Goal: Information Seeking & Learning: Learn about a topic

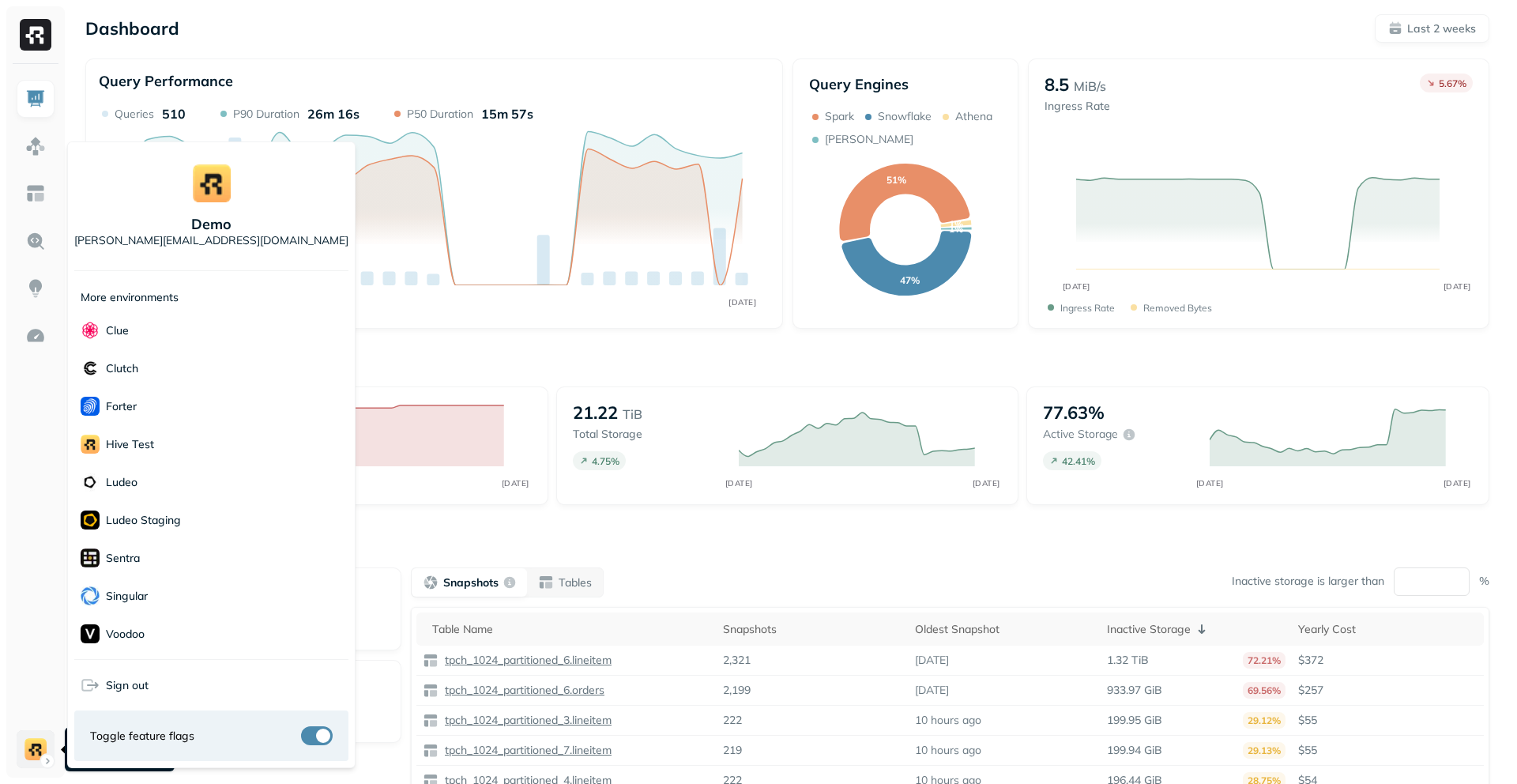
click at [28, 764] on html "Dashboard Last 2 weeks Query Performance AUG [DATE] Queries 510 P90 Duration 26…" at bounding box center [758, 439] width 1517 height 879
click at [30, 761] on html "Dashboard Last 2 weeks Query Performance AUG [DATE] Queries 510 P90 Duration 26…" at bounding box center [758, 439] width 1517 height 879
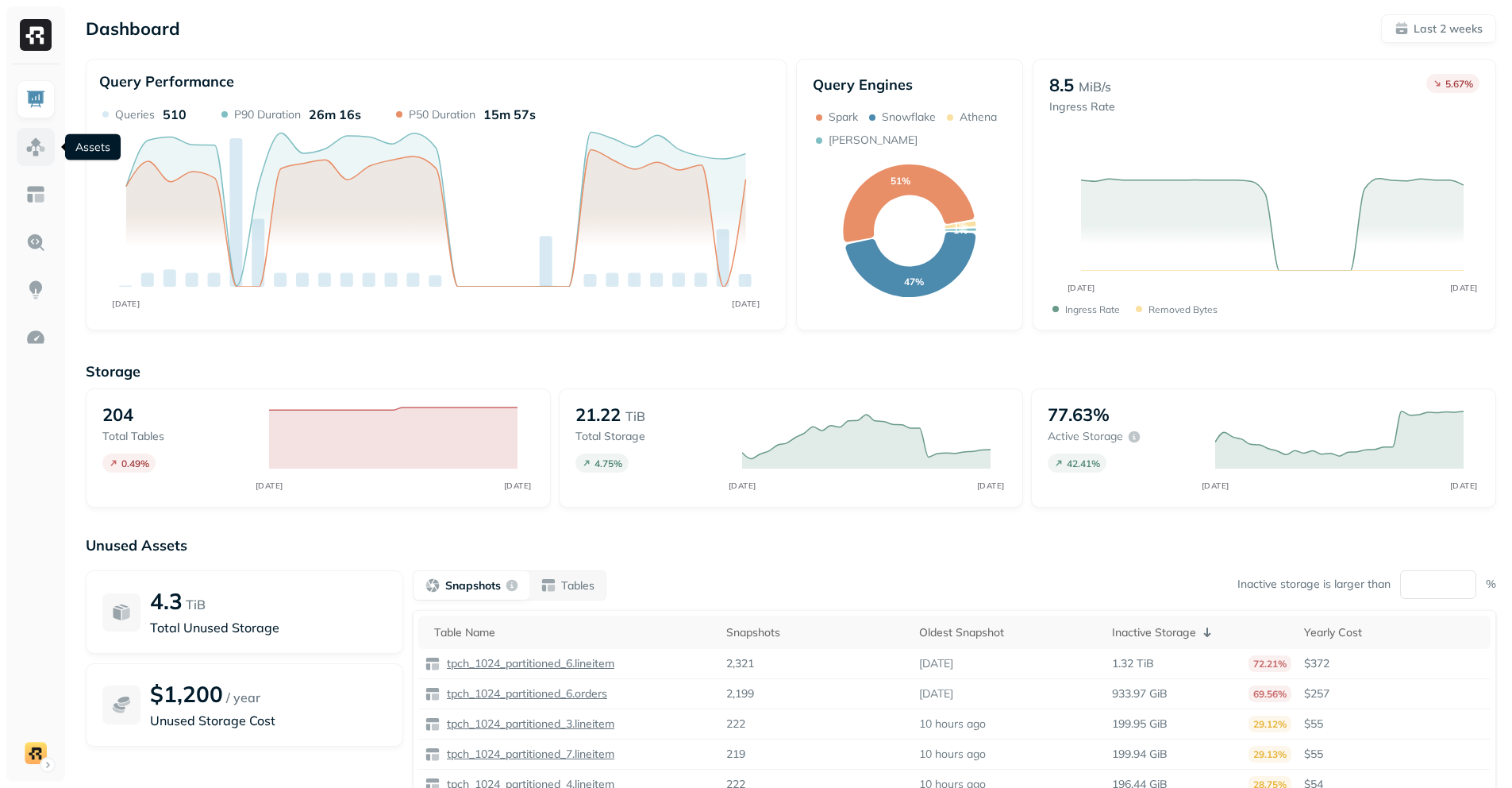
click at [38, 143] on img at bounding box center [36, 146] width 21 height 21
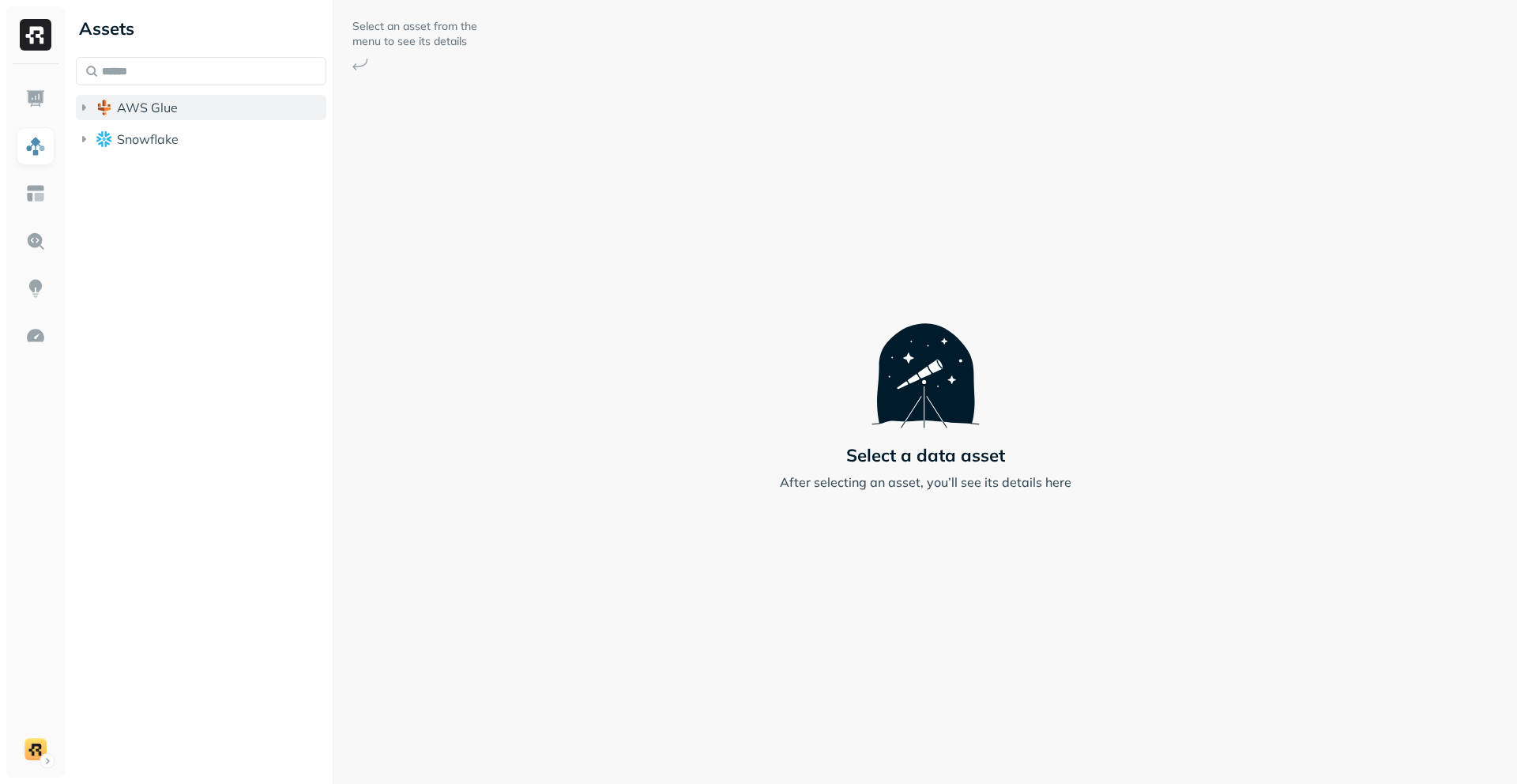
click at [253, 105] on button "AWS Glue" at bounding box center [200, 107] width 251 height 26
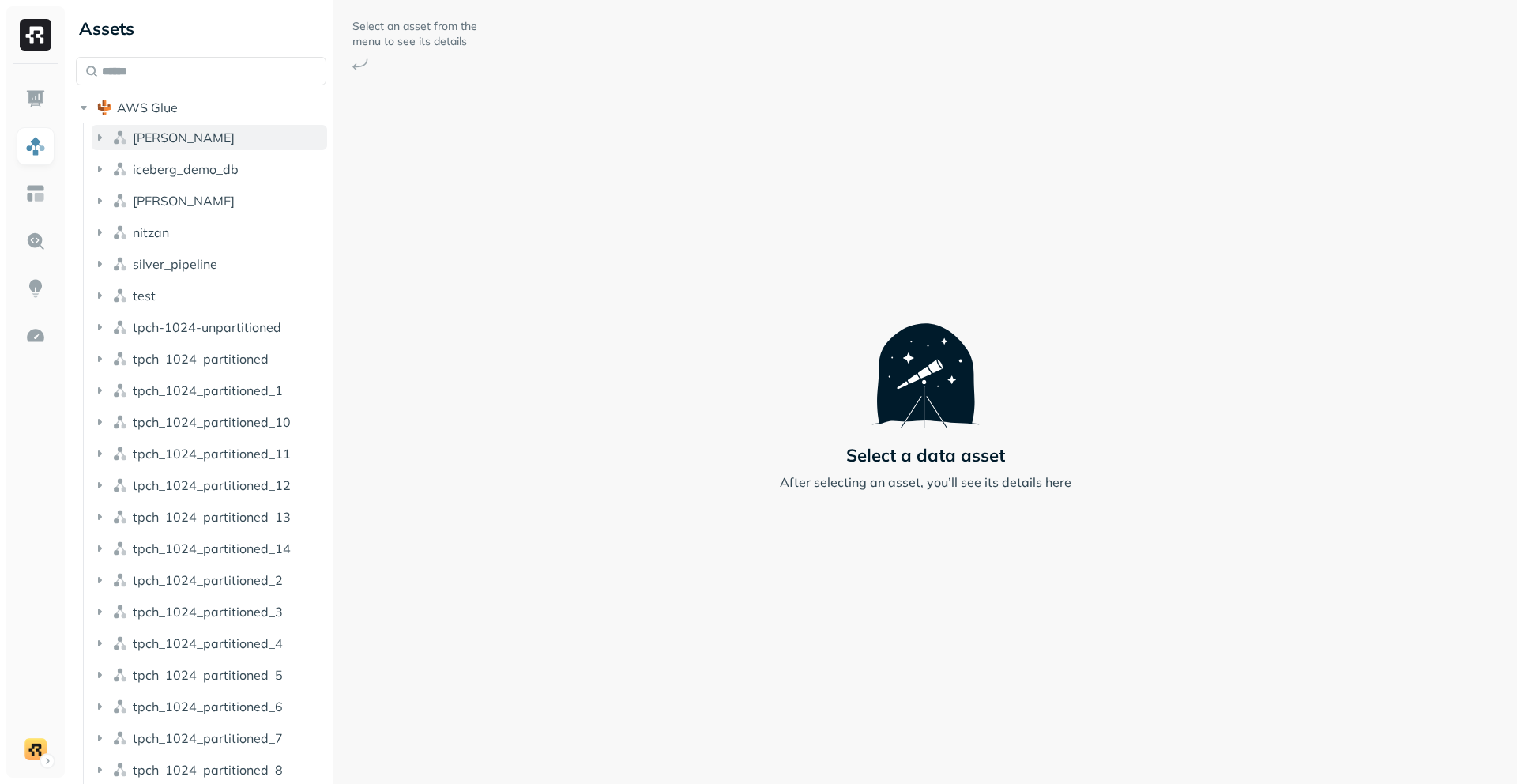
click at [249, 140] on button "[PERSON_NAME]" at bounding box center [209, 138] width 236 height 26
click at [245, 159] on button "Tables ( 1 )" at bounding box center [217, 168] width 220 height 26
click at [247, 190] on link "users" at bounding box center [225, 197] width 205 height 26
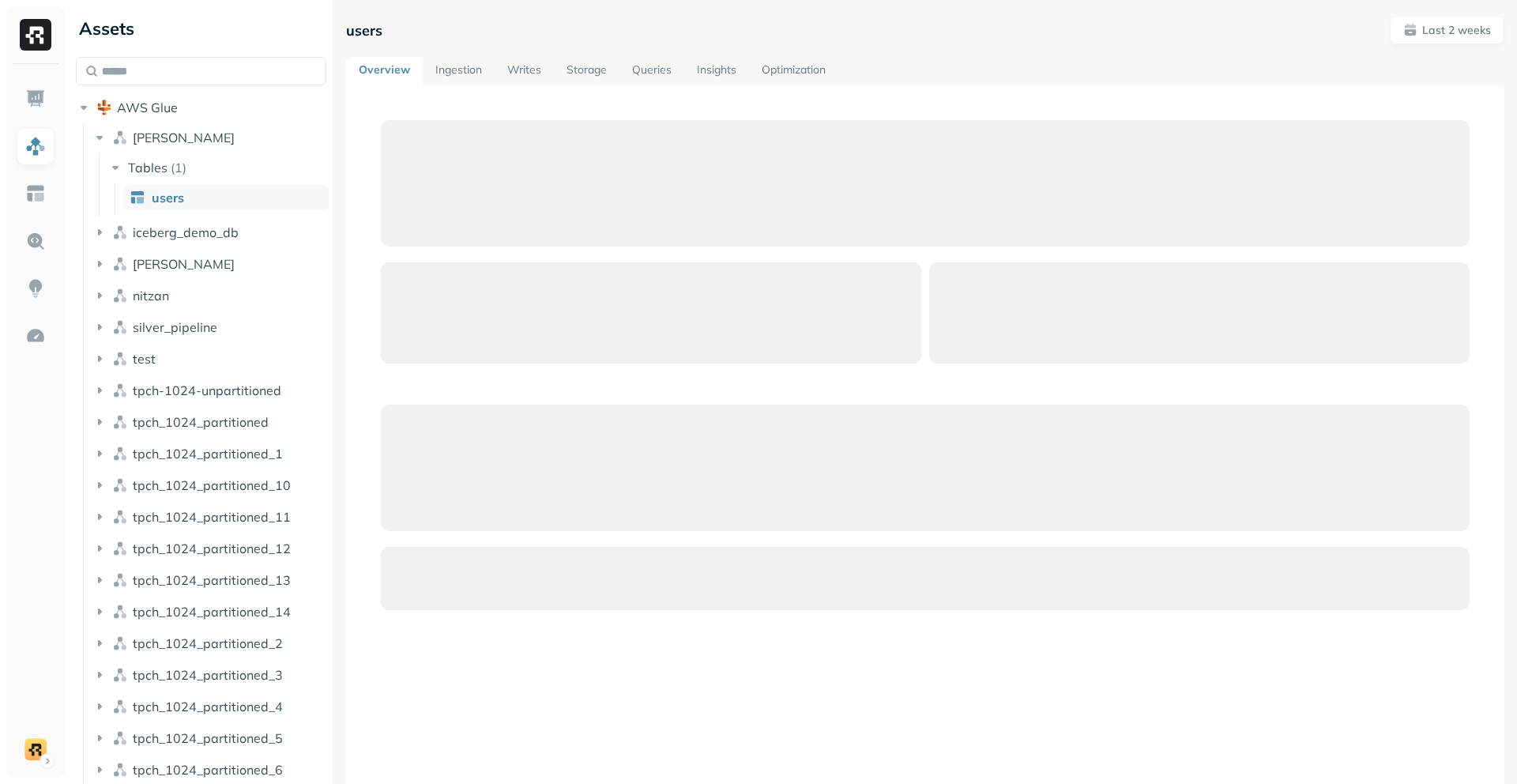
click at [732, 68] on link "Insights" at bounding box center [716, 71] width 65 height 28
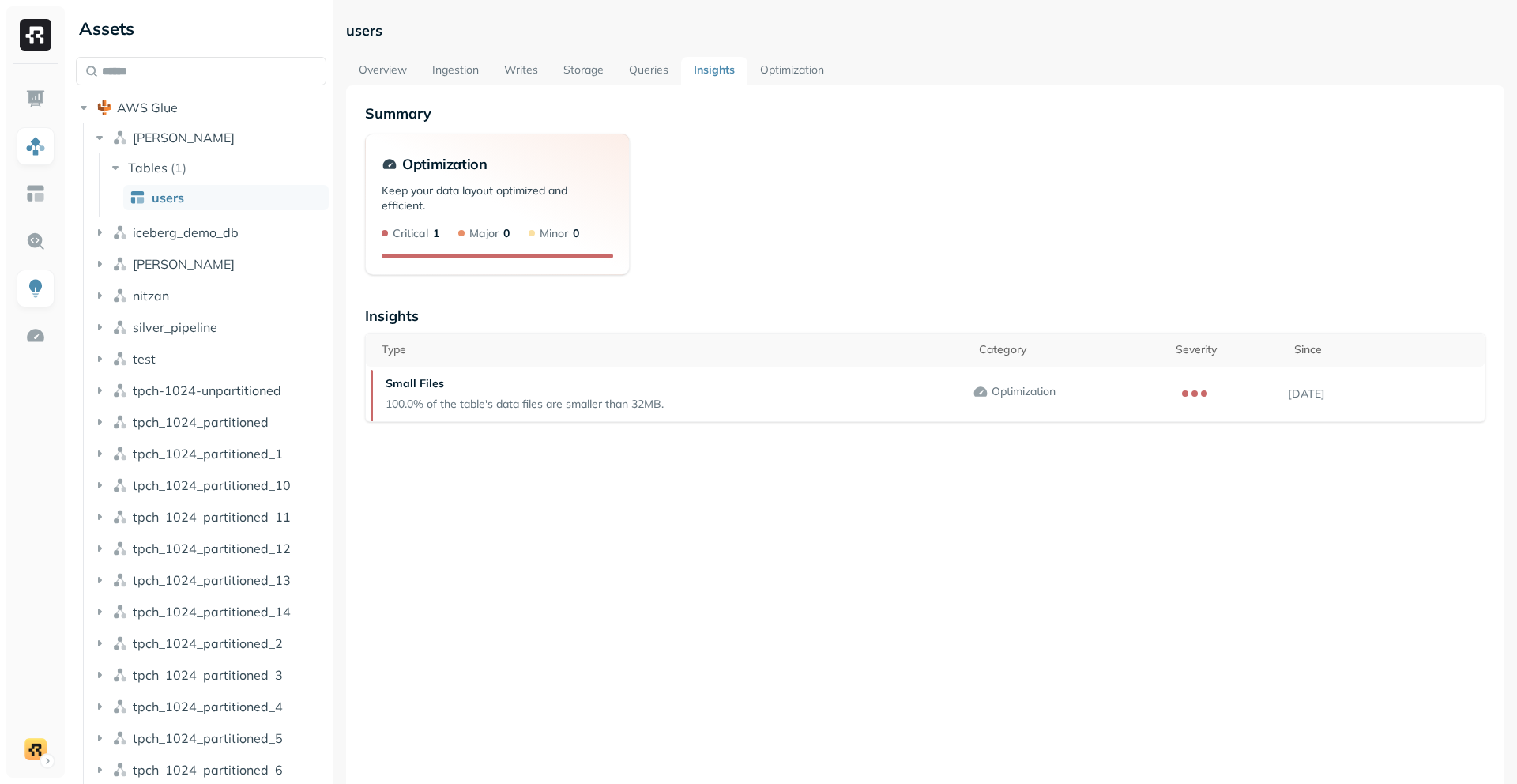
click at [642, 66] on link "Queries" at bounding box center [648, 71] width 65 height 28
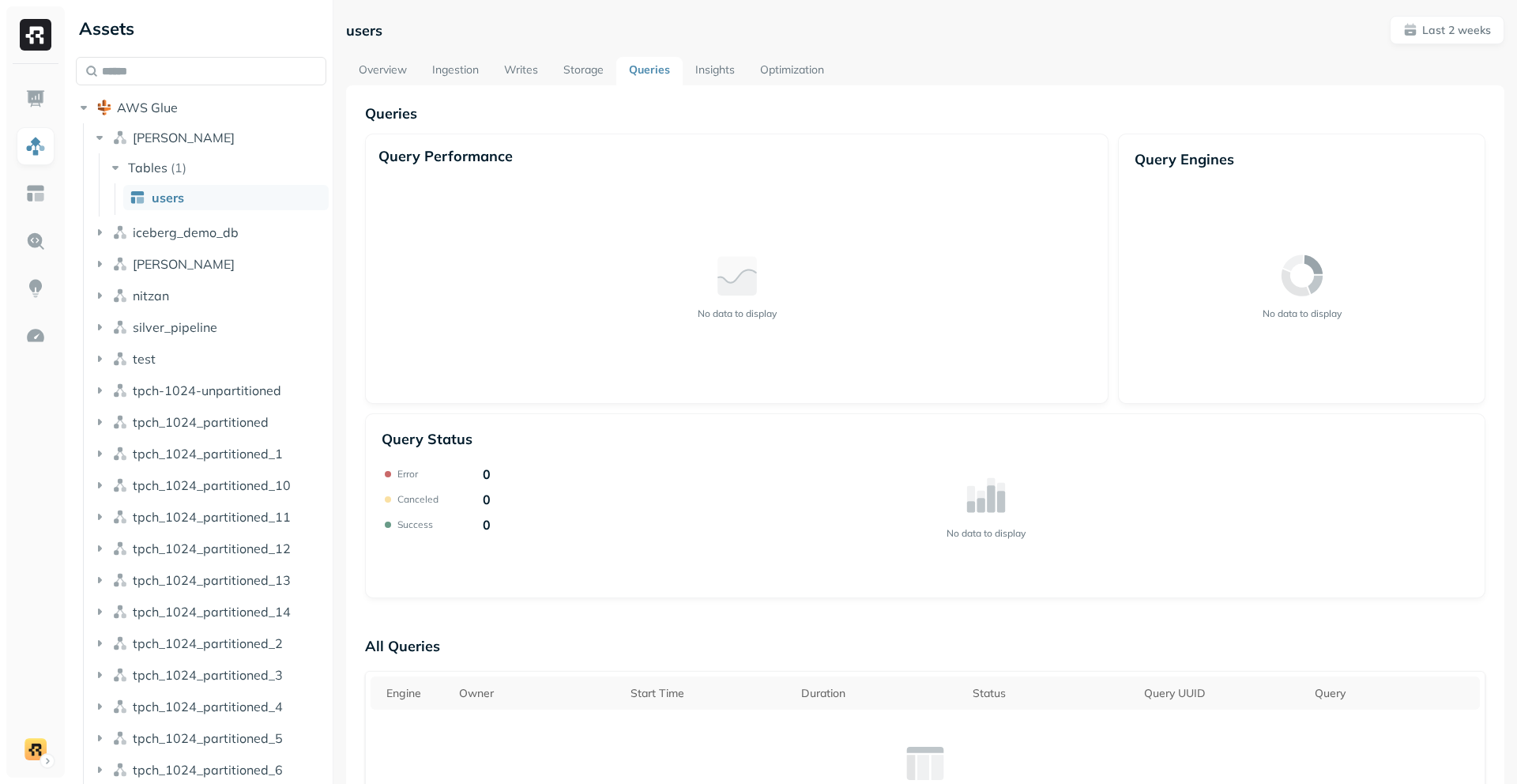
click at [788, 71] on link "Optimization" at bounding box center [792, 71] width 89 height 28
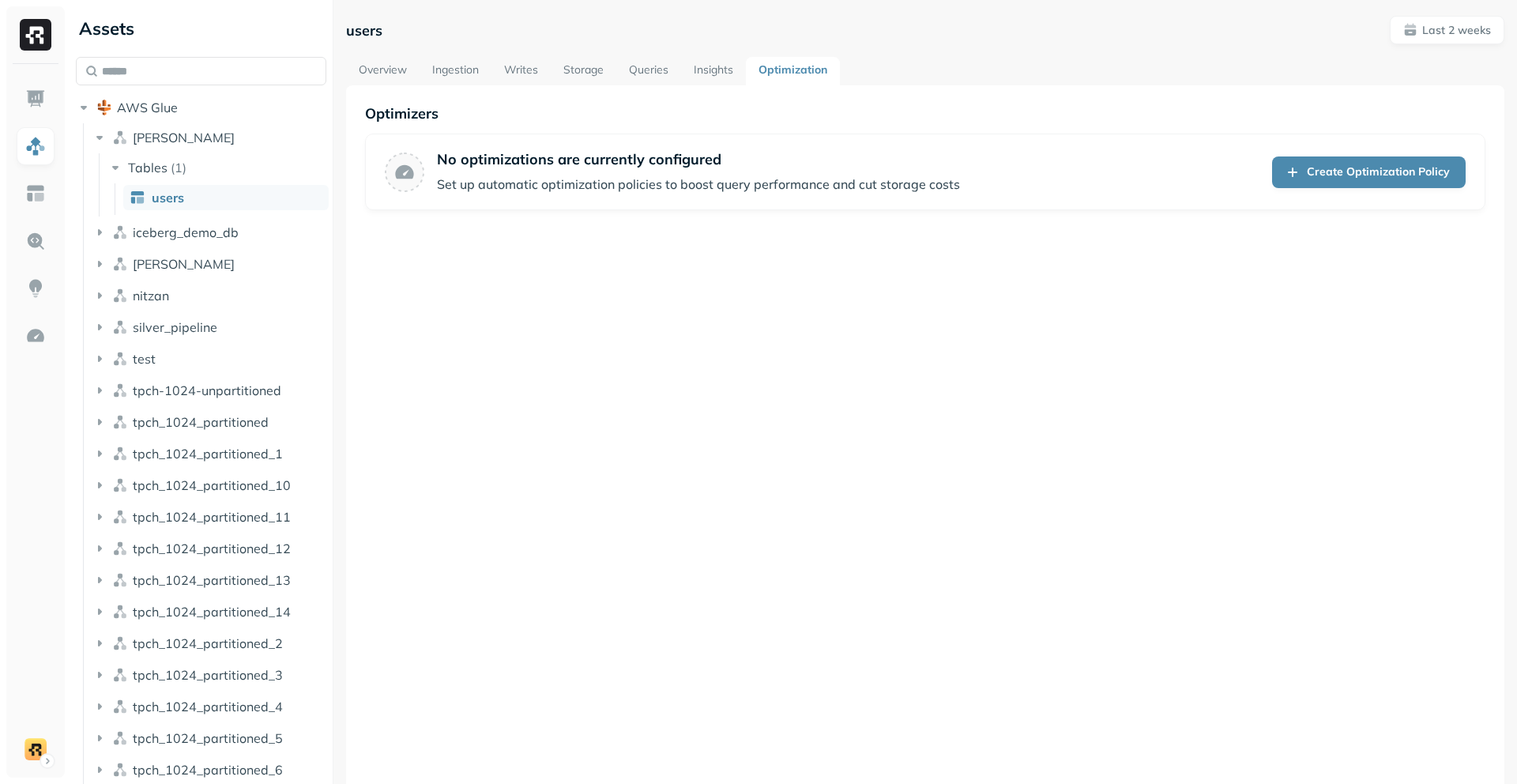
click at [650, 65] on link "Queries" at bounding box center [648, 71] width 65 height 28
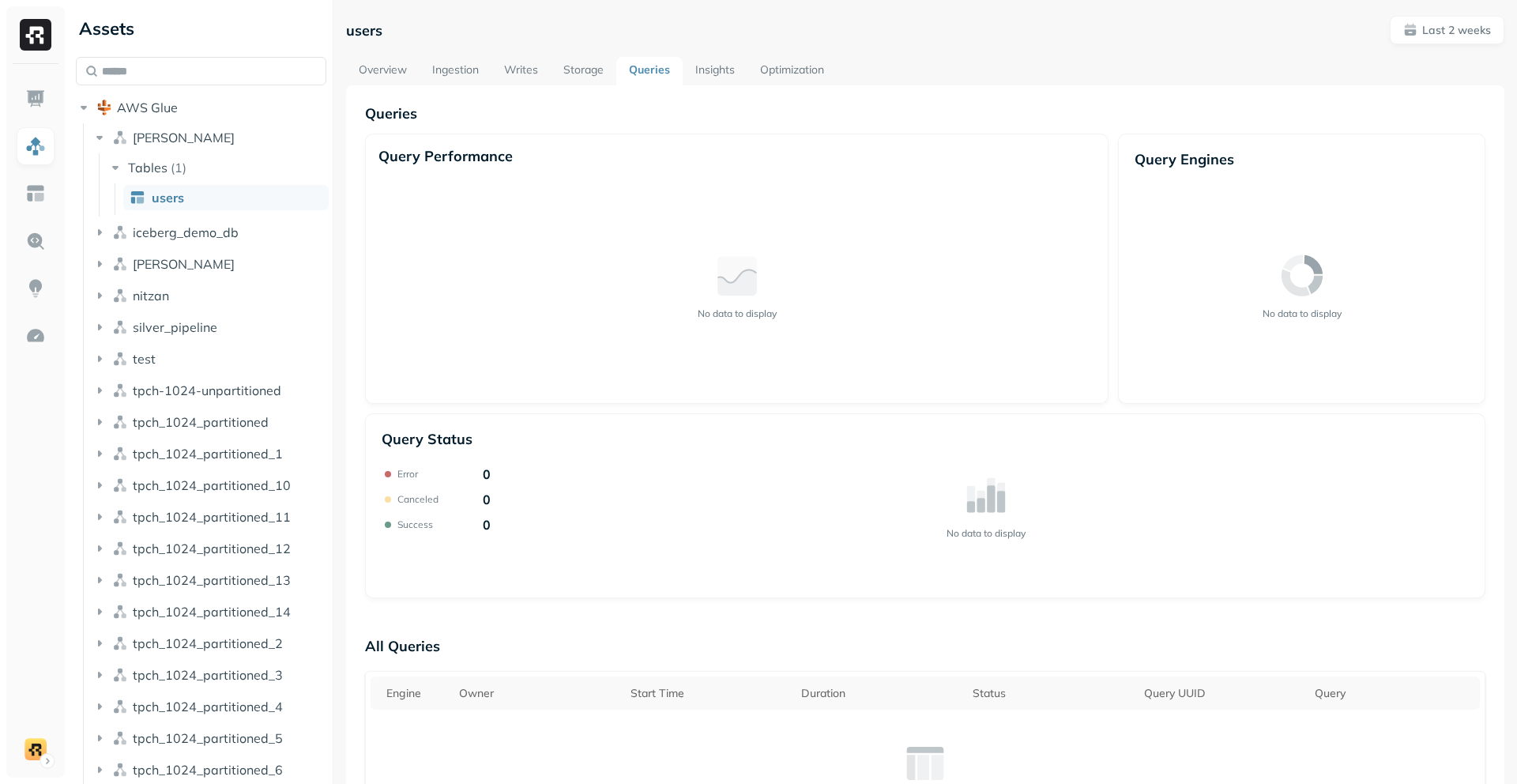
click at [591, 65] on link "Storage" at bounding box center [584, 71] width 66 height 28
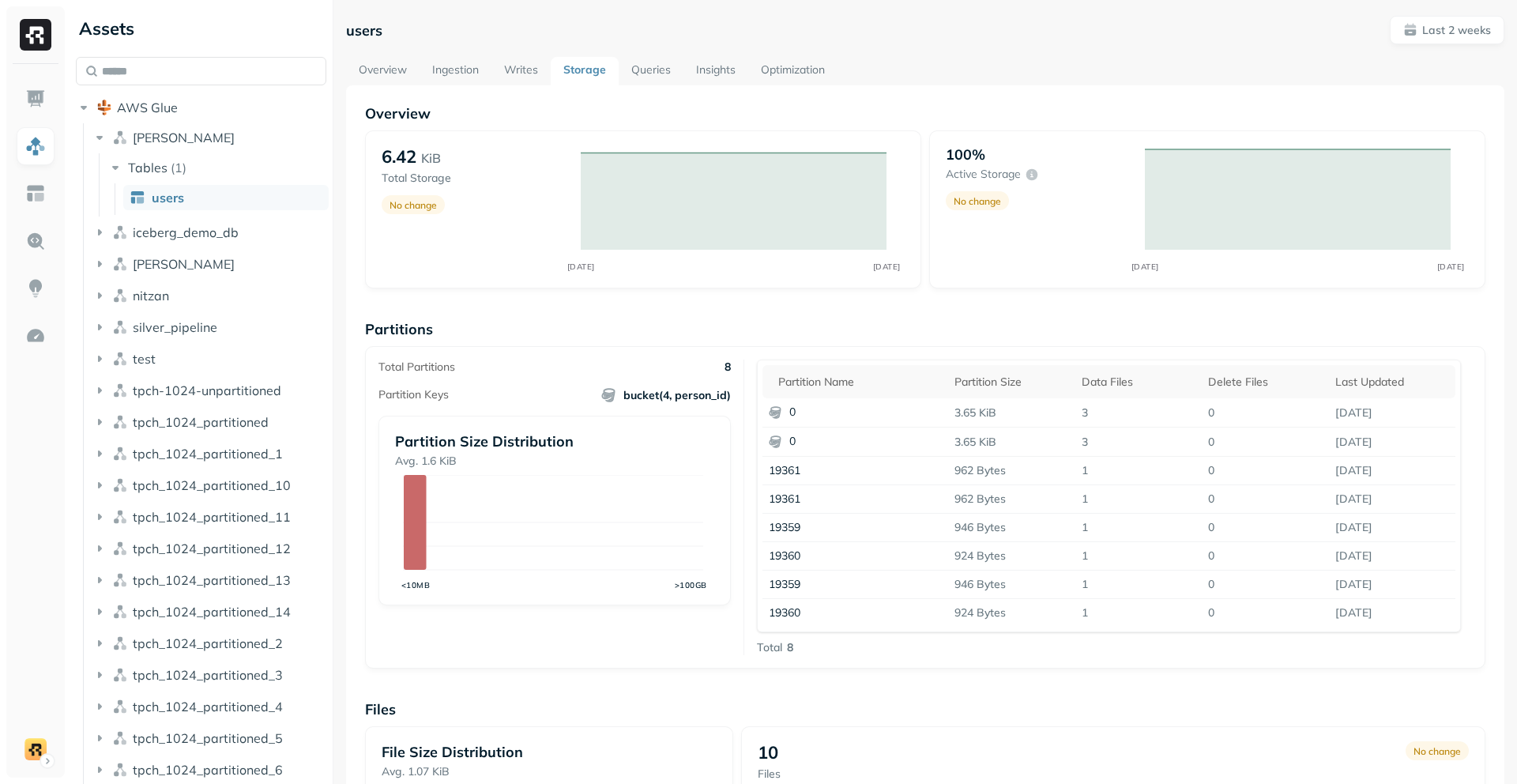
click at [521, 66] on link "Writes" at bounding box center [521, 71] width 59 height 28
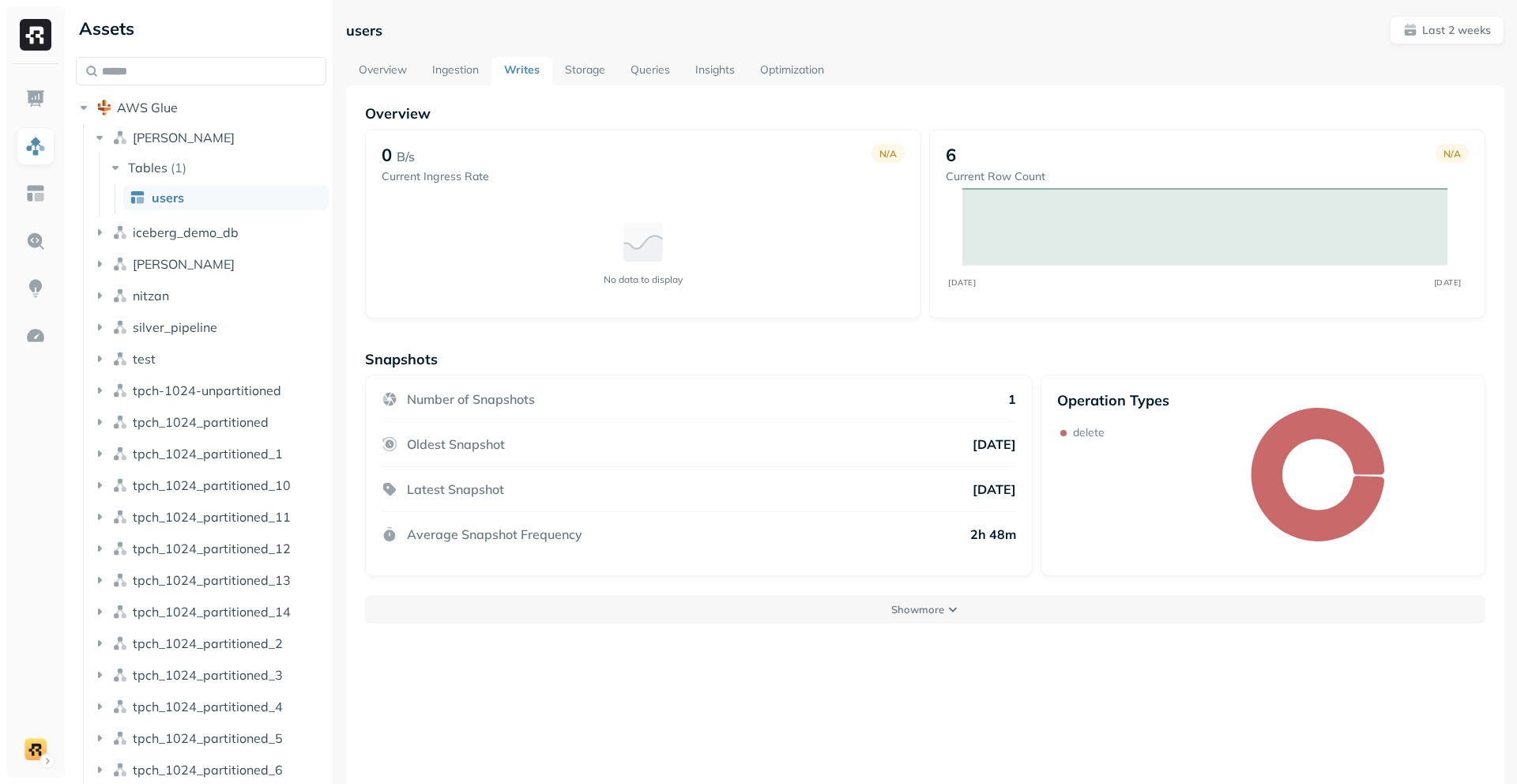
click at [466, 62] on link "Ingestion" at bounding box center [455, 71] width 72 height 28
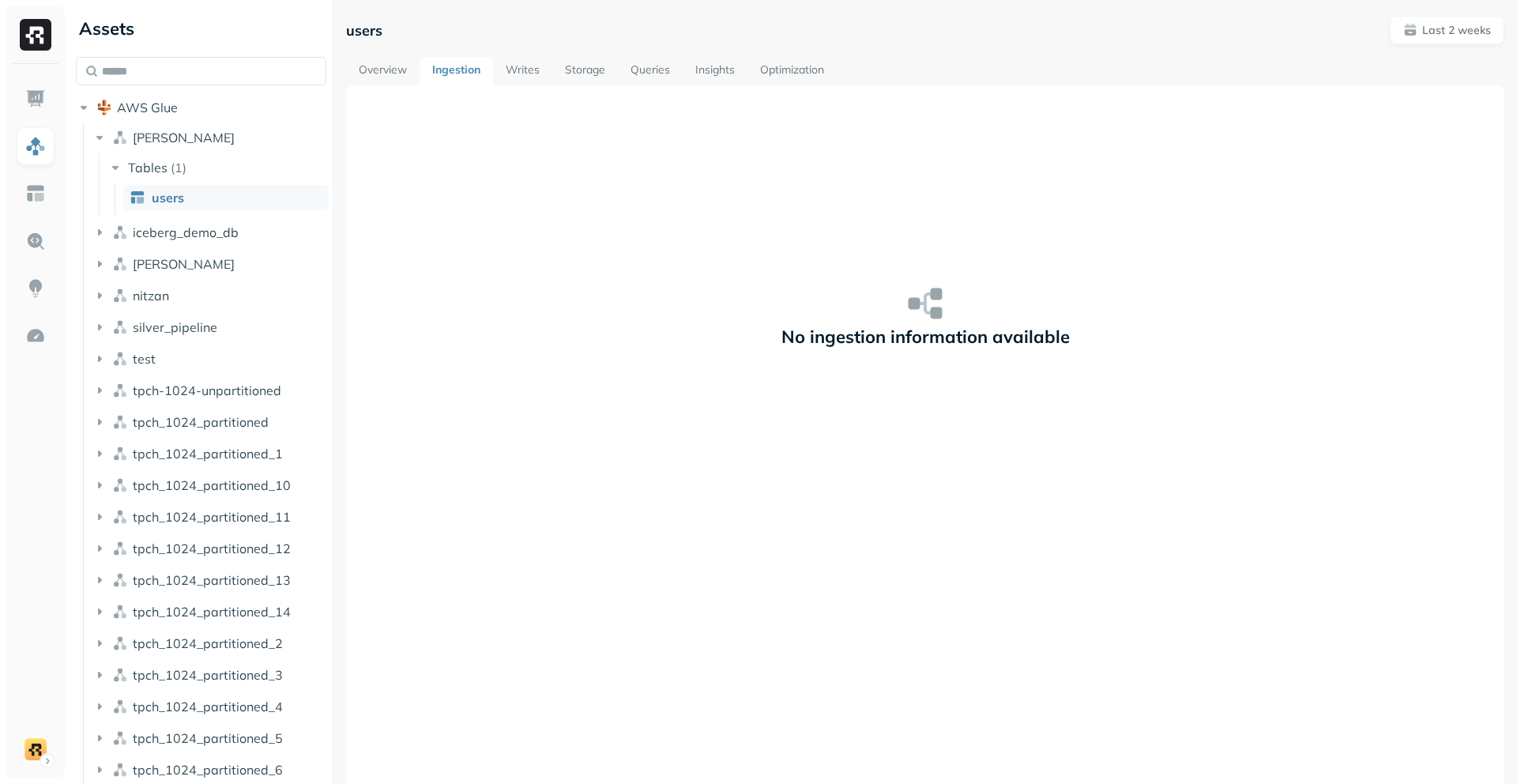
click at [519, 67] on link "Writes" at bounding box center [523, 71] width 59 height 28
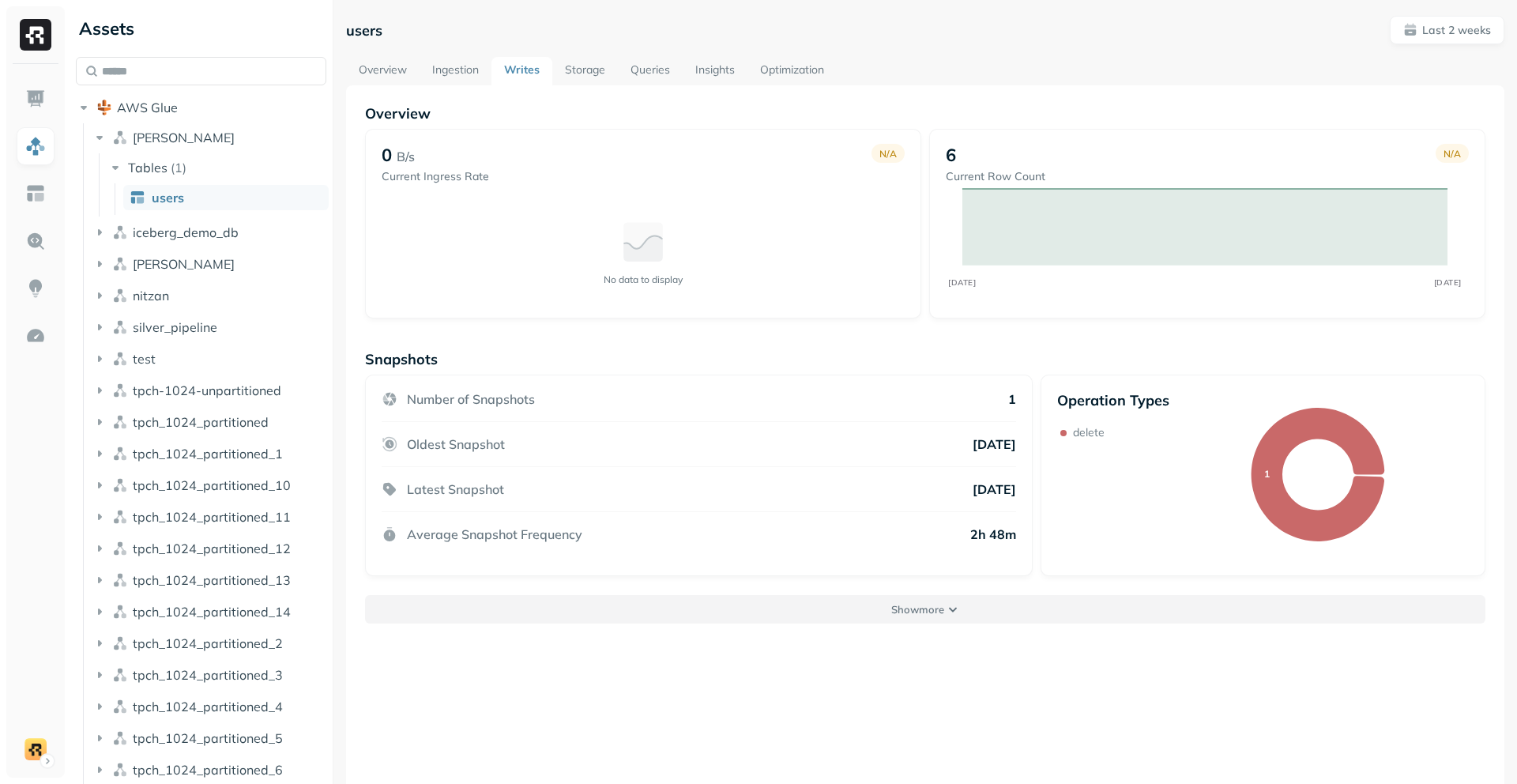
click at [911, 607] on p "Show more" at bounding box center [918, 609] width 53 height 15
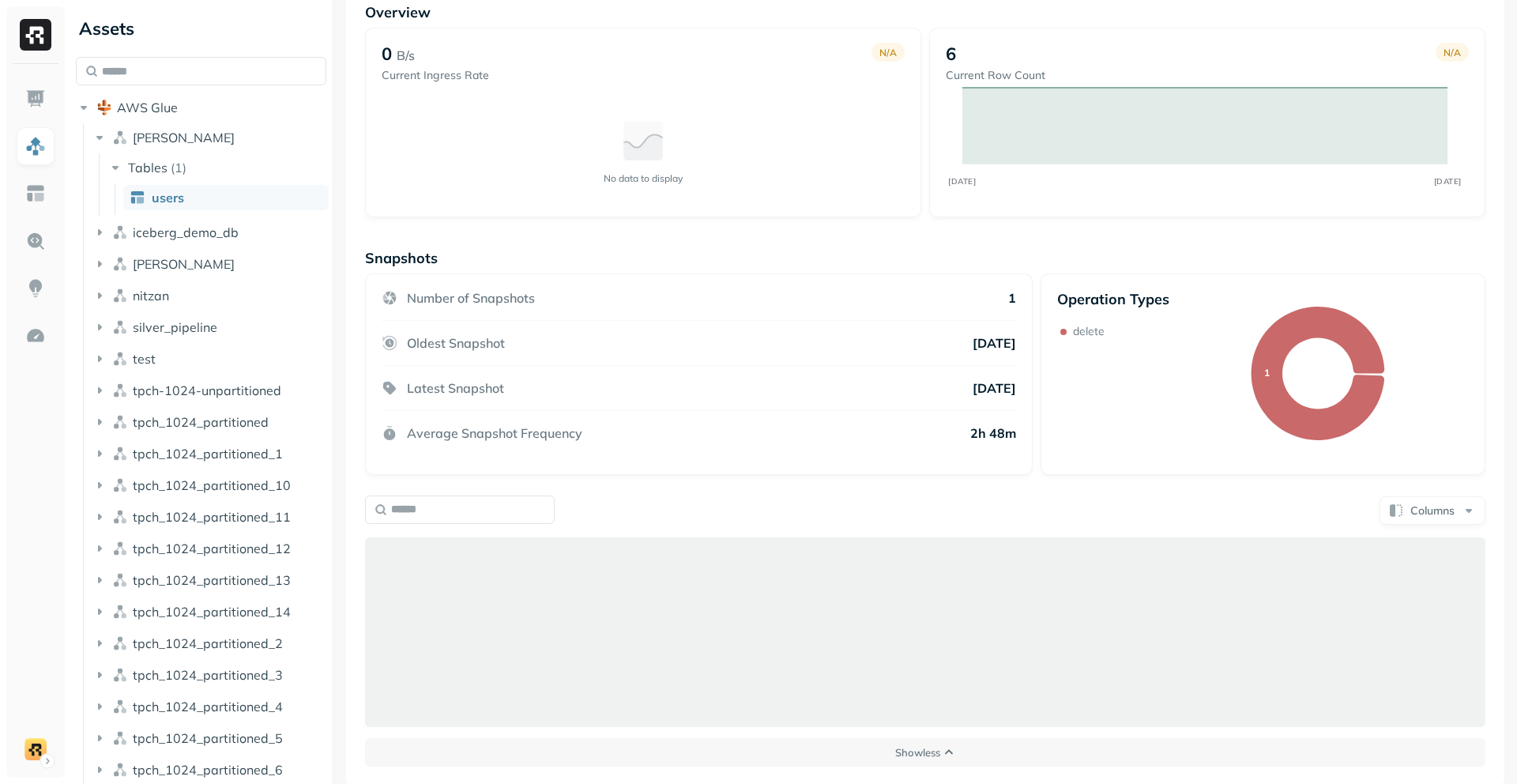
scroll to position [85, 0]
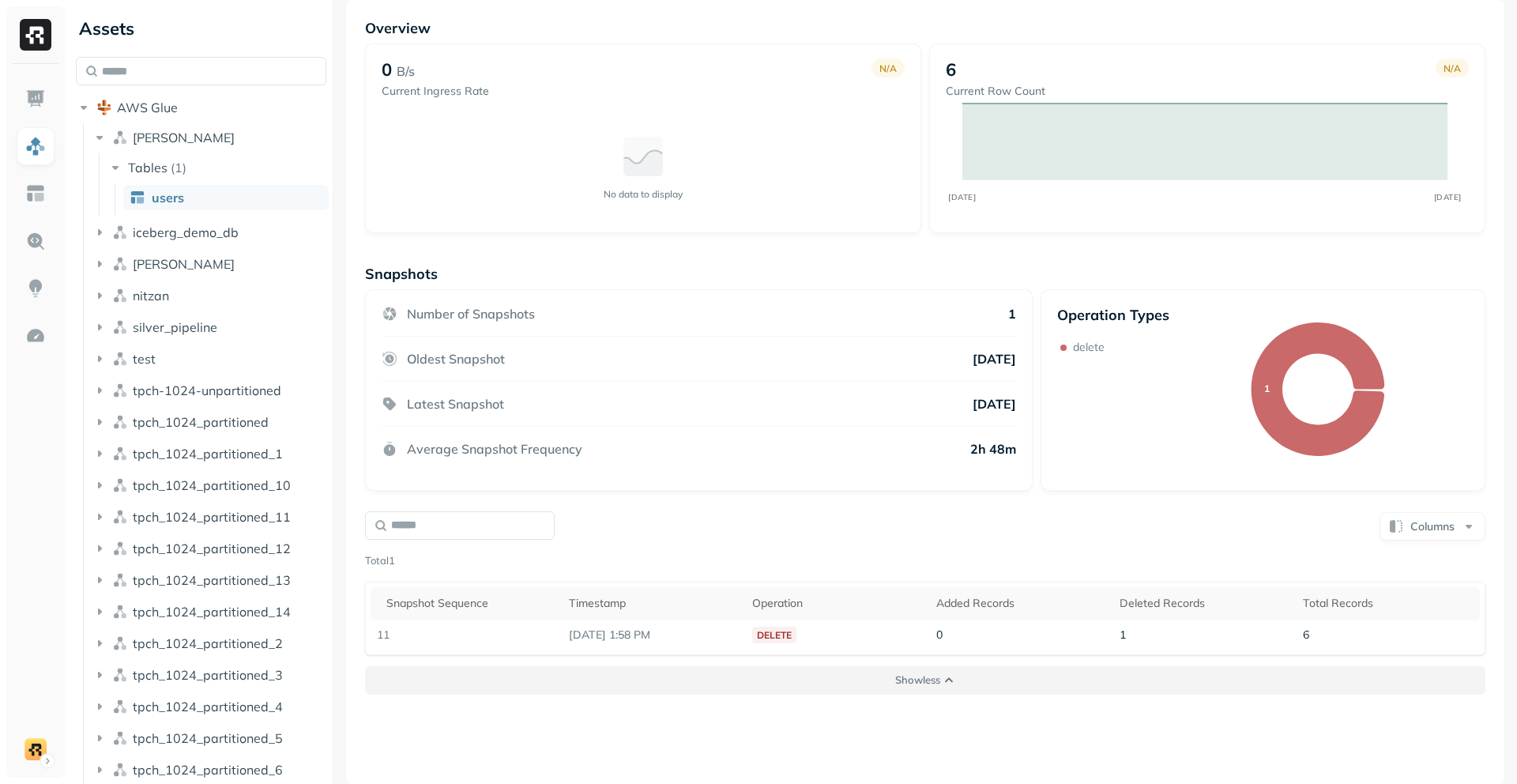
click at [903, 684] on p "Show less" at bounding box center [918, 679] width 45 height 15
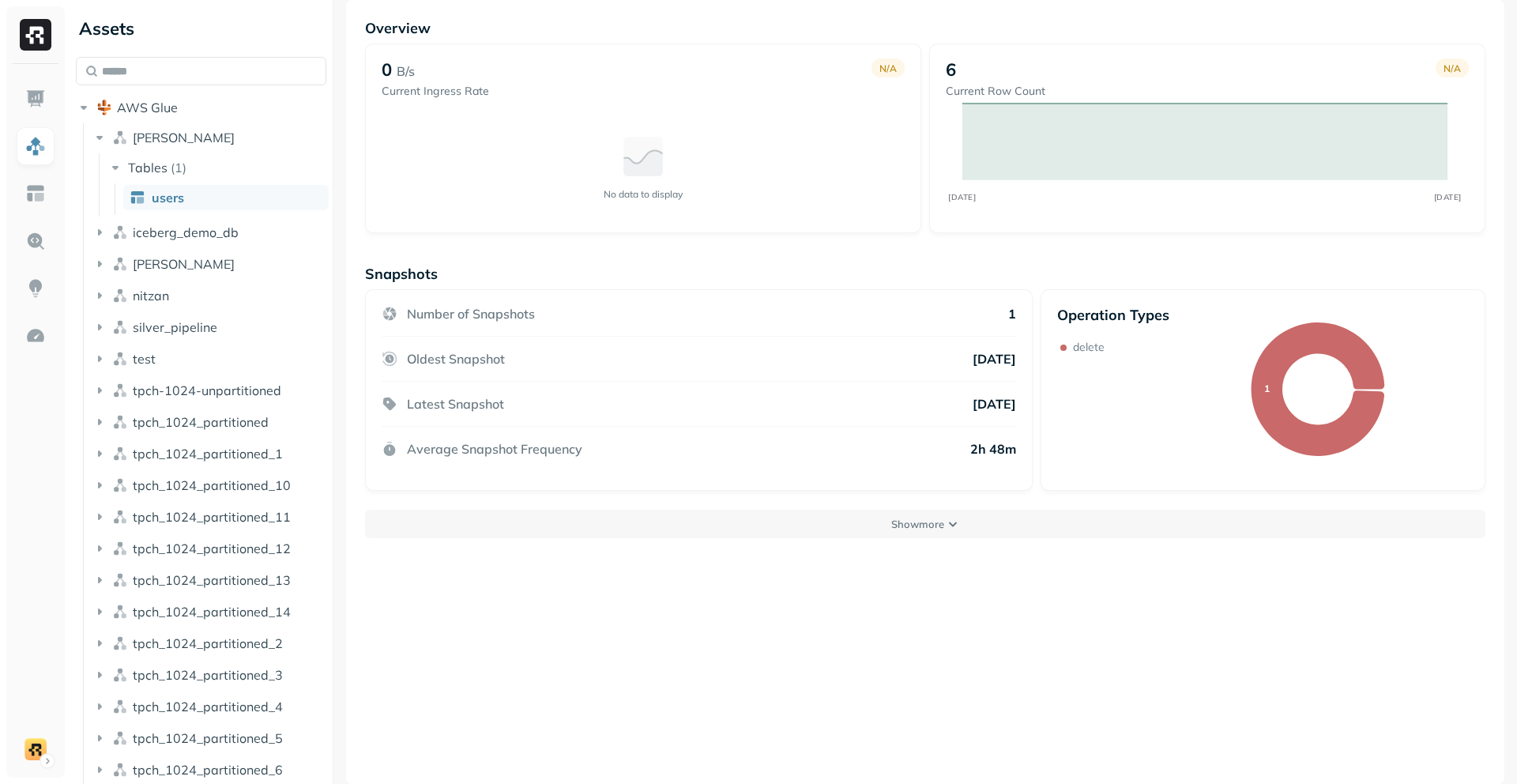
scroll to position [0, 0]
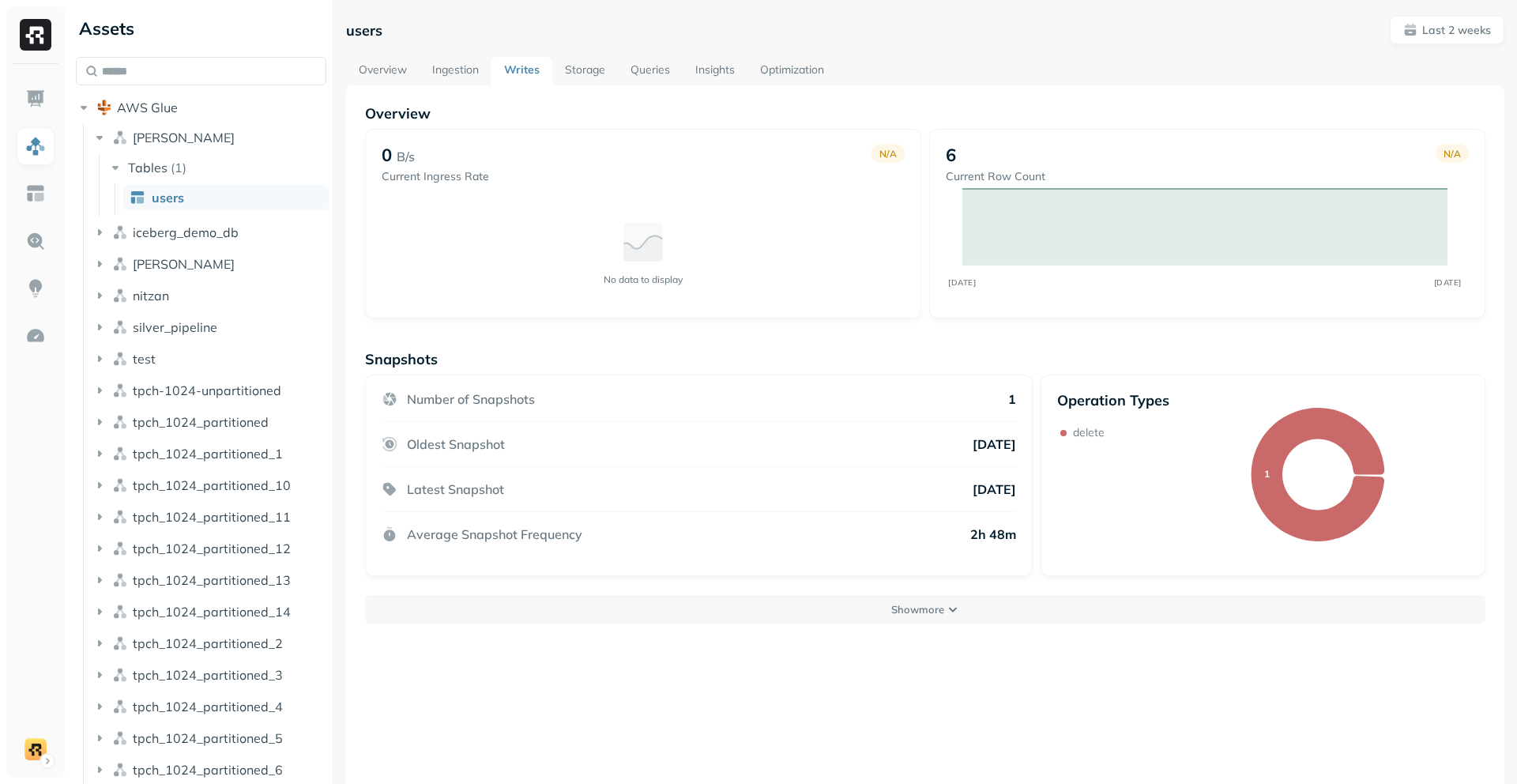
click at [406, 79] on link "Overview" at bounding box center [382, 71] width 74 height 28
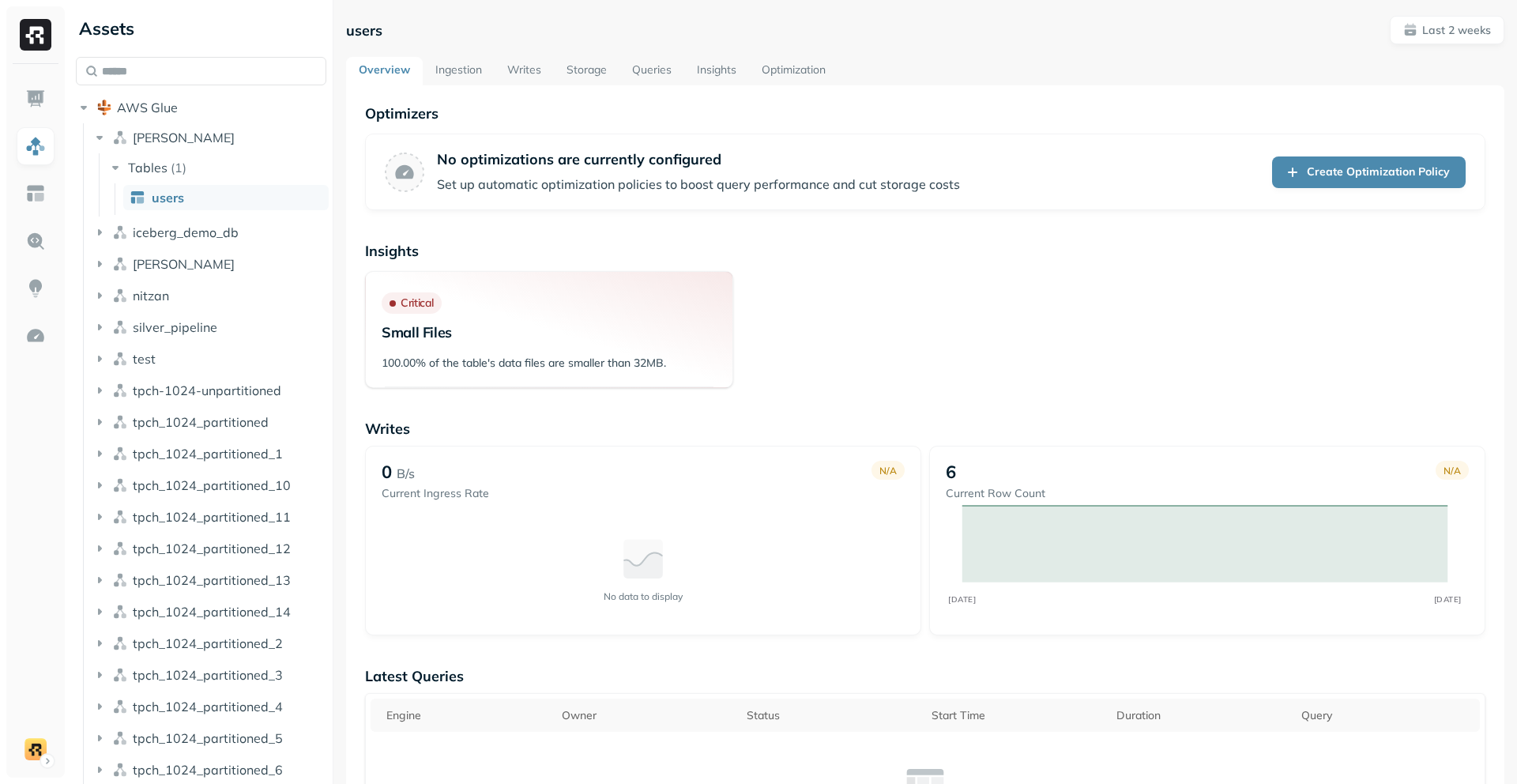
click at [433, 74] on link "Ingestion" at bounding box center [458, 71] width 72 height 28
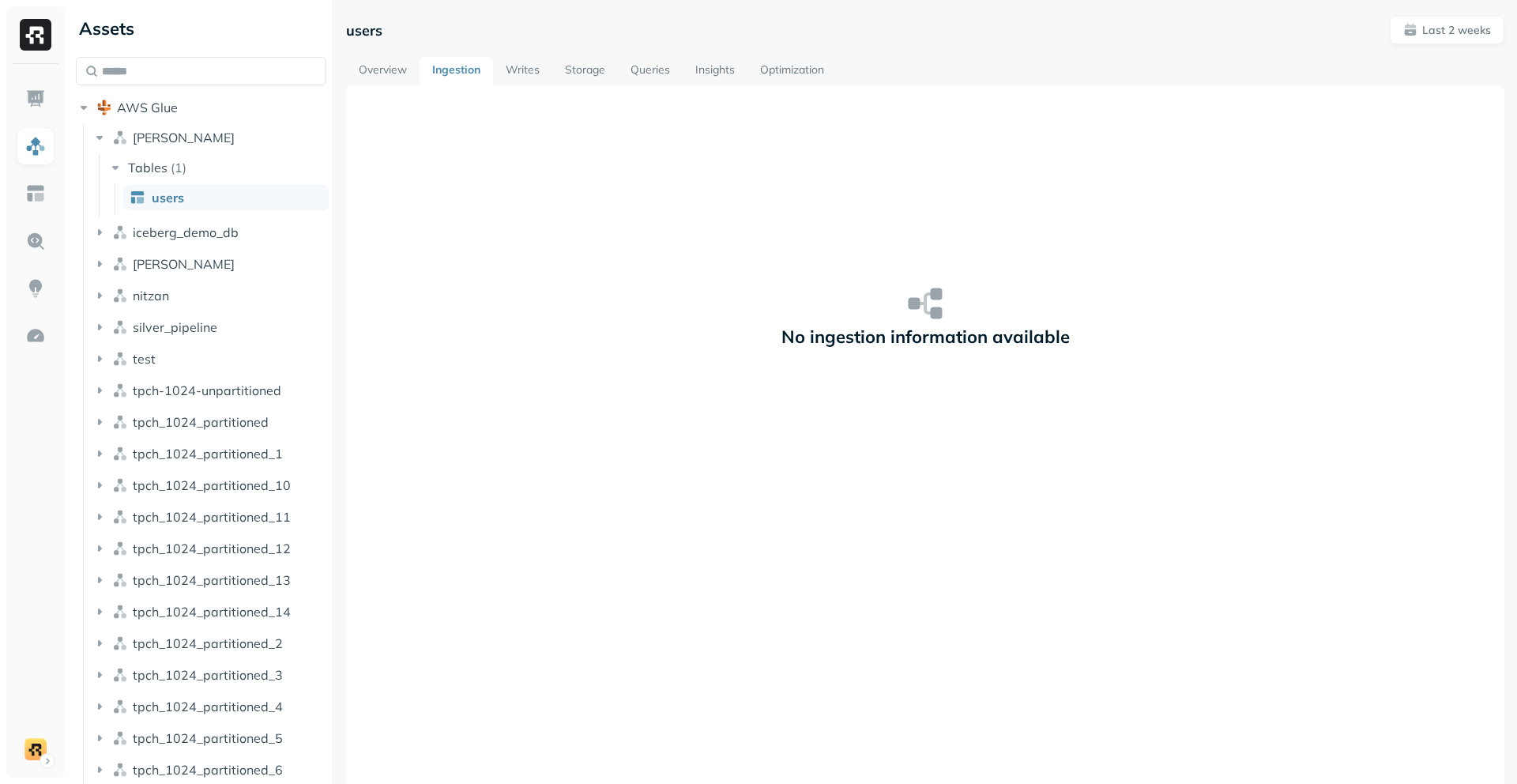
click at [542, 68] on link "Writes" at bounding box center [523, 71] width 59 height 28
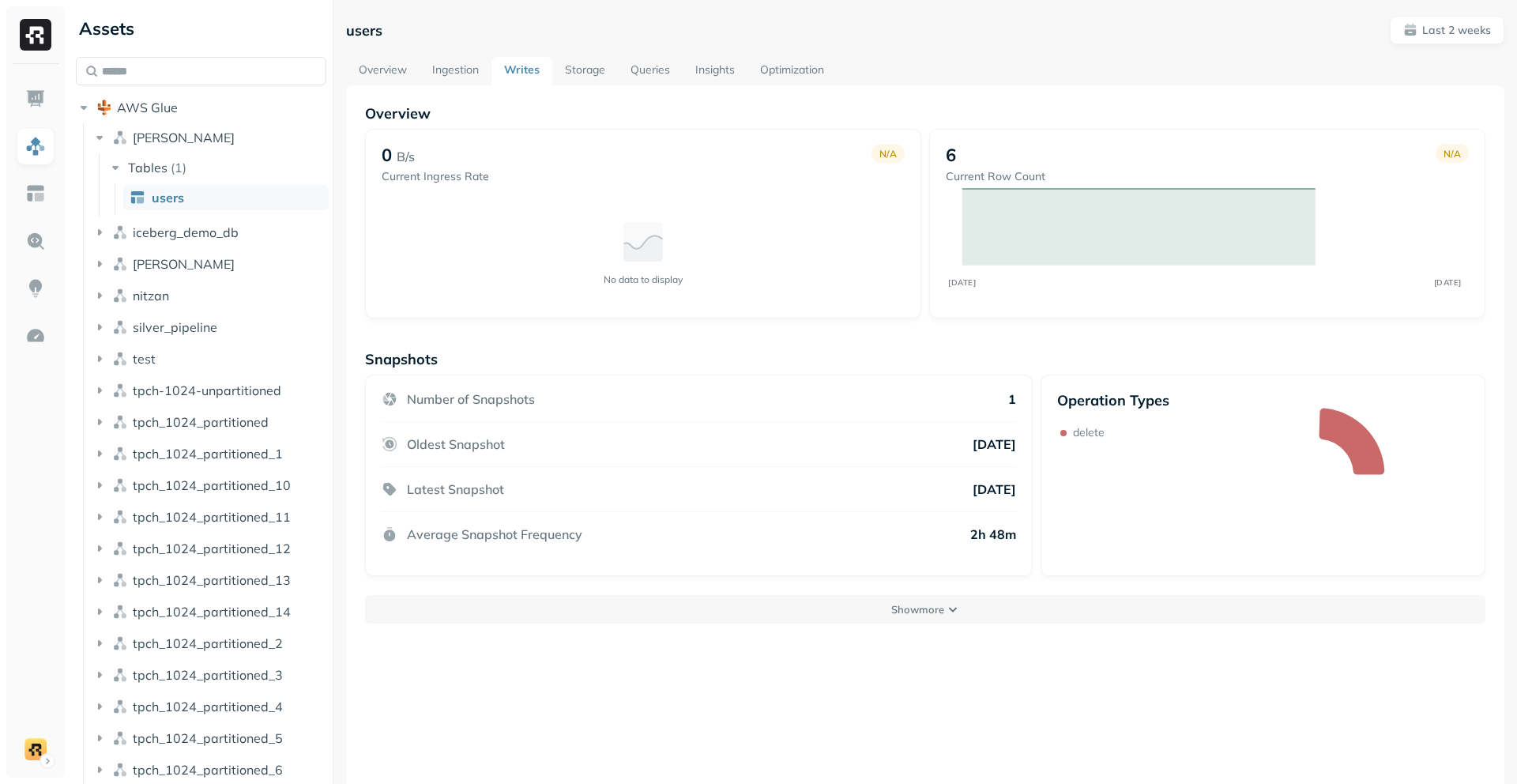
click at [584, 67] on link "Storage" at bounding box center [585, 71] width 66 height 28
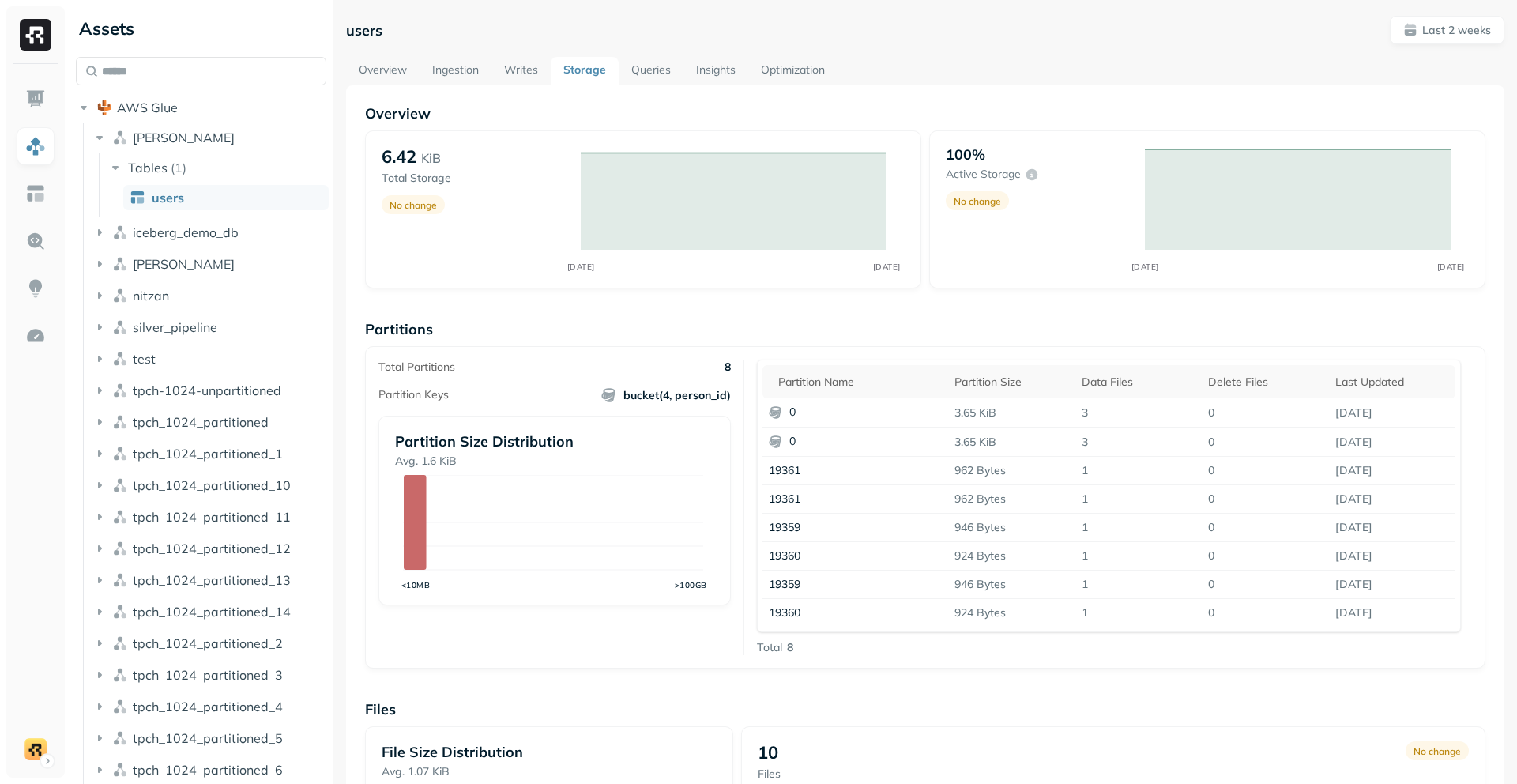
click at [655, 67] on link "Queries" at bounding box center [651, 71] width 65 height 28
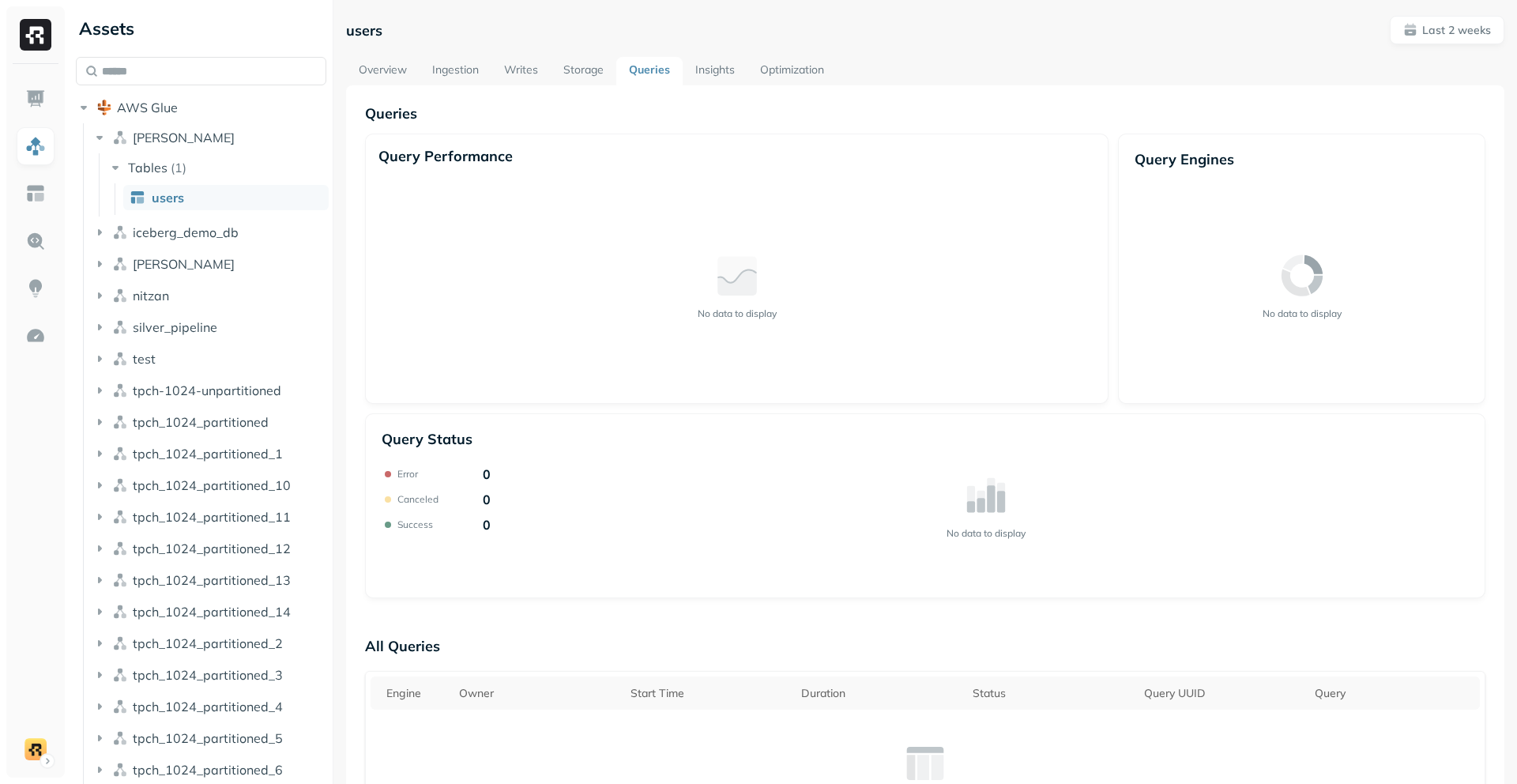
click at [599, 73] on link "Storage" at bounding box center [584, 71] width 66 height 28
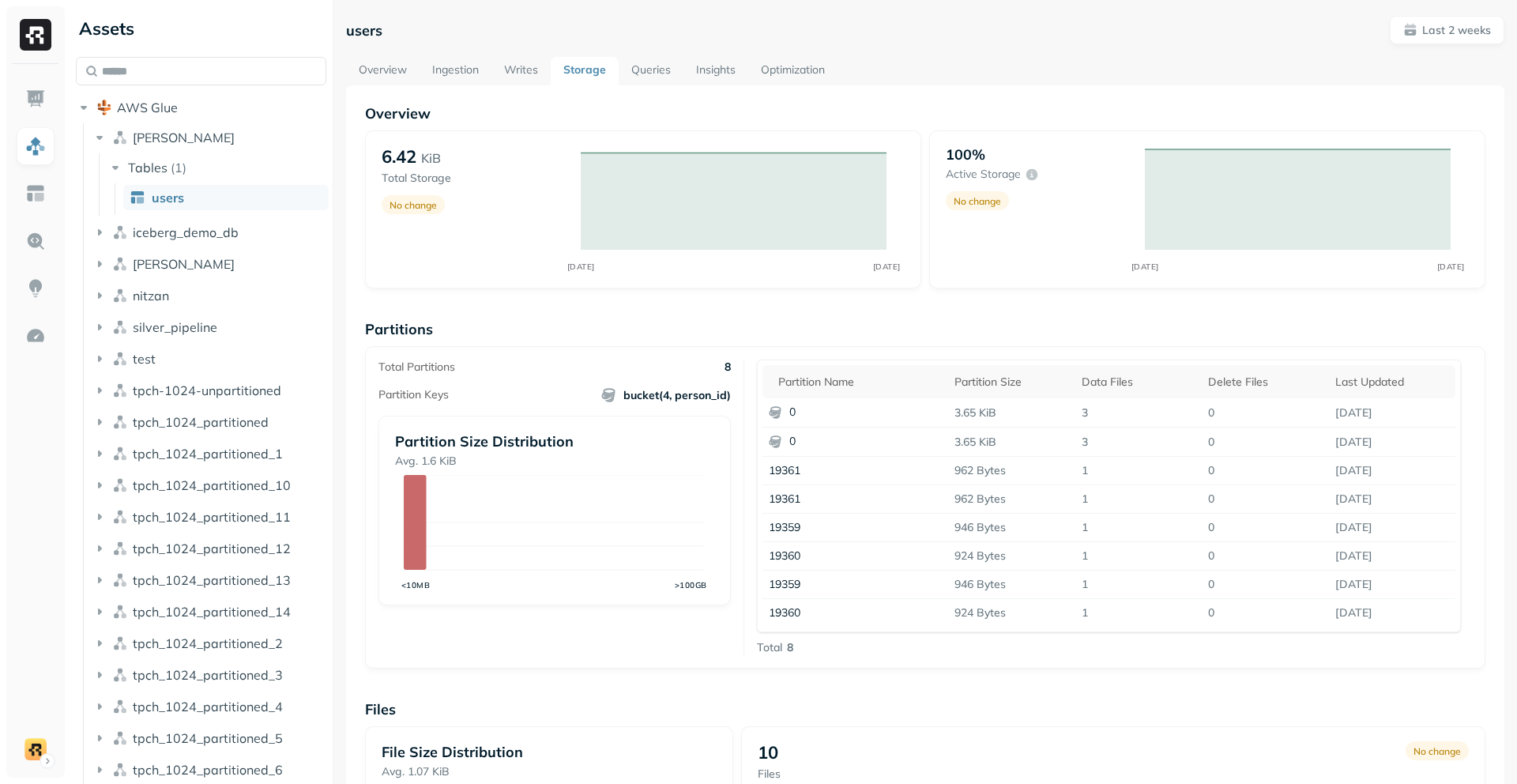
click at [653, 67] on link "Queries" at bounding box center [651, 71] width 65 height 28
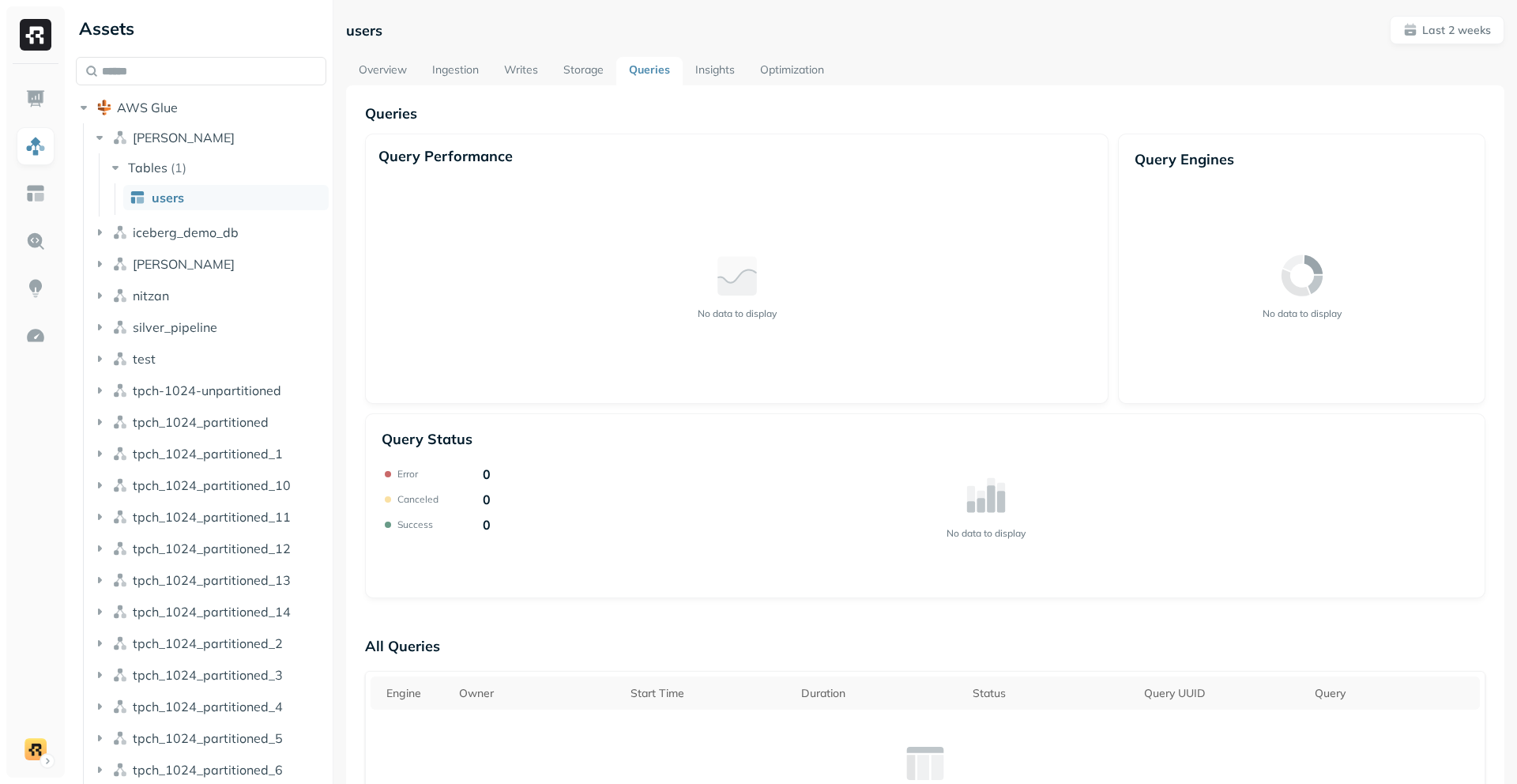
click at [653, 66] on link "Queries" at bounding box center [649, 71] width 67 height 28
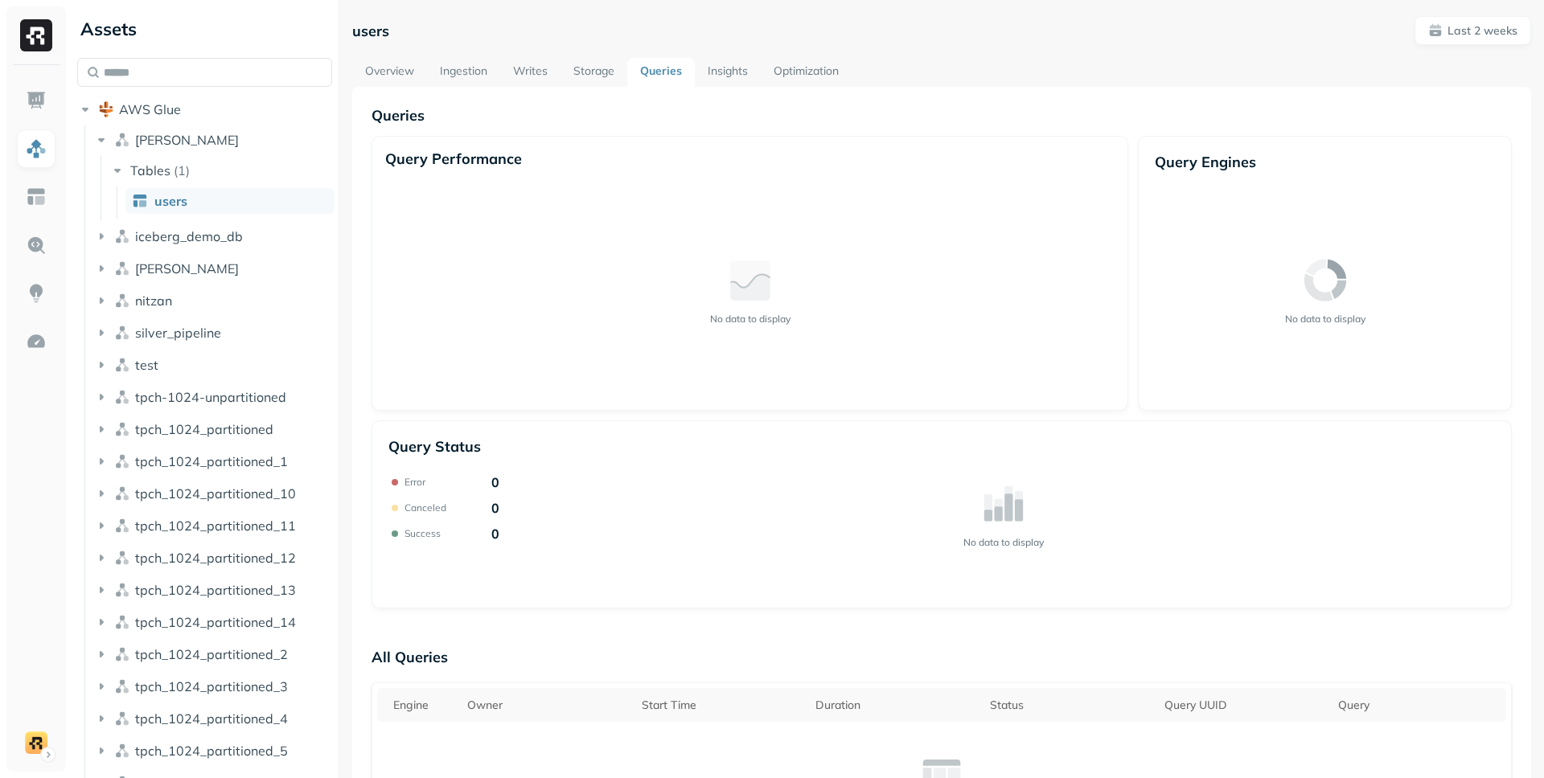
click at [830, 60] on link "Optimization" at bounding box center [806, 72] width 91 height 29
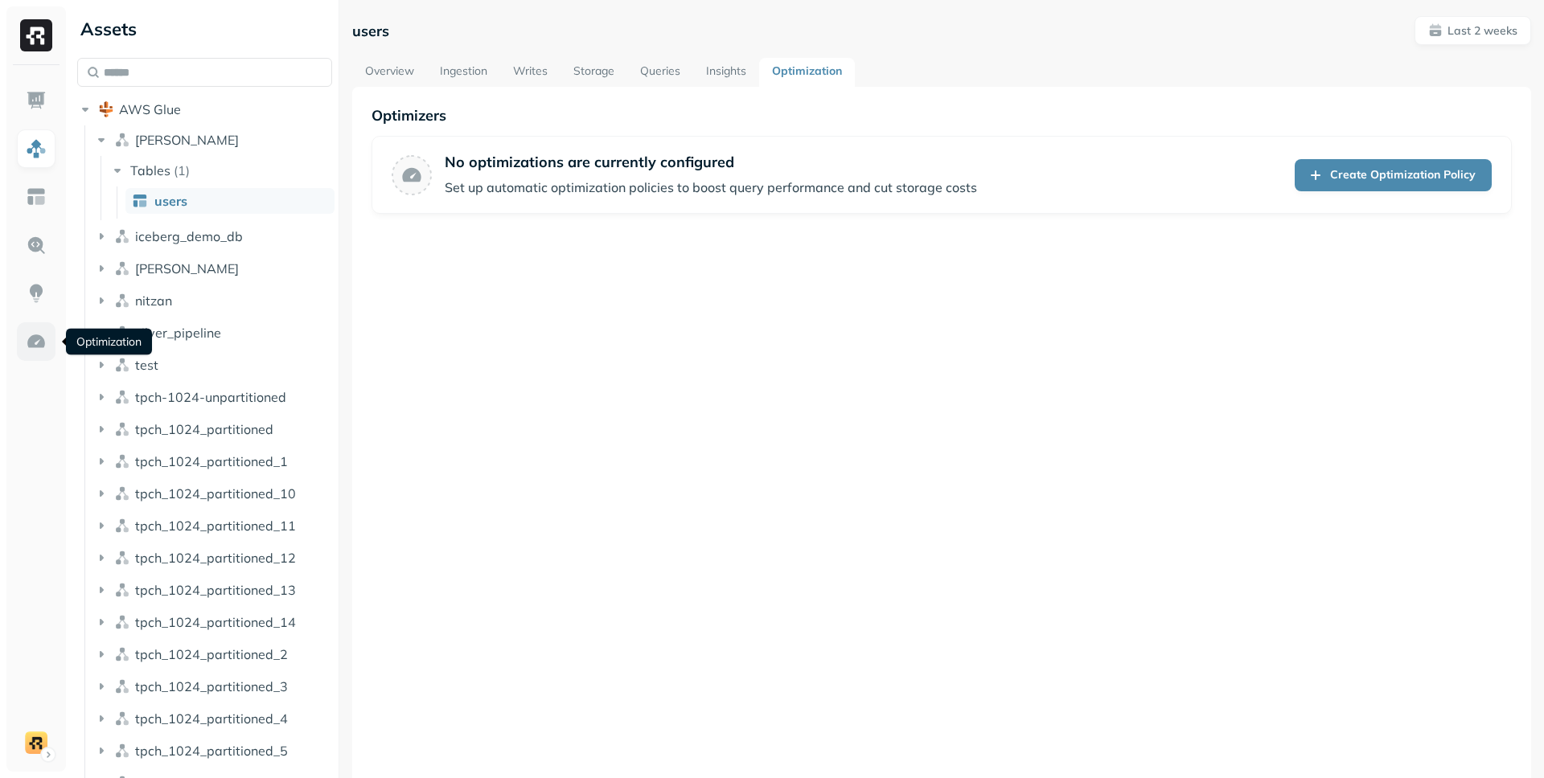
click at [51, 330] on link at bounding box center [36, 341] width 39 height 39
click at [33, 741] on html "Assets AWS Glue [PERSON_NAME] Tables ( 1 ) users iceberg_demo_db [PERSON_NAME] …" at bounding box center [772, 389] width 1544 height 778
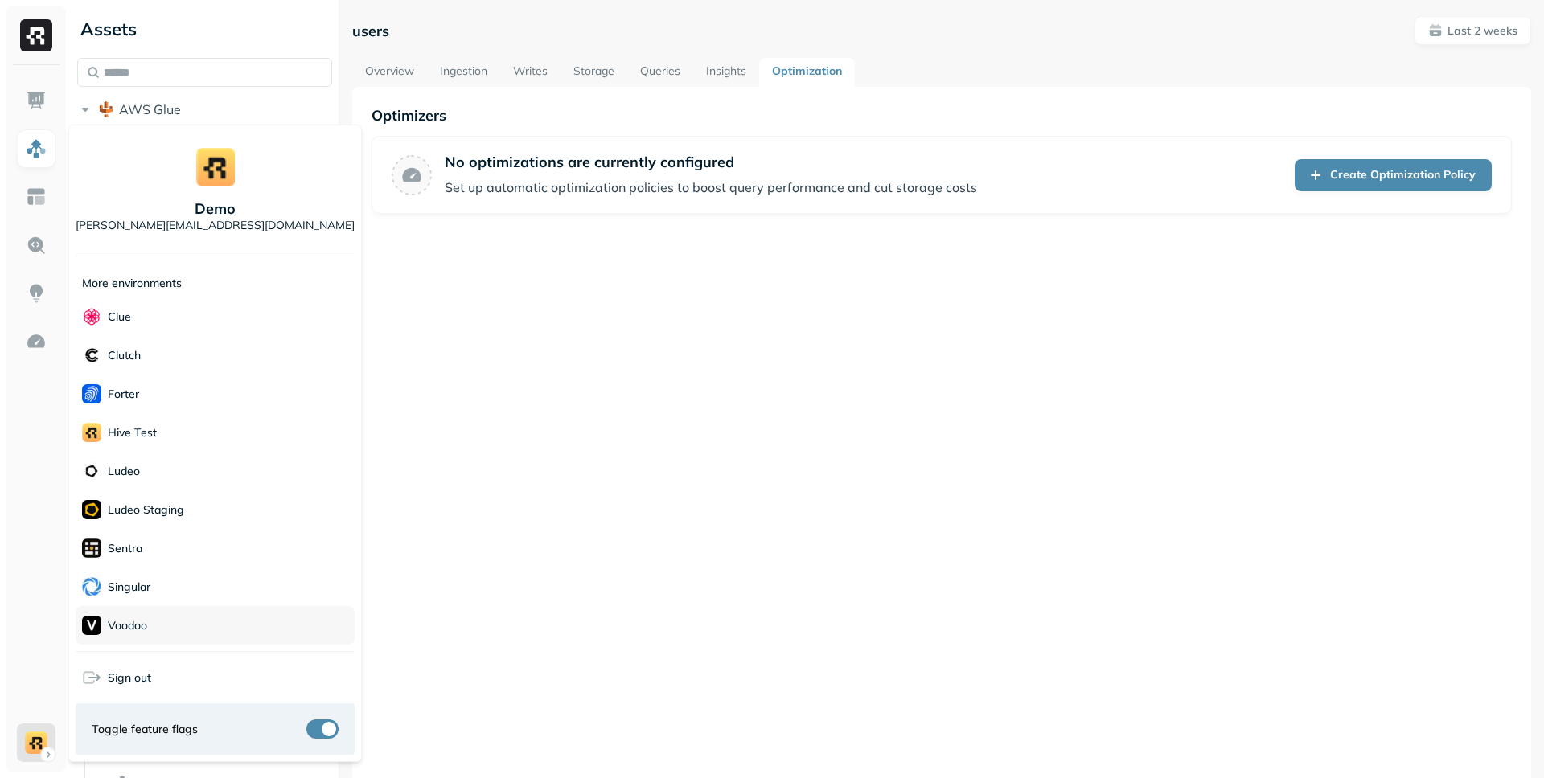
click at [174, 617] on div "Voodoo" at bounding box center [215, 625] width 279 height 39
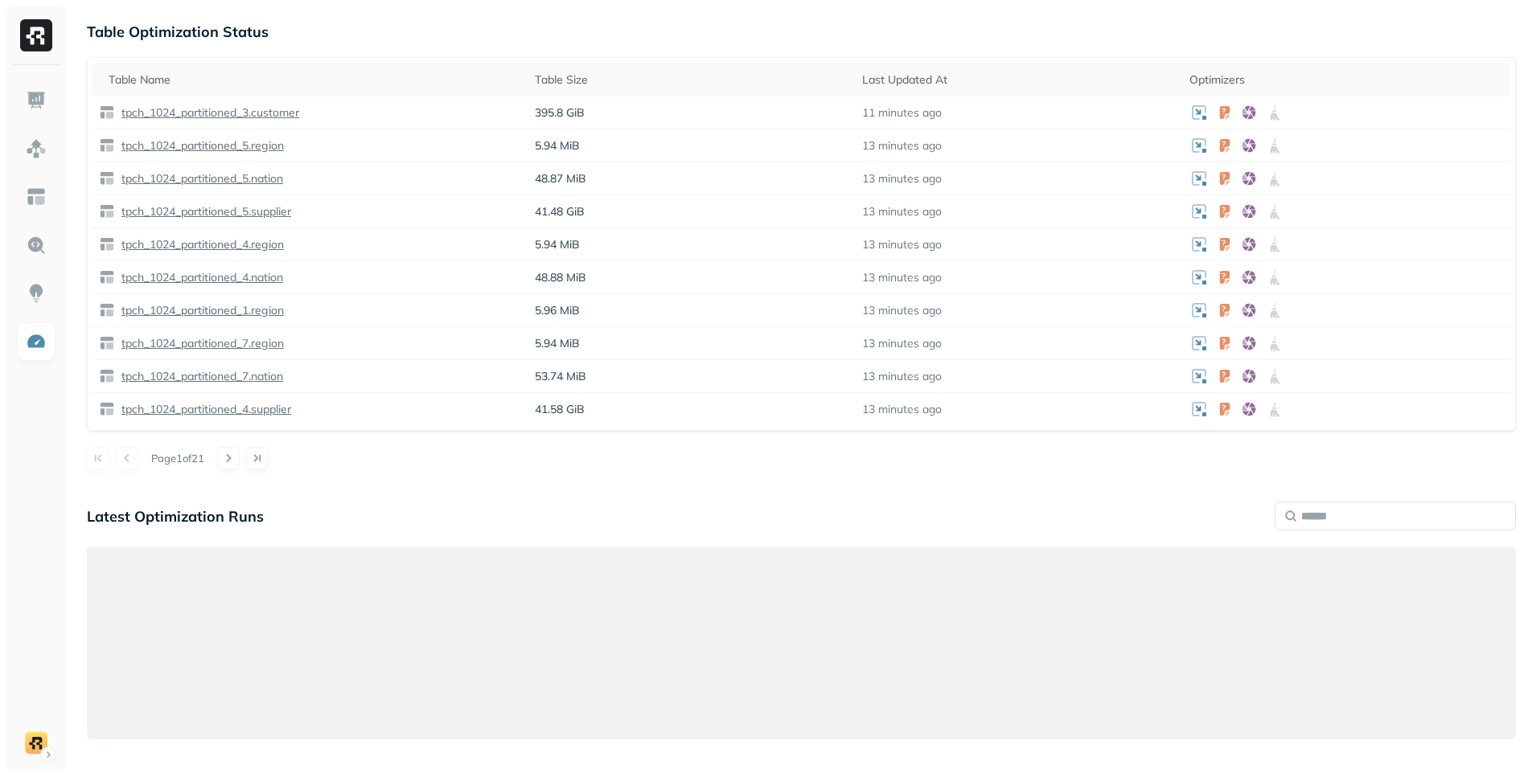
scroll to position [1044, 0]
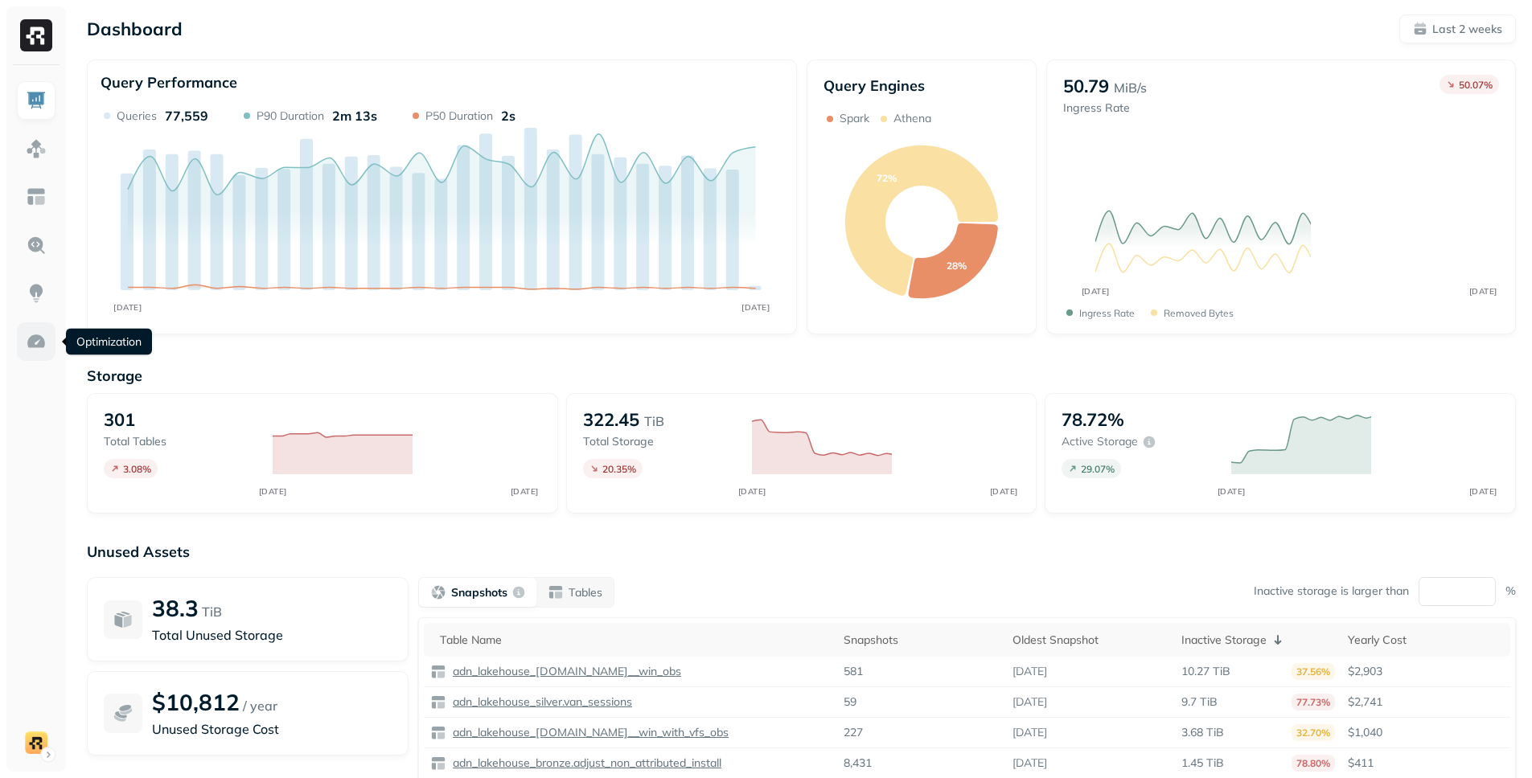
click at [35, 344] on img at bounding box center [36, 341] width 21 height 21
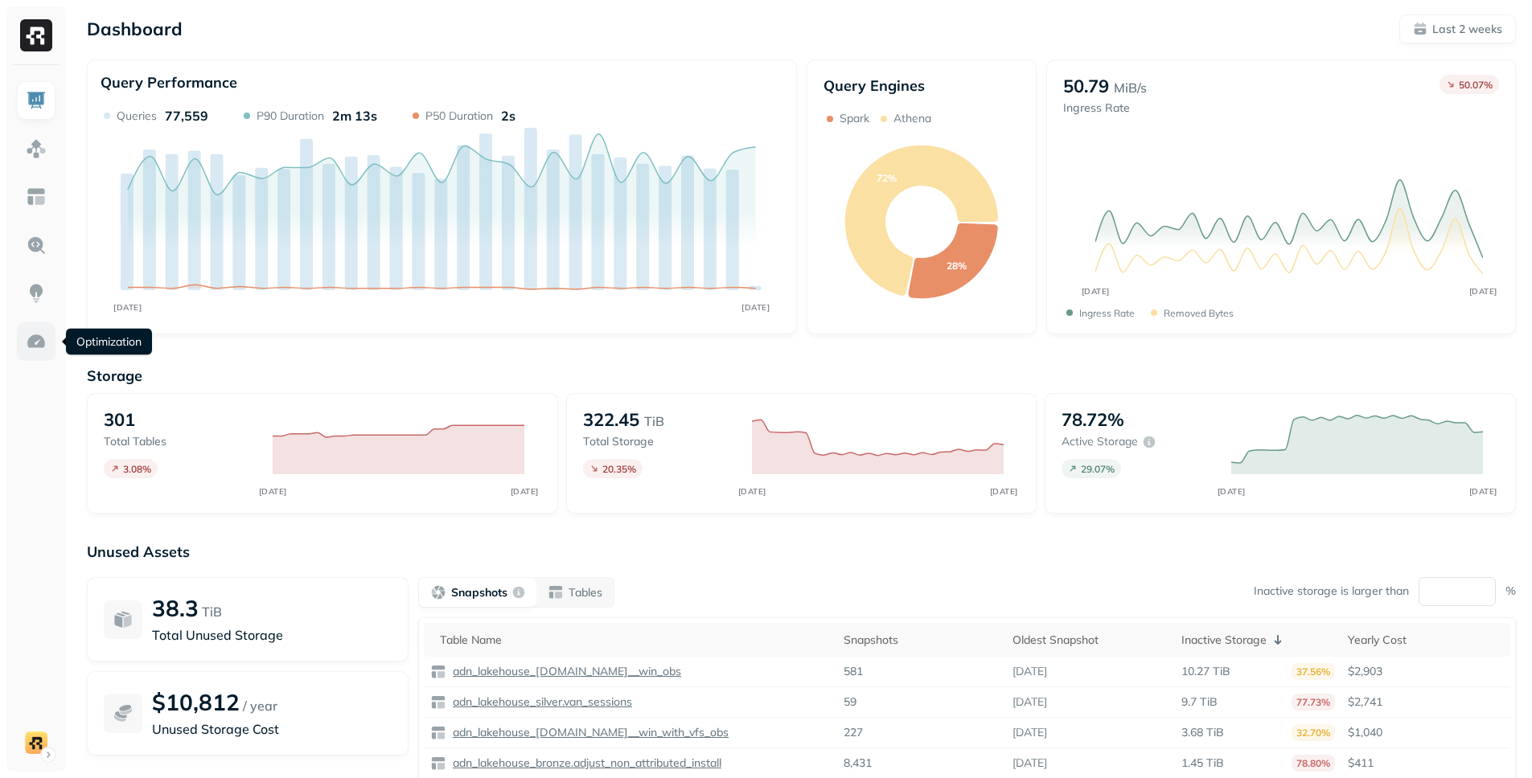
click at [18, 336] on link at bounding box center [36, 341] width 39 height 39
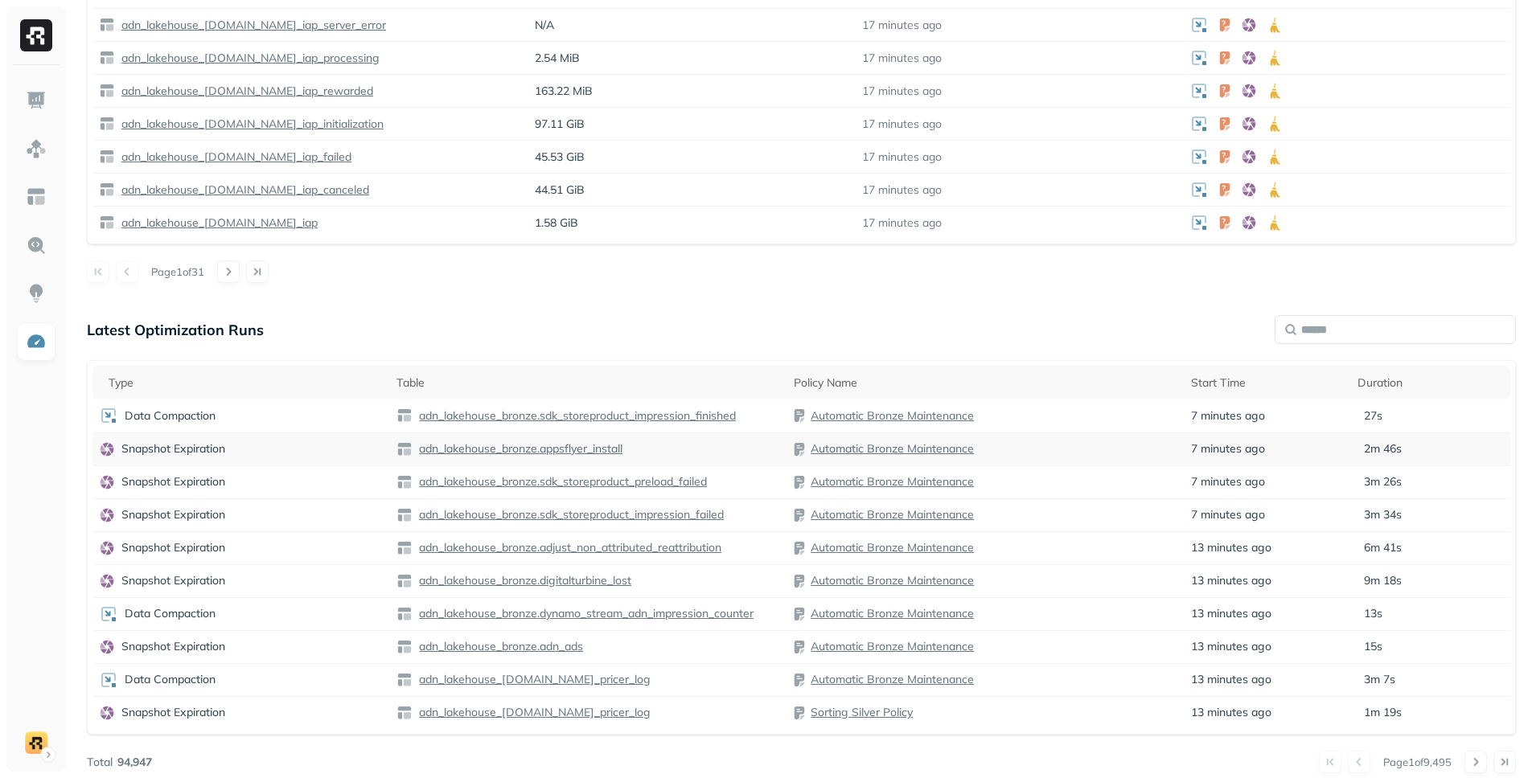
scroll to position [840, 0]
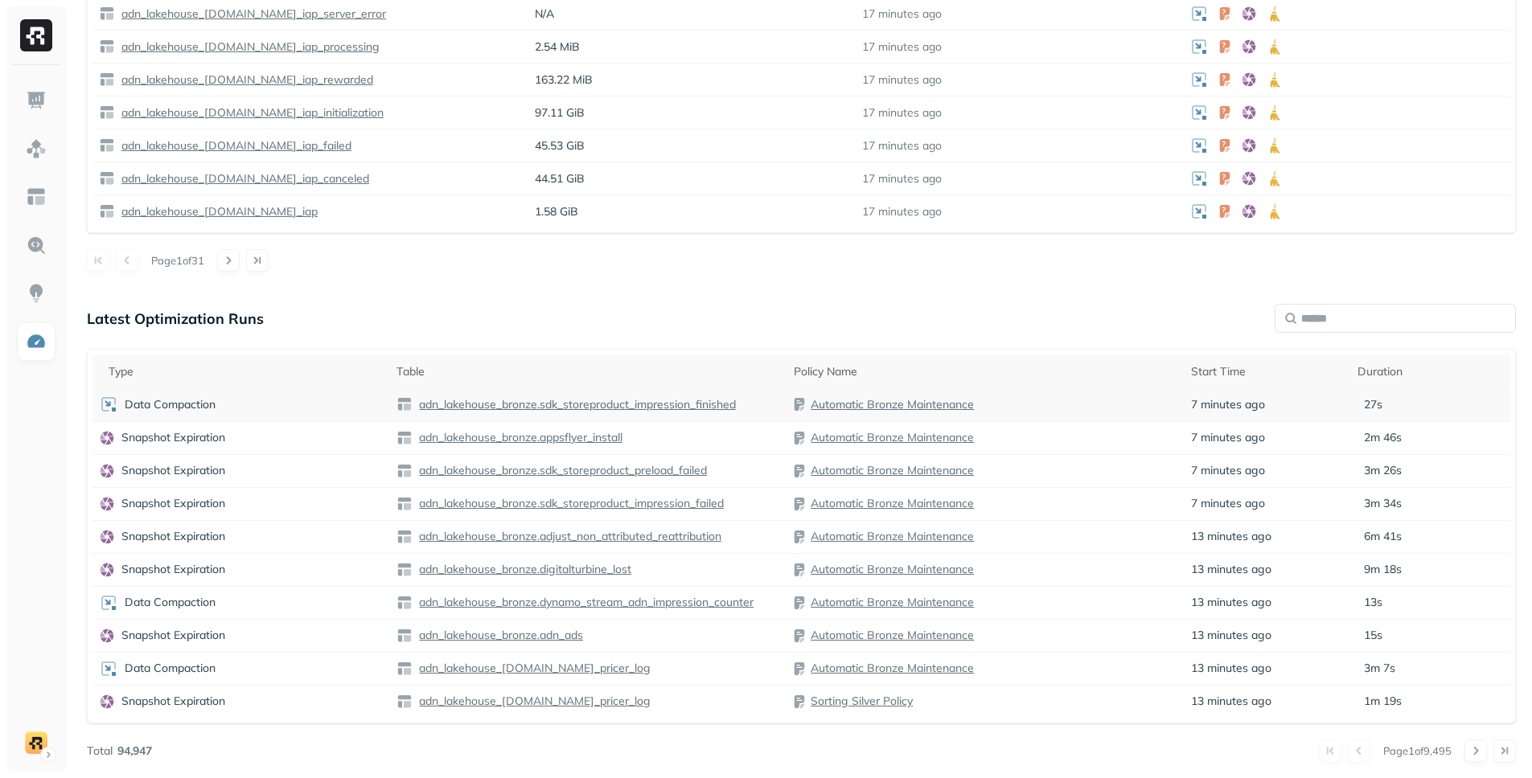
click at [601, 402] on p "adn_lakehouse_bronze.sdk_storeproduct_impression_finished" at bounding box center [576, 404] width 320 height 15
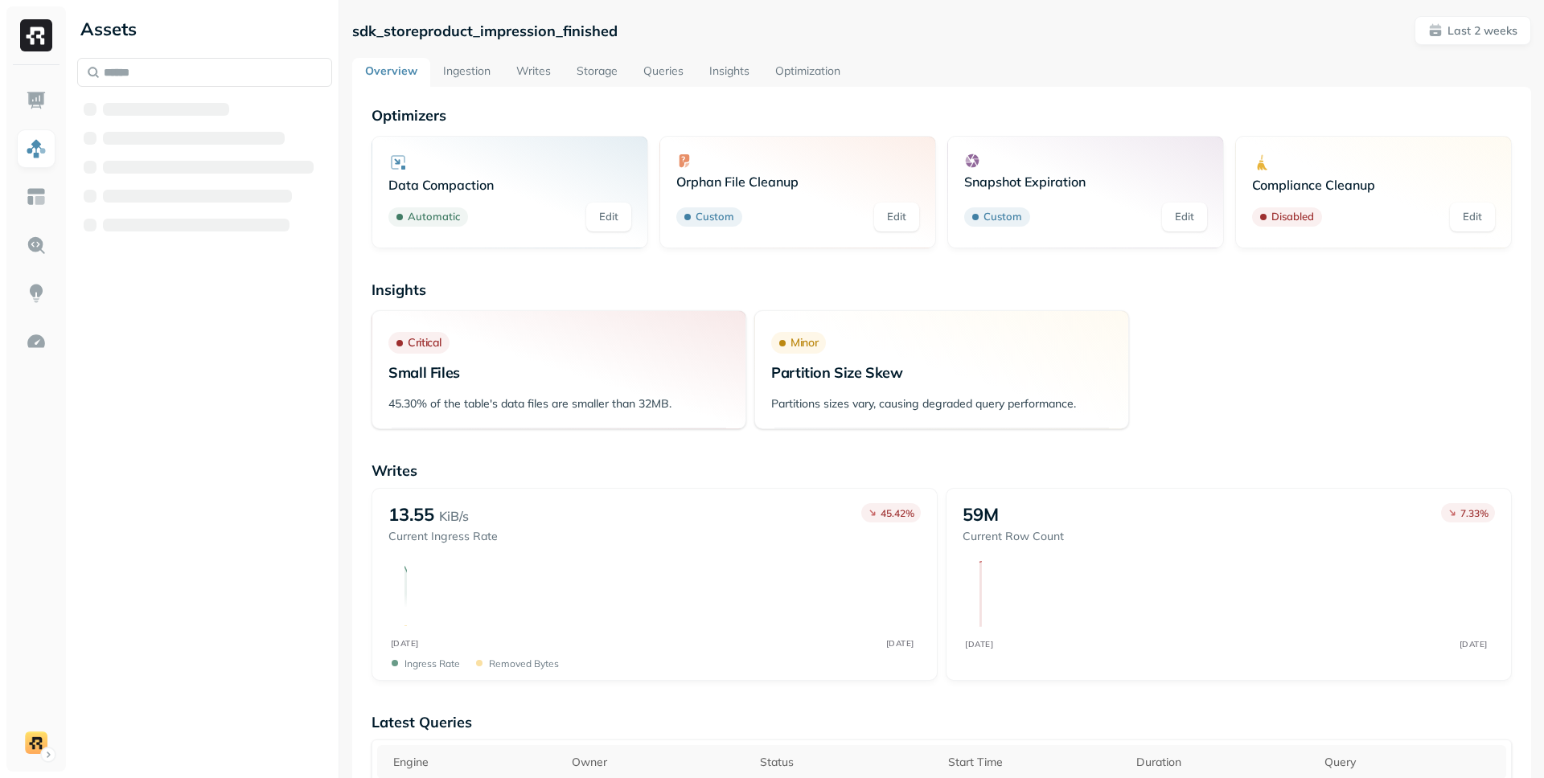
click at [815, 63] on link "Optimization" at bounding box center [807, 72] width 91 height 29
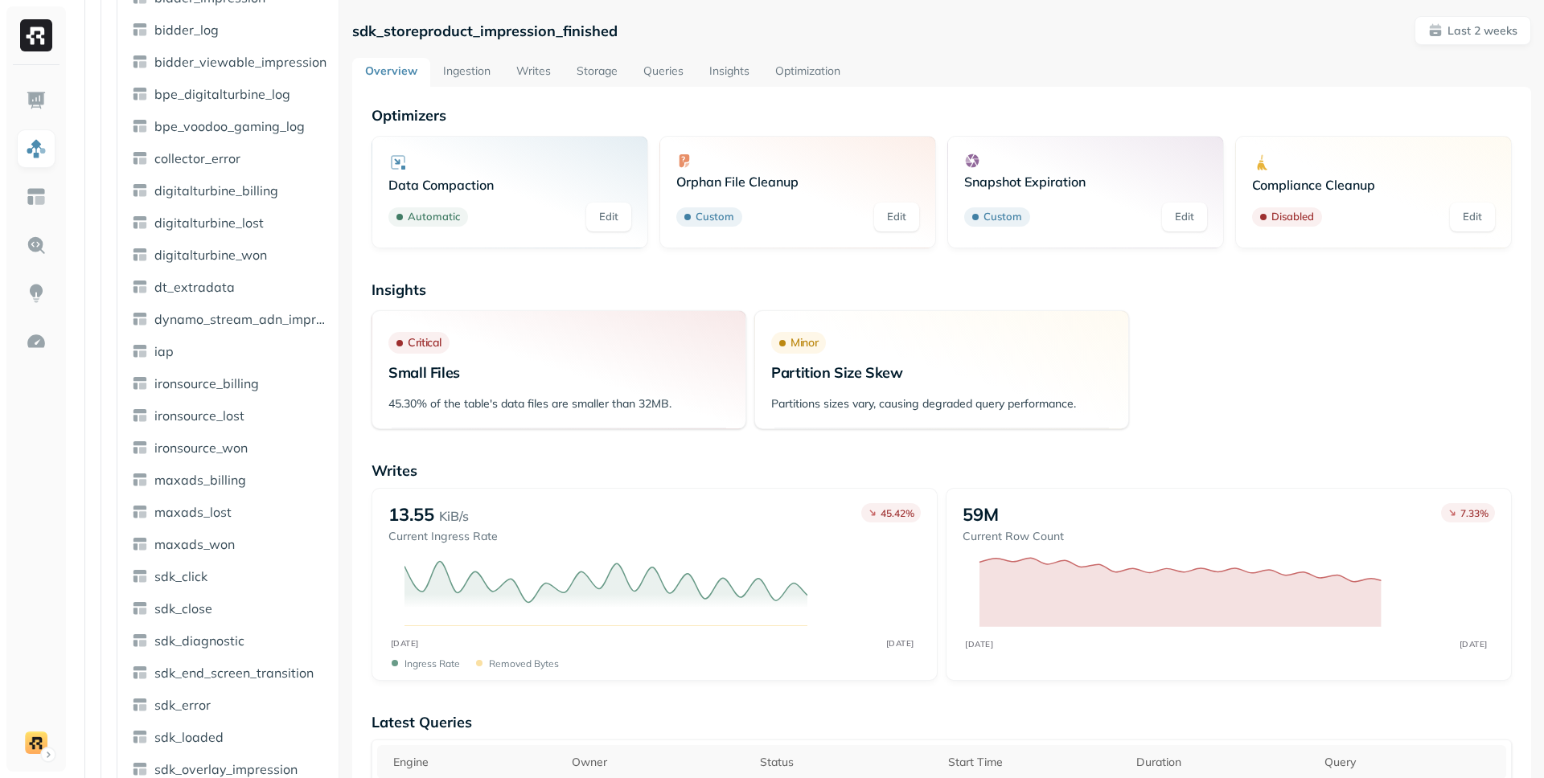
scroll to position [851, 0]
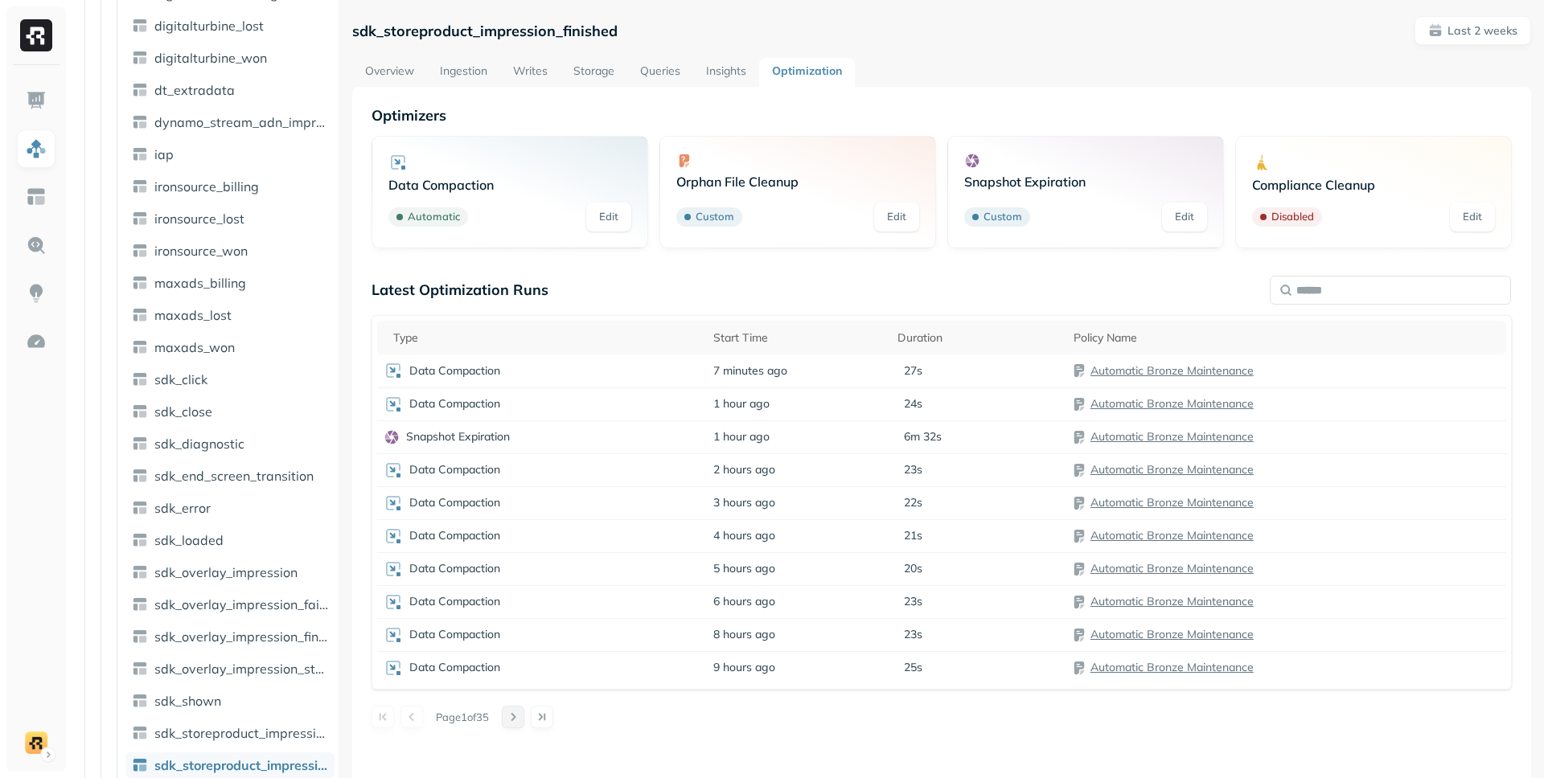
click at [513, 715] on button at bounding box center [513, 717] width 23 height 23
click at [1160, 366] on link "Automatic Bronze Maintenance" at bounding box center [1171, 370] width 163 height 14
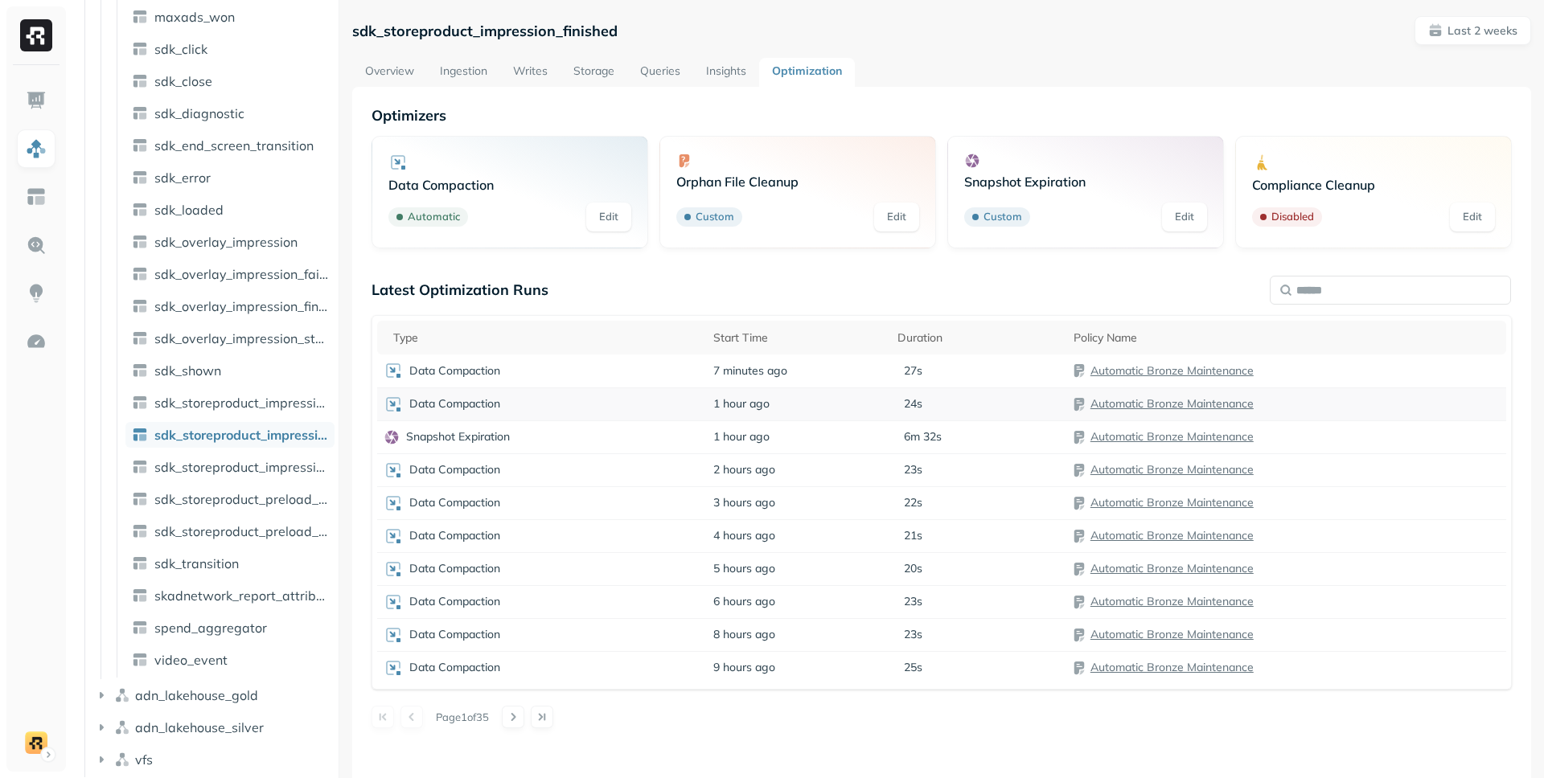
scroll to position [1187, 0]
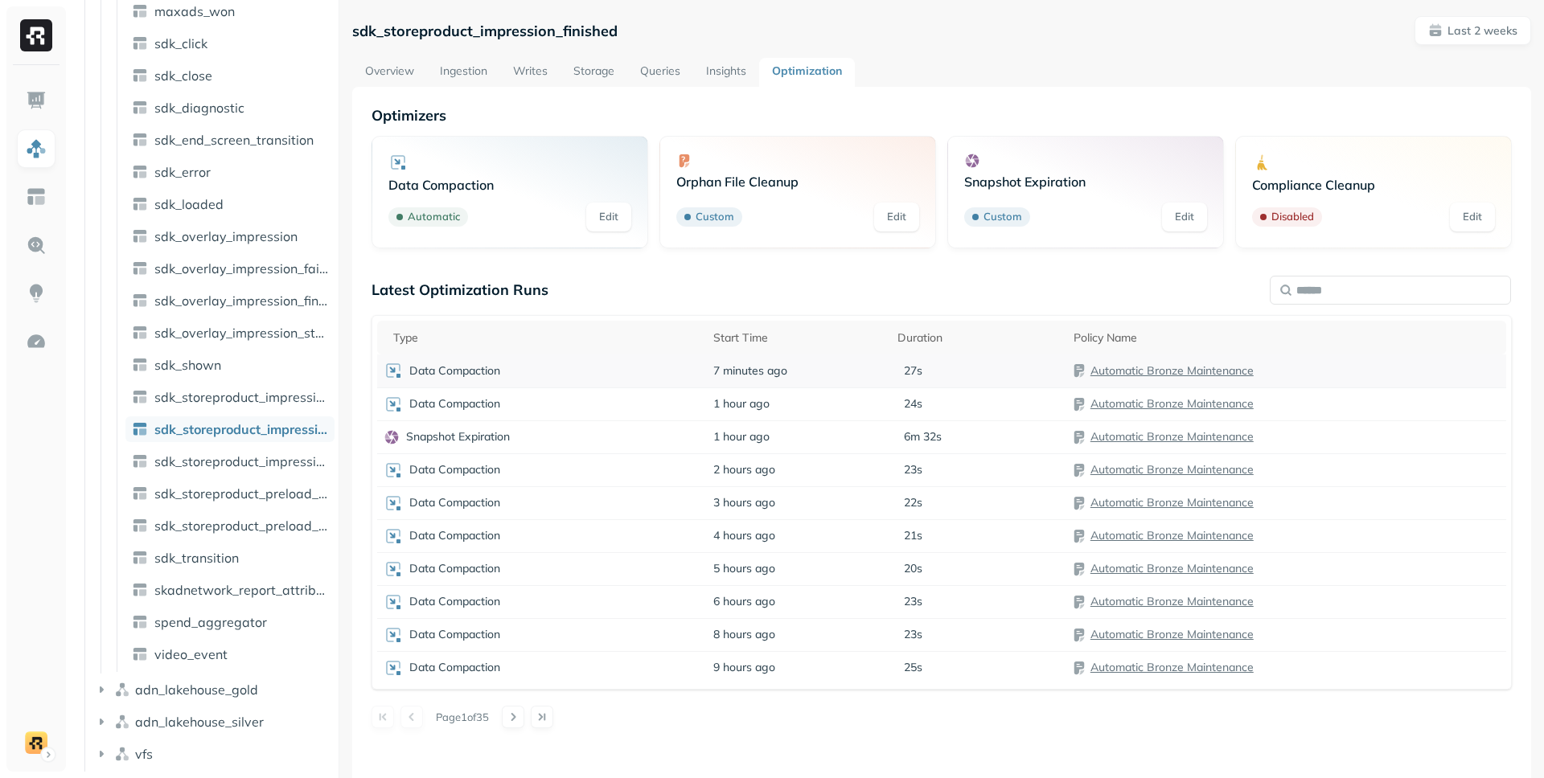
click at [552, 371] on div "Data Compaction" at bounding box center [542, 370] width 317 height 19
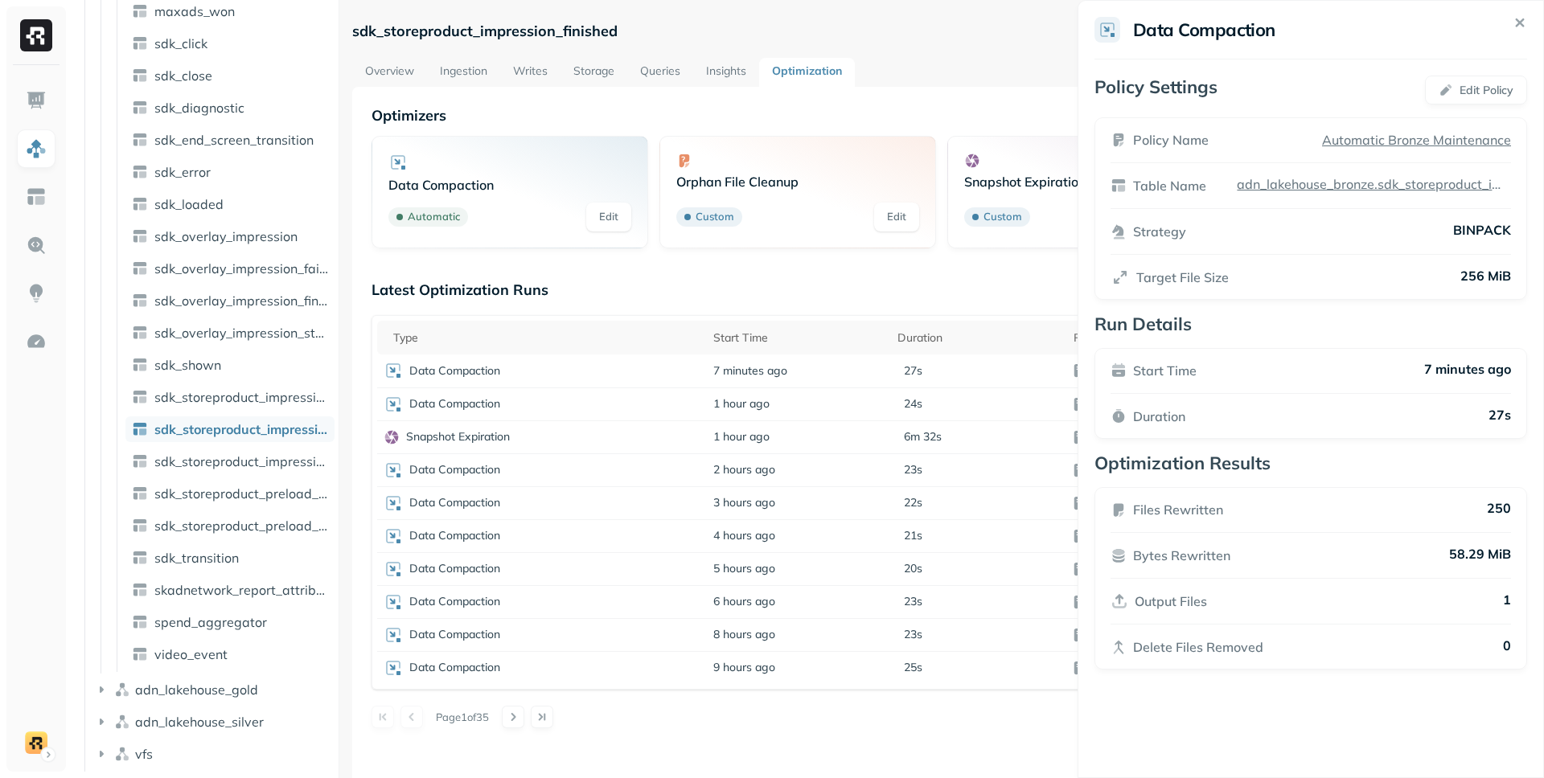
click at [647, 291] on html "Assets AWS Glue adn_lakehouse_bronze Tables ( 52 ) ad_revenue adjust_install ad…" at bounding box center [772, 389] width 1544 height 778
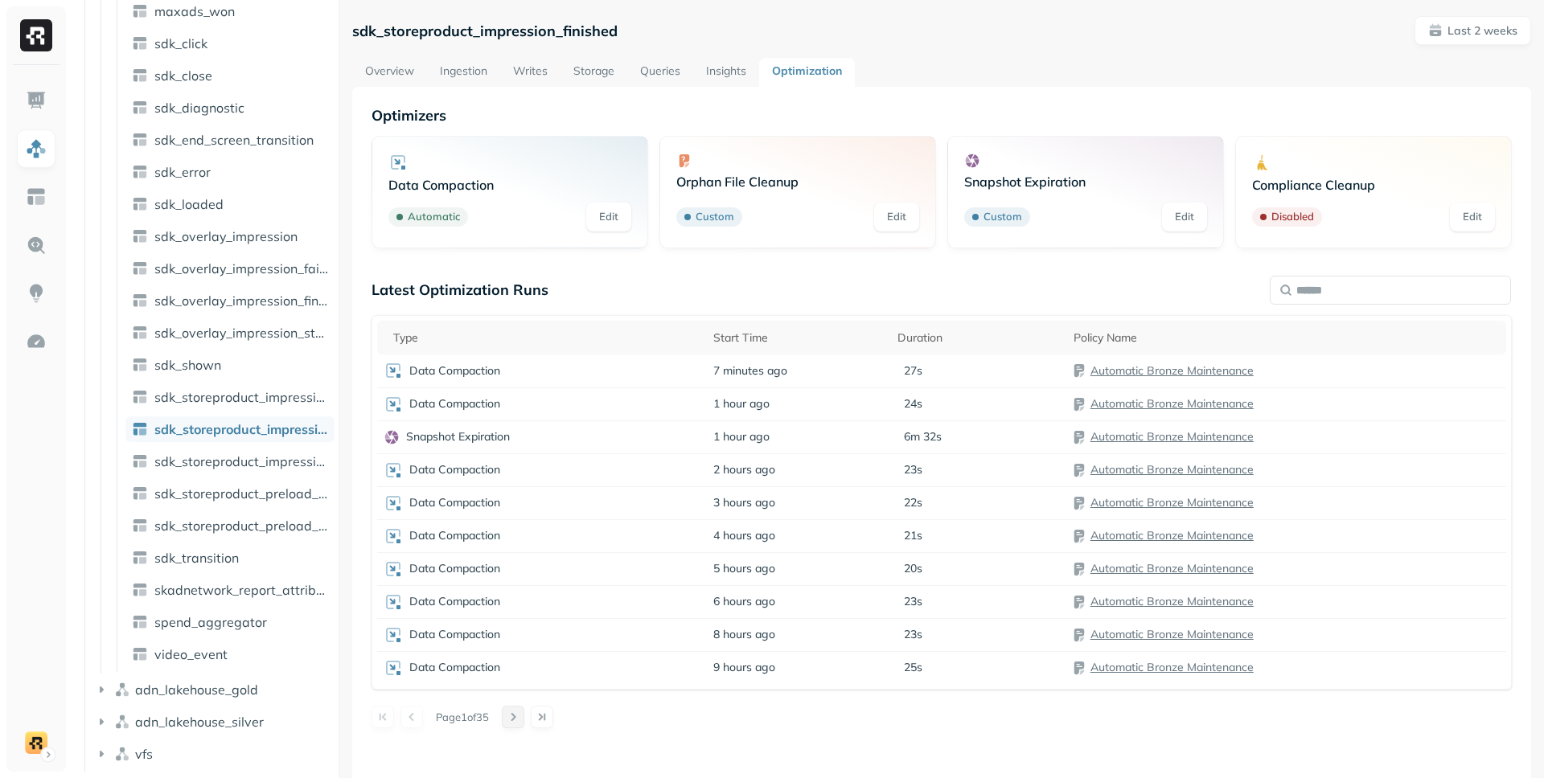
click at [513, 718] on button at bounding box center [513, 717] width 23 height 23
click at [568, 588] on td "Data Compaction" at bounding box center [542, 601] width 330 height 33
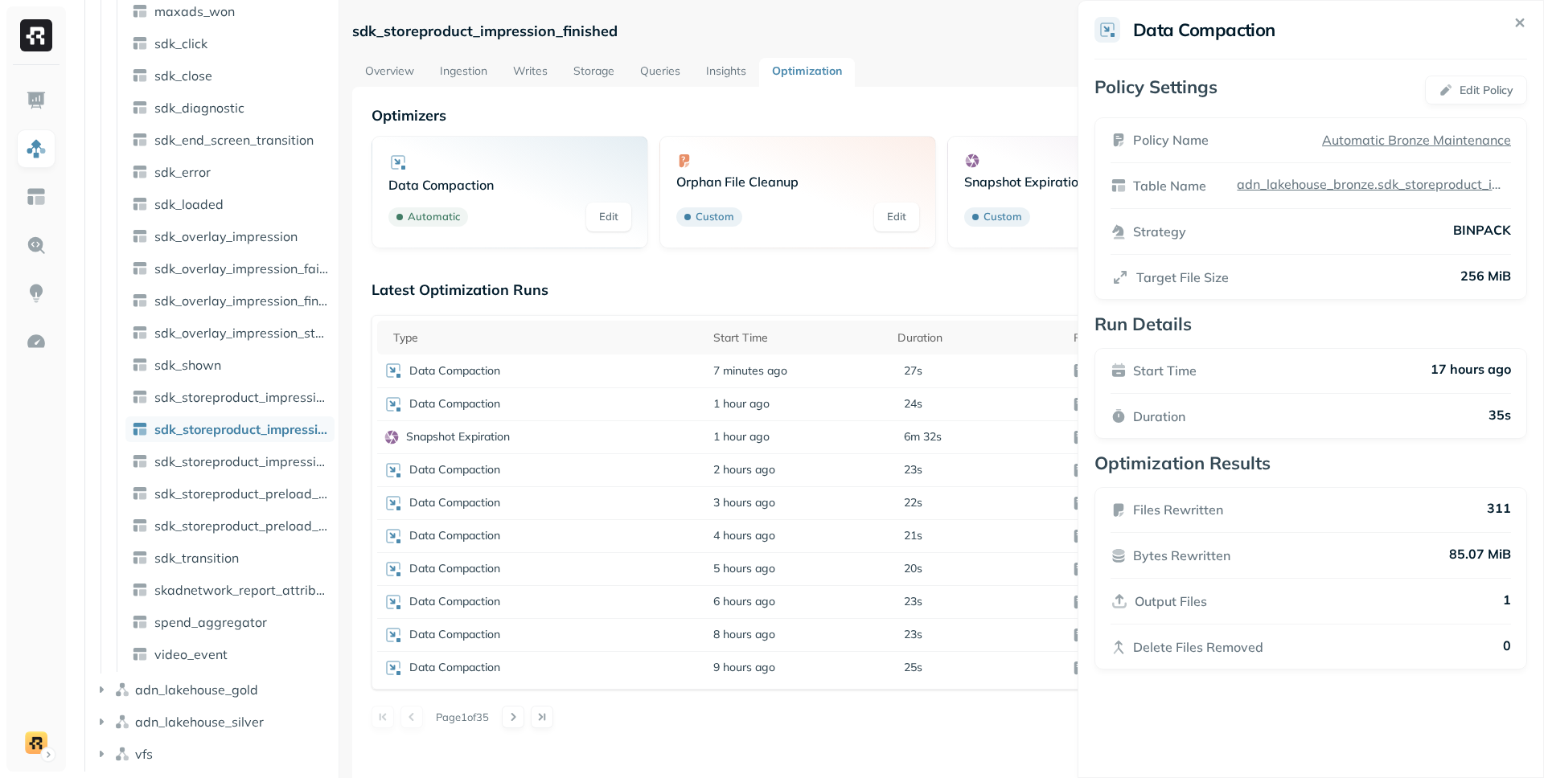
click at [742, 269] on html "Assets AWS Glue adn_lakehouse_bronze Tables ( 52 ) ad_revenue adjust_install ad…" at bounding box center [772, 389] width 1544 height 778
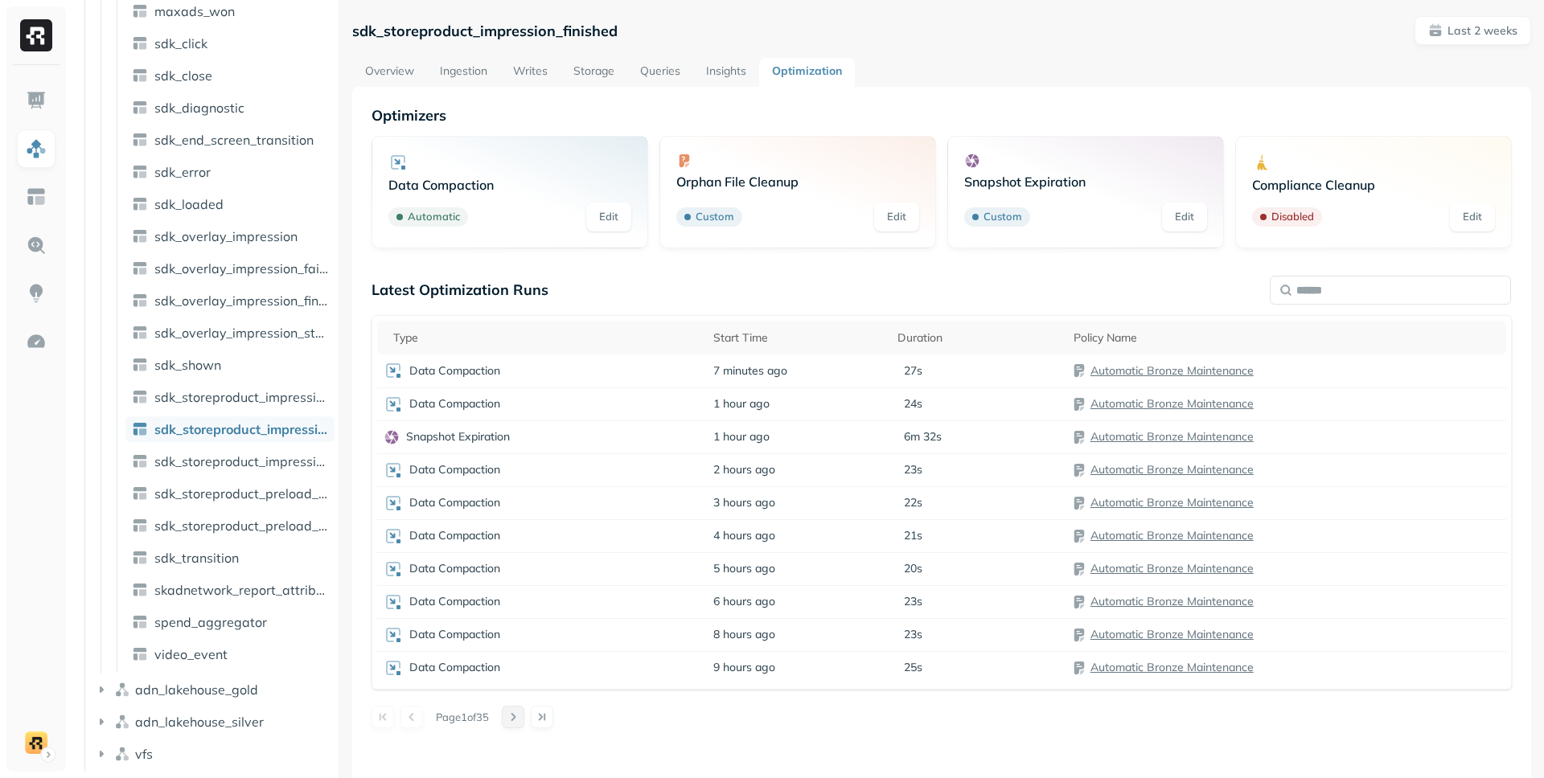
click at [519, 711] on button at bounding box center [513, 717] width 23 height 23
click at [538, 546] on td "Data Compaction" at bounding box center [542, 535] width 330 height 33
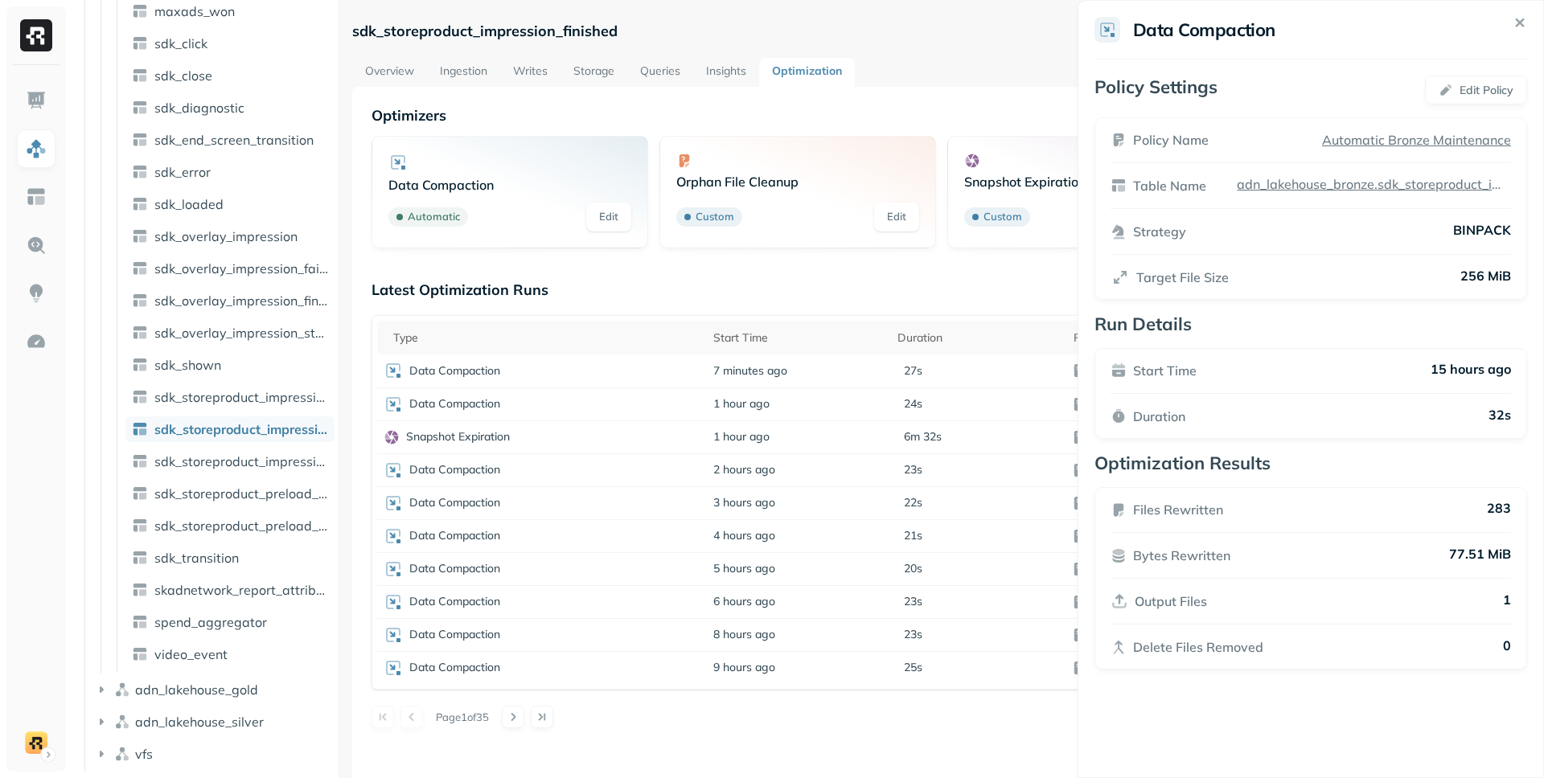
click at [524, 720] on html "Assets AWS Glue adn_lakehouse_bronze Tables ( 52 ) ad_revenue adjust_install ad…" at bounding box center [772, 389] width 1544 height 778
click at [524, 720] on button at bounding box center [513, 717] width 23 height 23
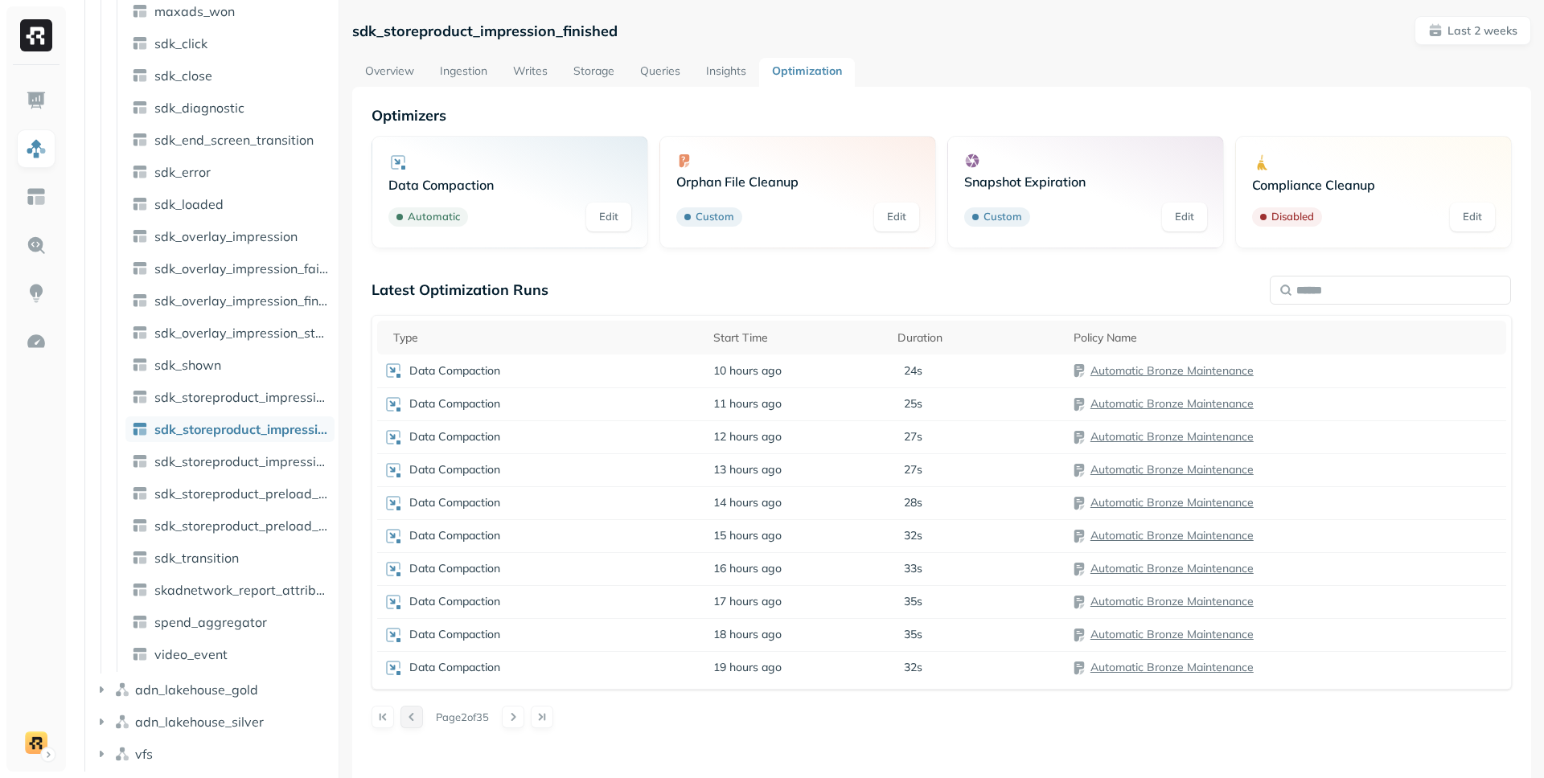
click at [411, 717] on button at bounding box center [411, 717] width 23 height 23
click at [599, 472] on div "Data Compaction" at bounding box center [542, 470] width 317 height 19
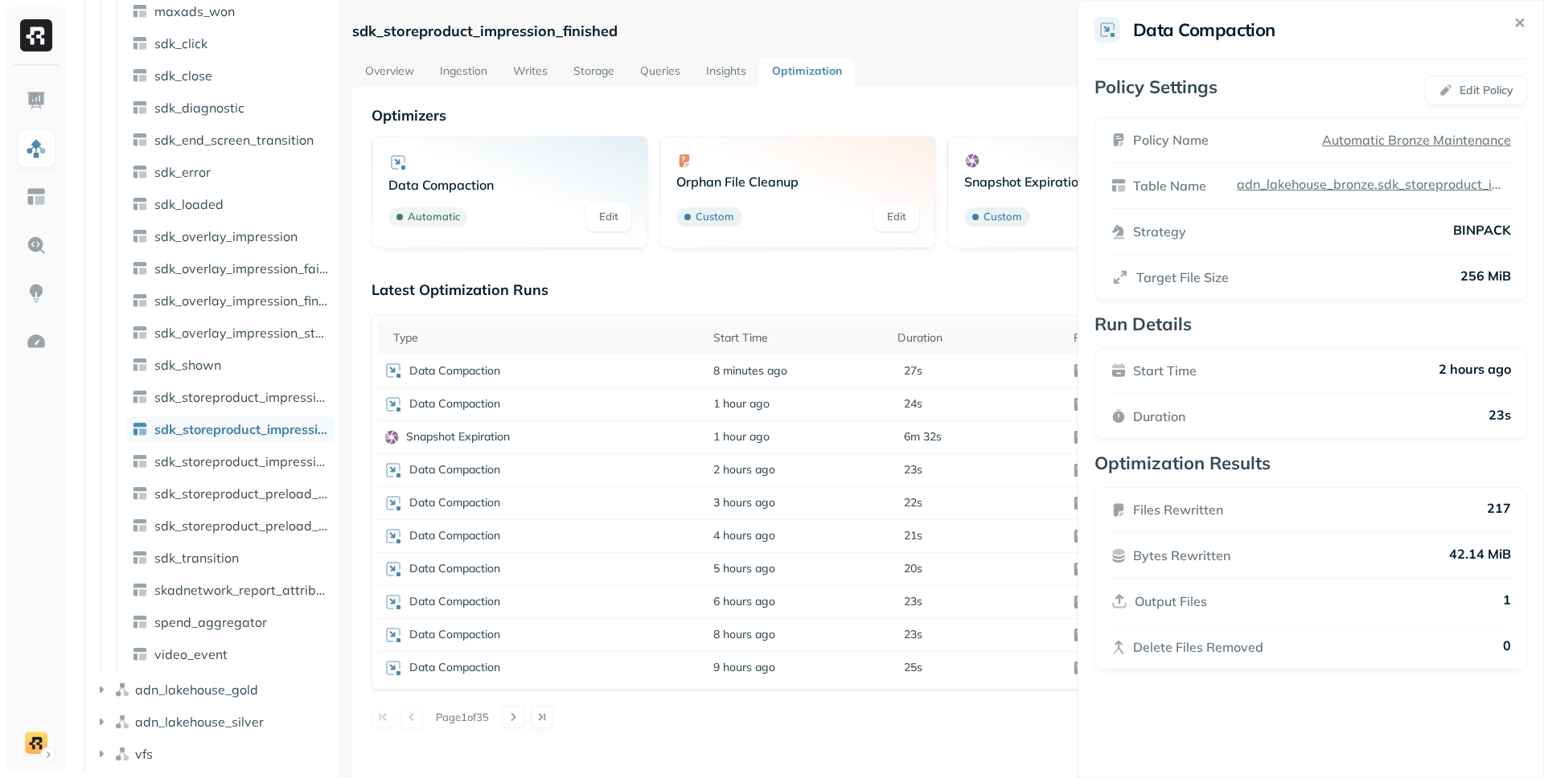
click at [733, 743] on html "Assets AWS Glue adn_lakehouse_bronze Tables ( 52 ) ad_revenue adjust_install ad…" at bounding box center [772, 389] width 1544 height 778
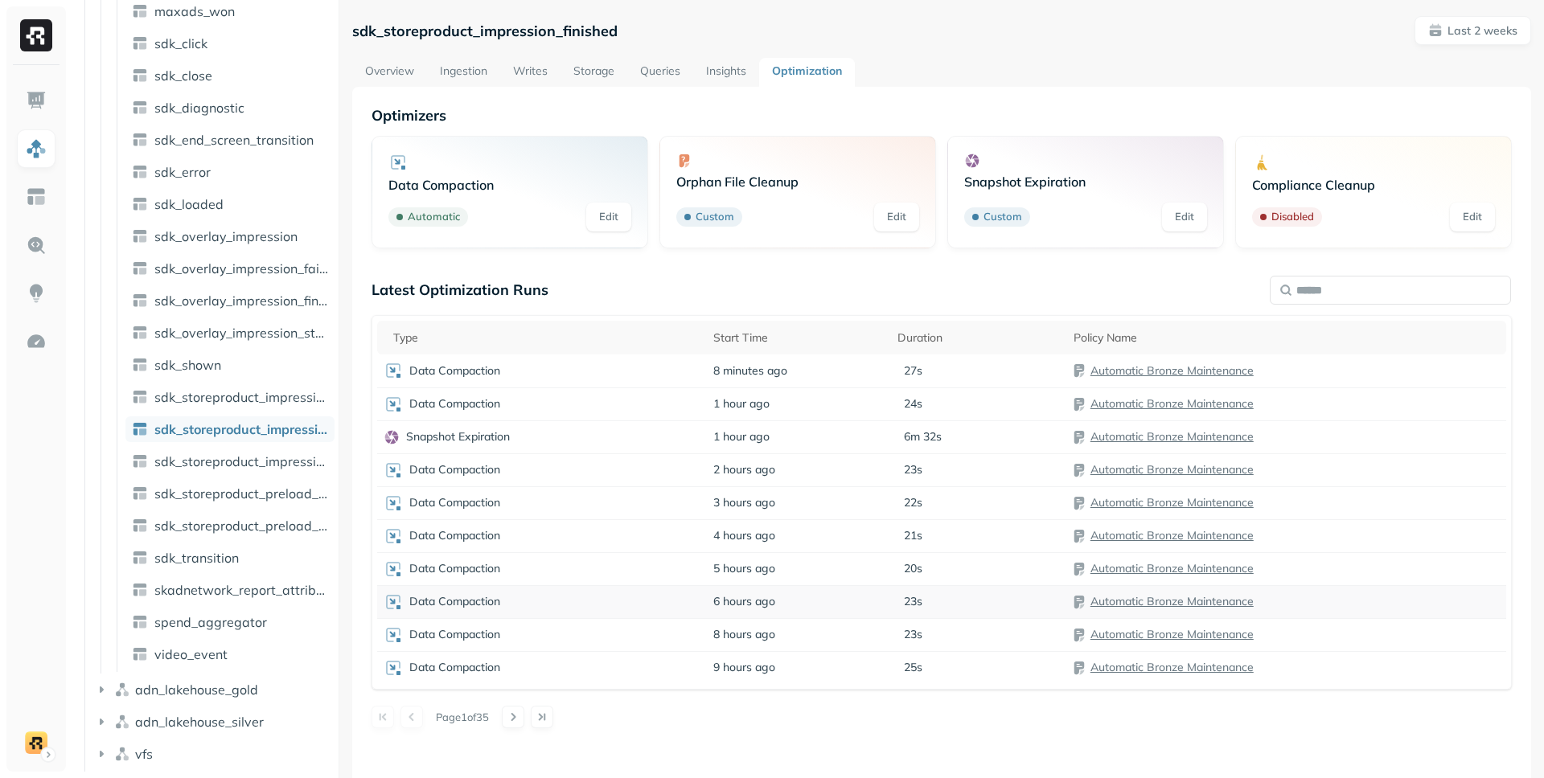
click at [640, 604] on div "Data Compaction" at bounding box center [542, 602] width 317 height 19
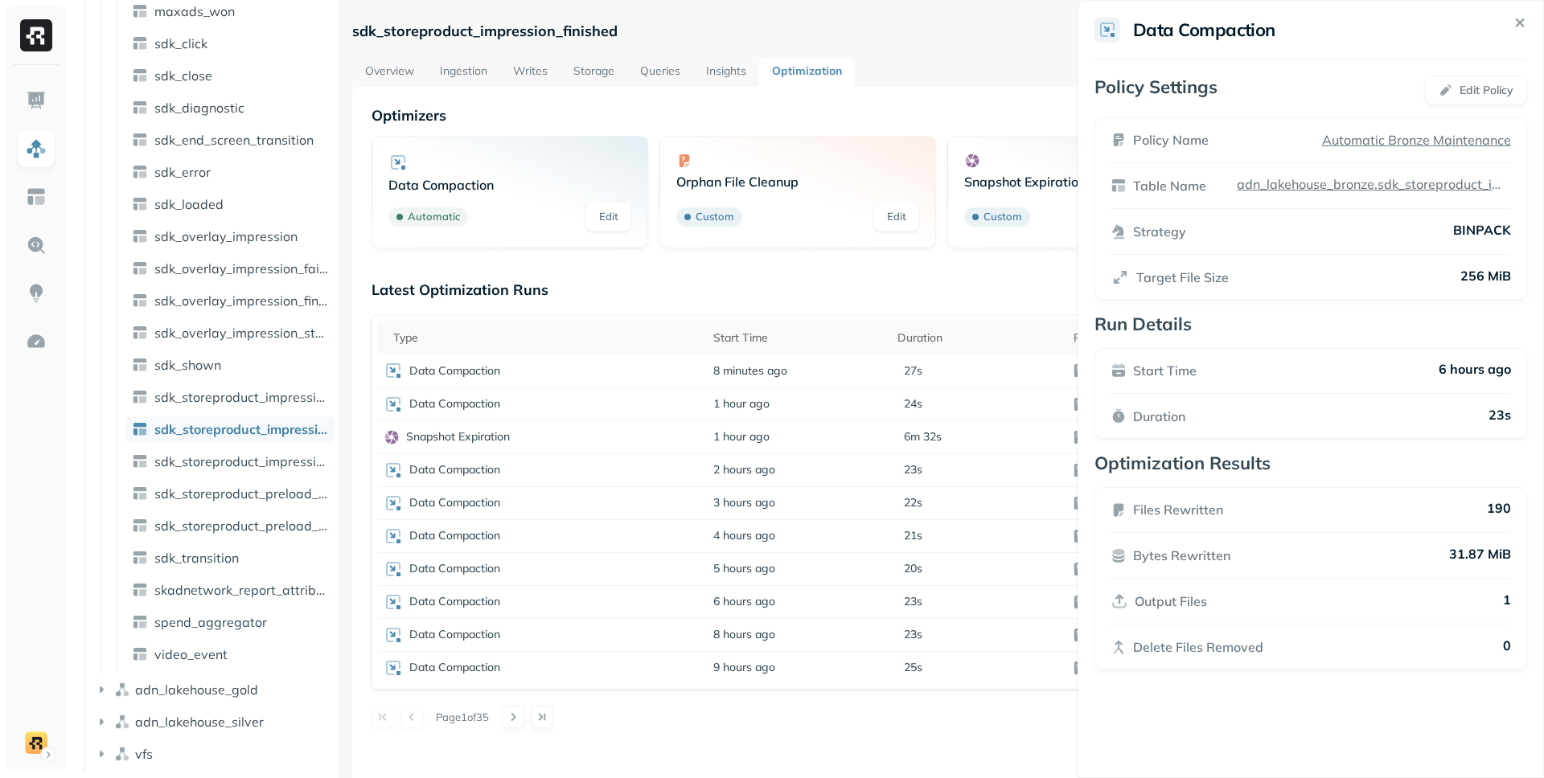
click at [681, 290] on html "Assets AWS Glue adn_lakehouse_bronze Tables ( 52 ) ad_revenue adjust_install ad…" at bounding box center [772, 389] width 1544 height 778
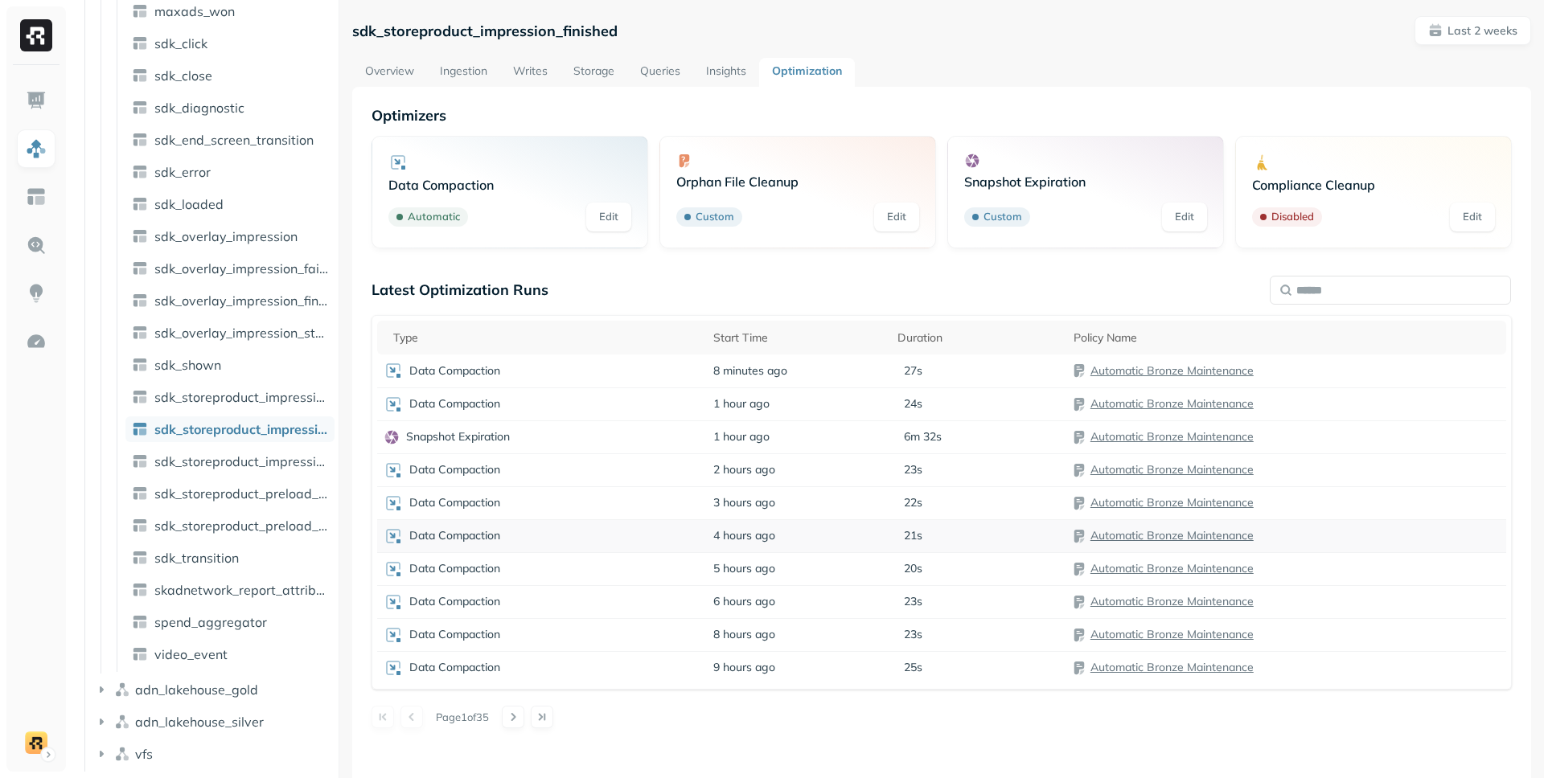
click at [545, 539] on div "Data Compaction" at bounding box center [542, 536] width 317 height 19
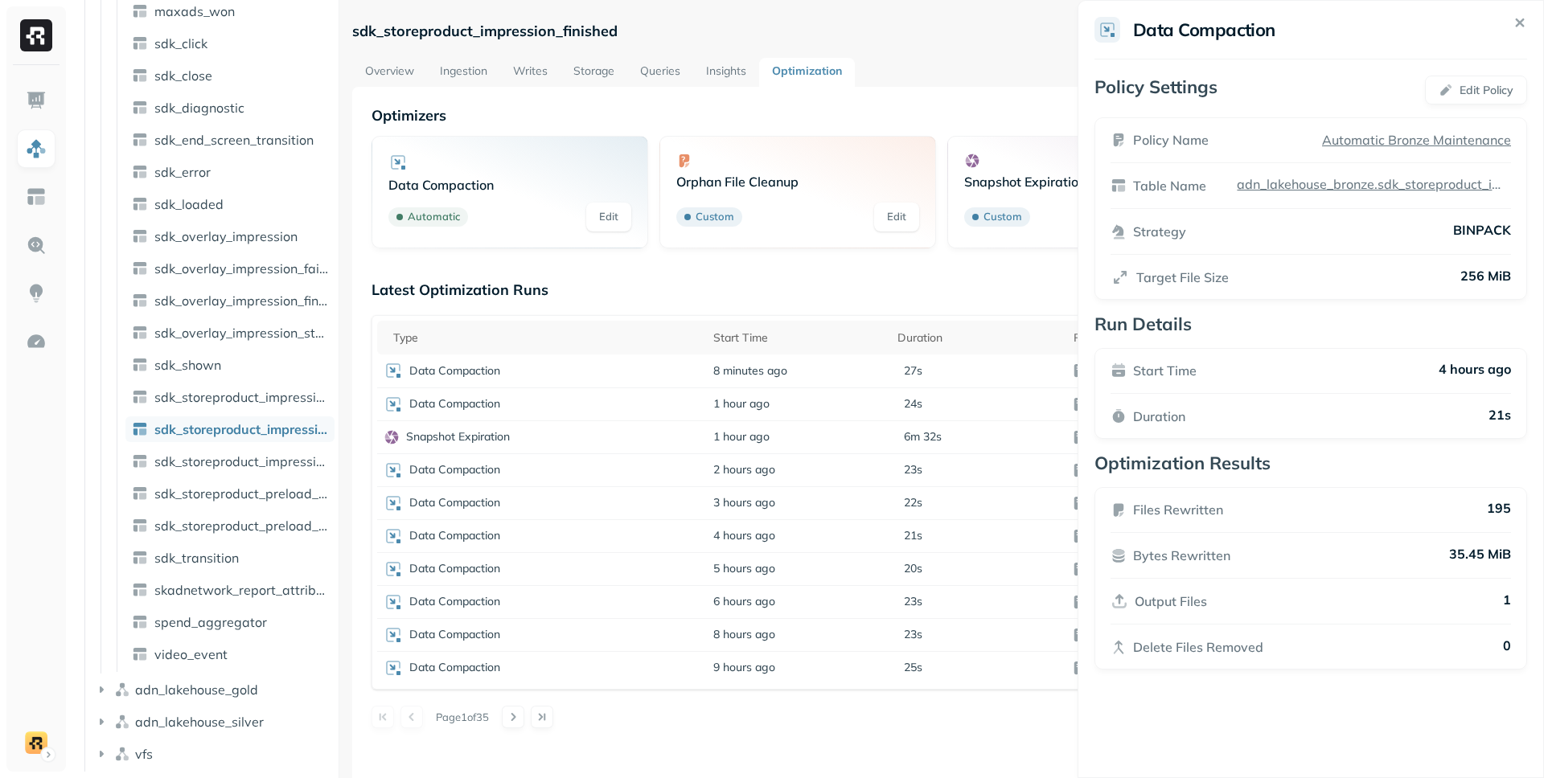
click at [546, 538] on html "Assets AWS Glue adn_lakehouse_bronze Tables ( 52 ) ad_revenue adjust_install ad…" at bounding box center [772, 389] width 1544 height 778
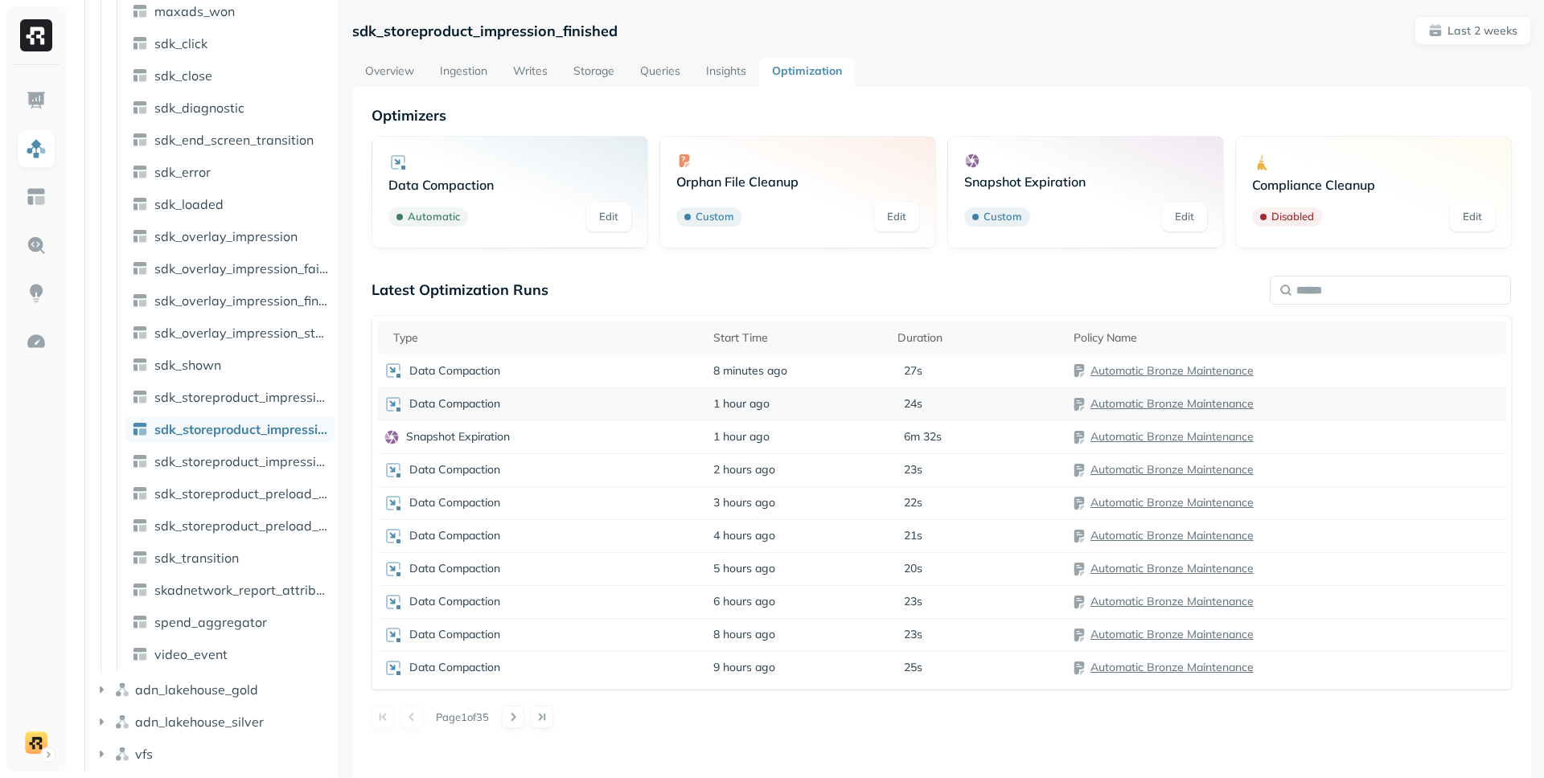
click at [549, 419] on td "Data Compaction" at bounding box center [542, 404] width 330 height 33
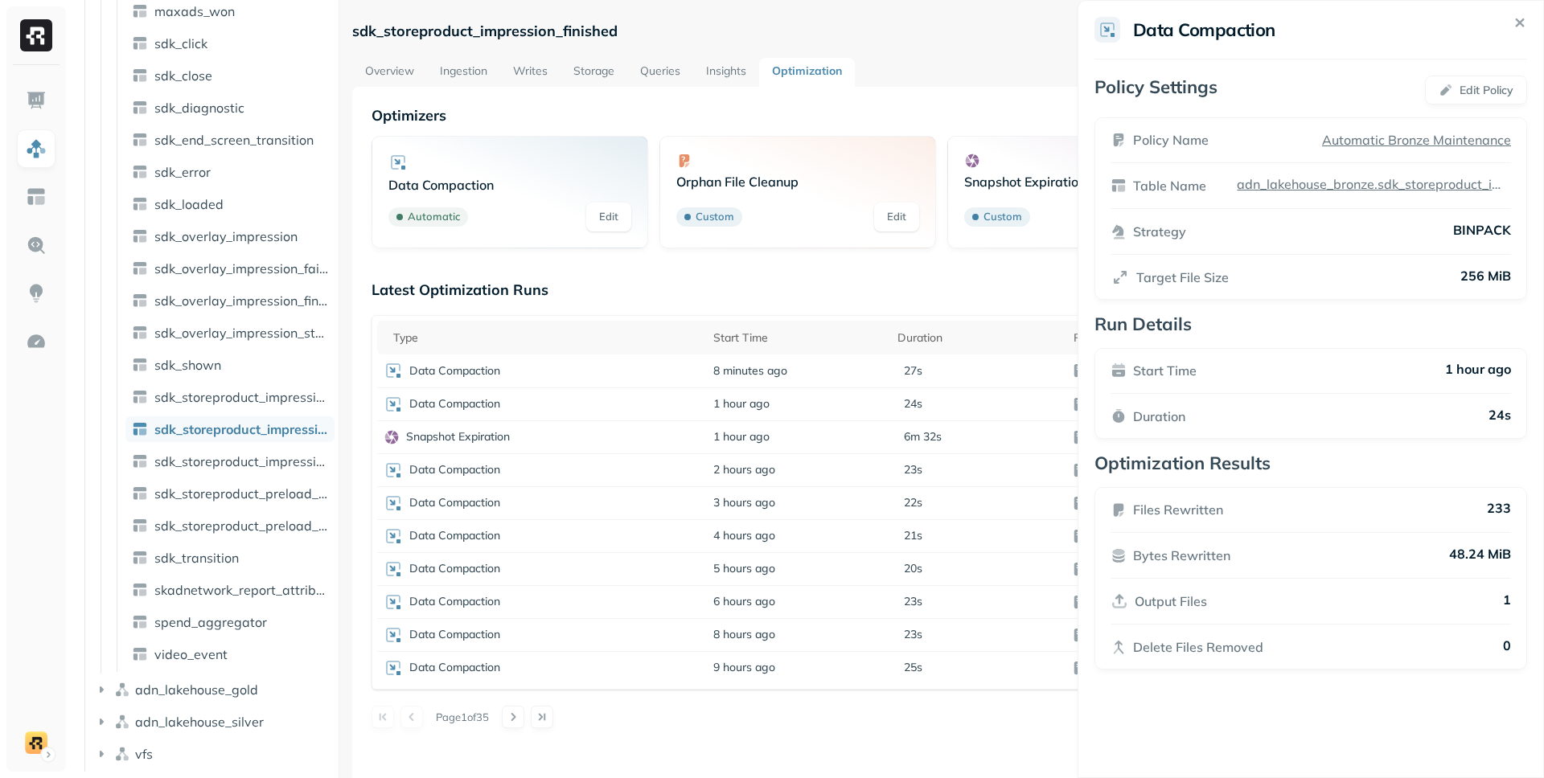
click at [663, 289] on html "Assets AWS Glue adn_lakehouse_bronze Tables ( 52 ) ad_revenue adjust_install ad…" at bounding box center [772, 389] width 1544 height 778
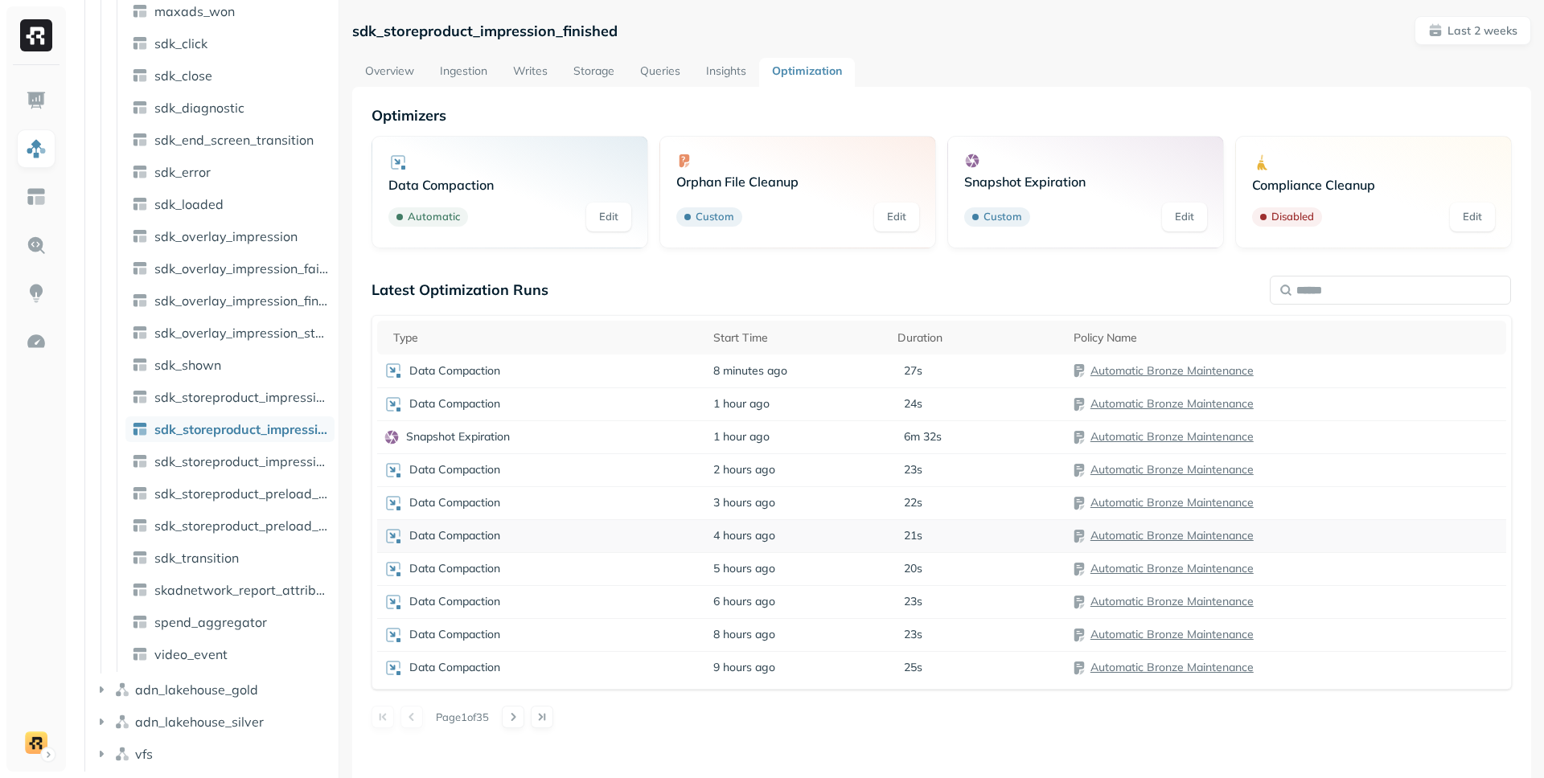
click at [548, 544] on div "Data Compaction" at bounding box center [542, 536] width 317 height 19
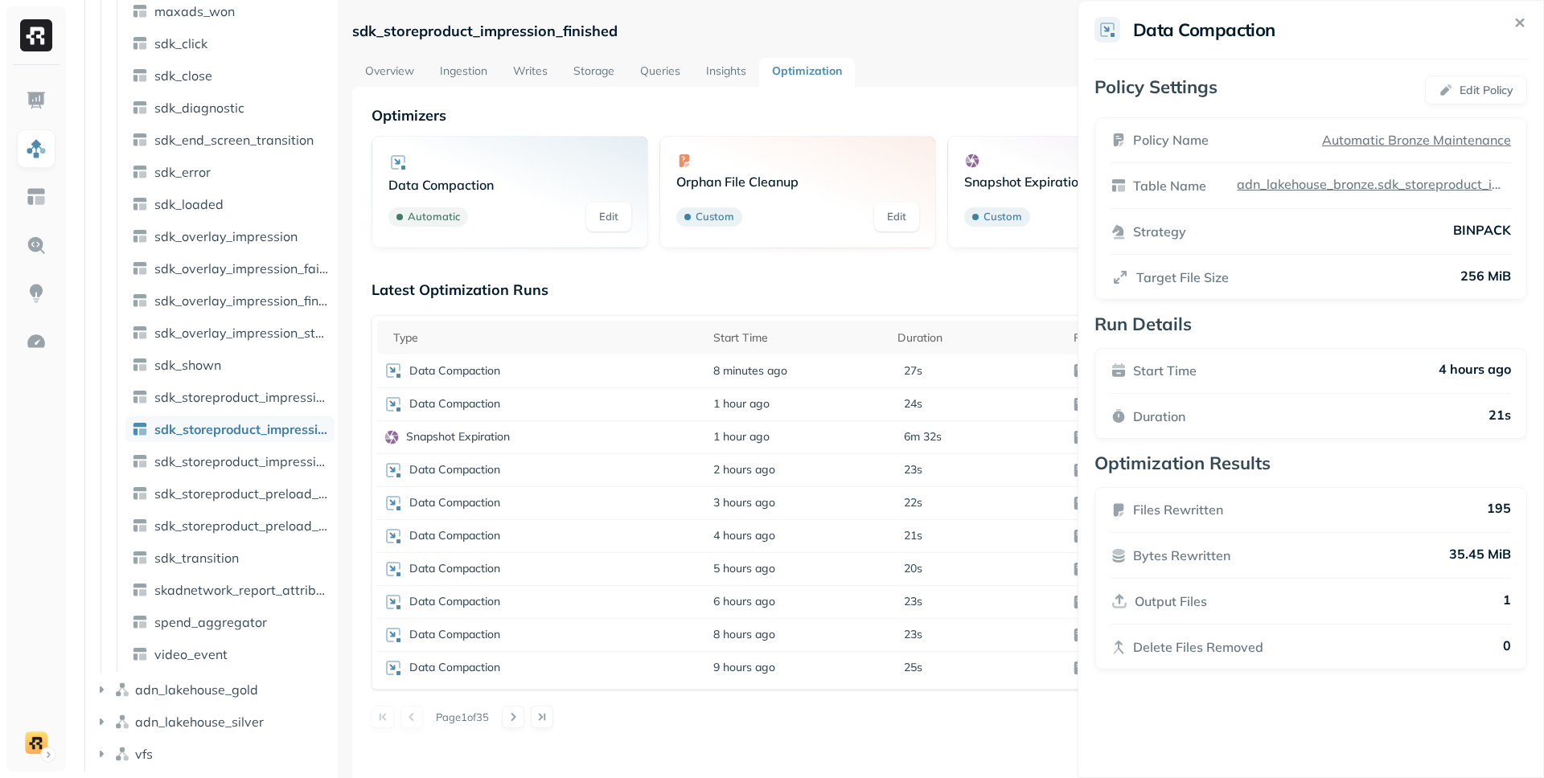
click at [787, 288] on html "Assets AWS Glue adn_lakehouse_bronze Tables ( 52 ) ad_revenue adjust_install ad…" at bounding box center [772, 389] width 1544 height 778
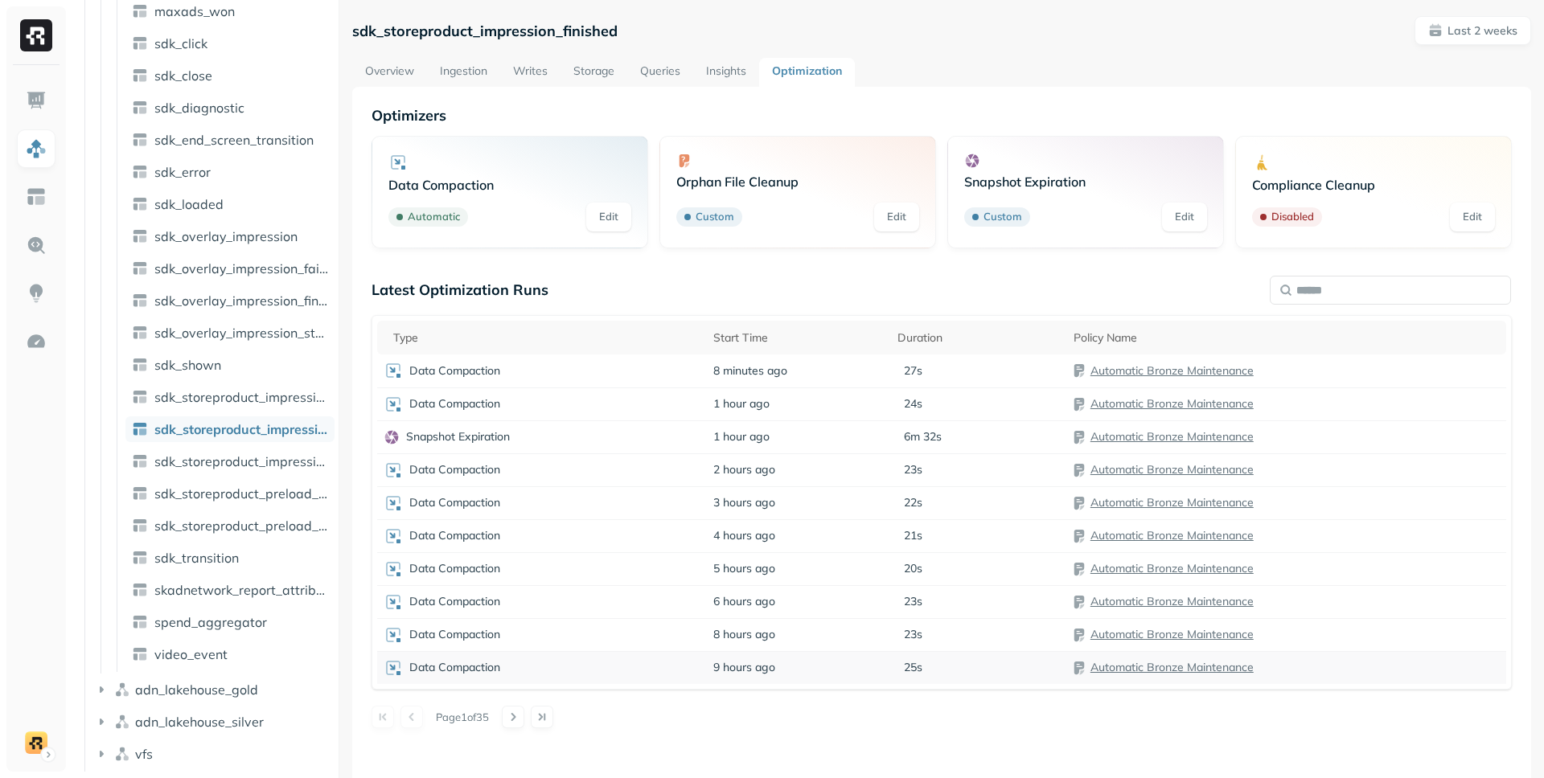
click at [556, 659] on div "Data Compaction" at bounding box center [542, 668] width 317 height 19
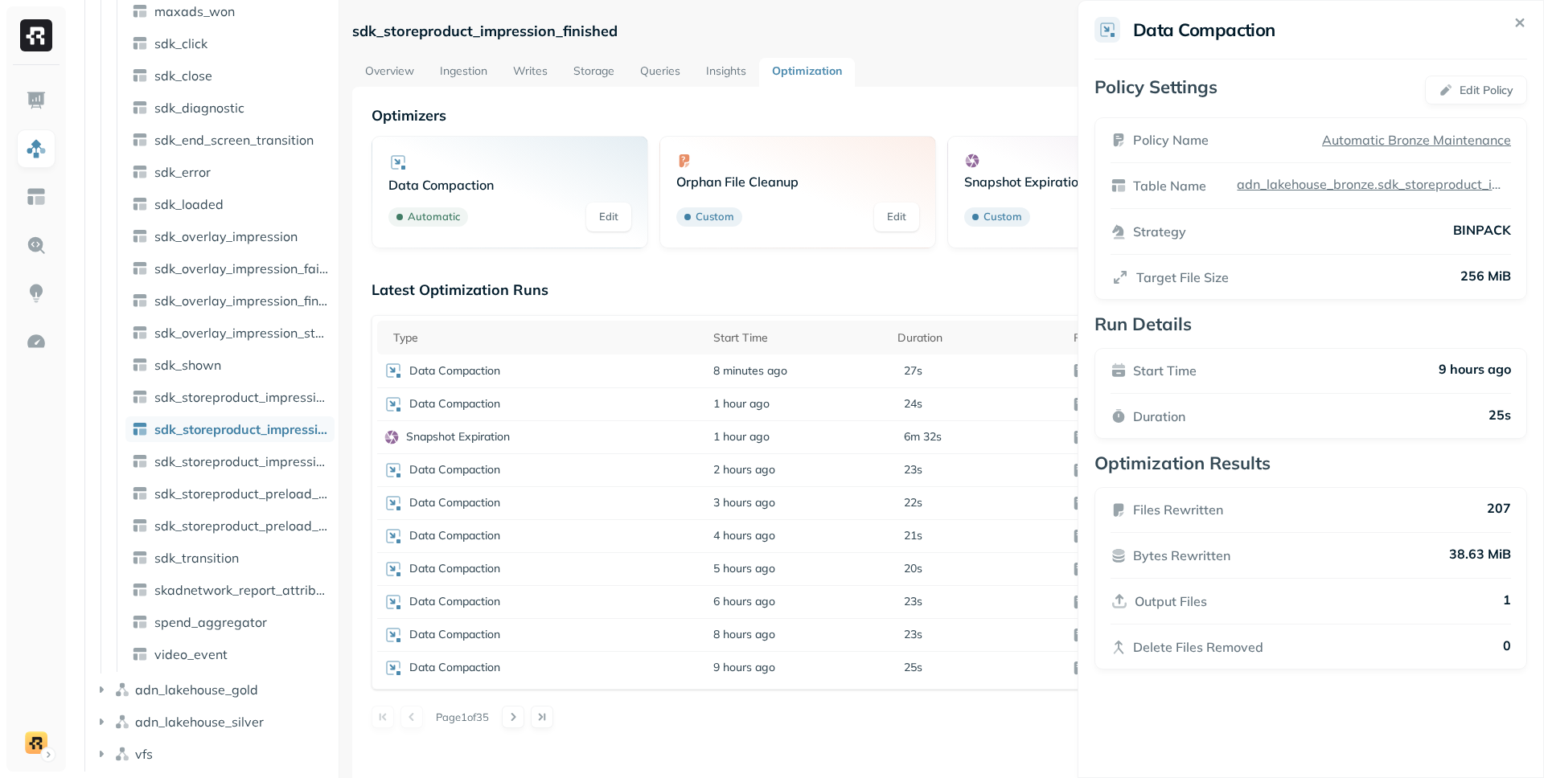
click at [733, 294] on html "Assets AWS Glue adn_lakehouse_bronze Tables ( 52 ) ad_revenue adjust_install ad…" at bounding box center [772, 389] width 1544 height 778
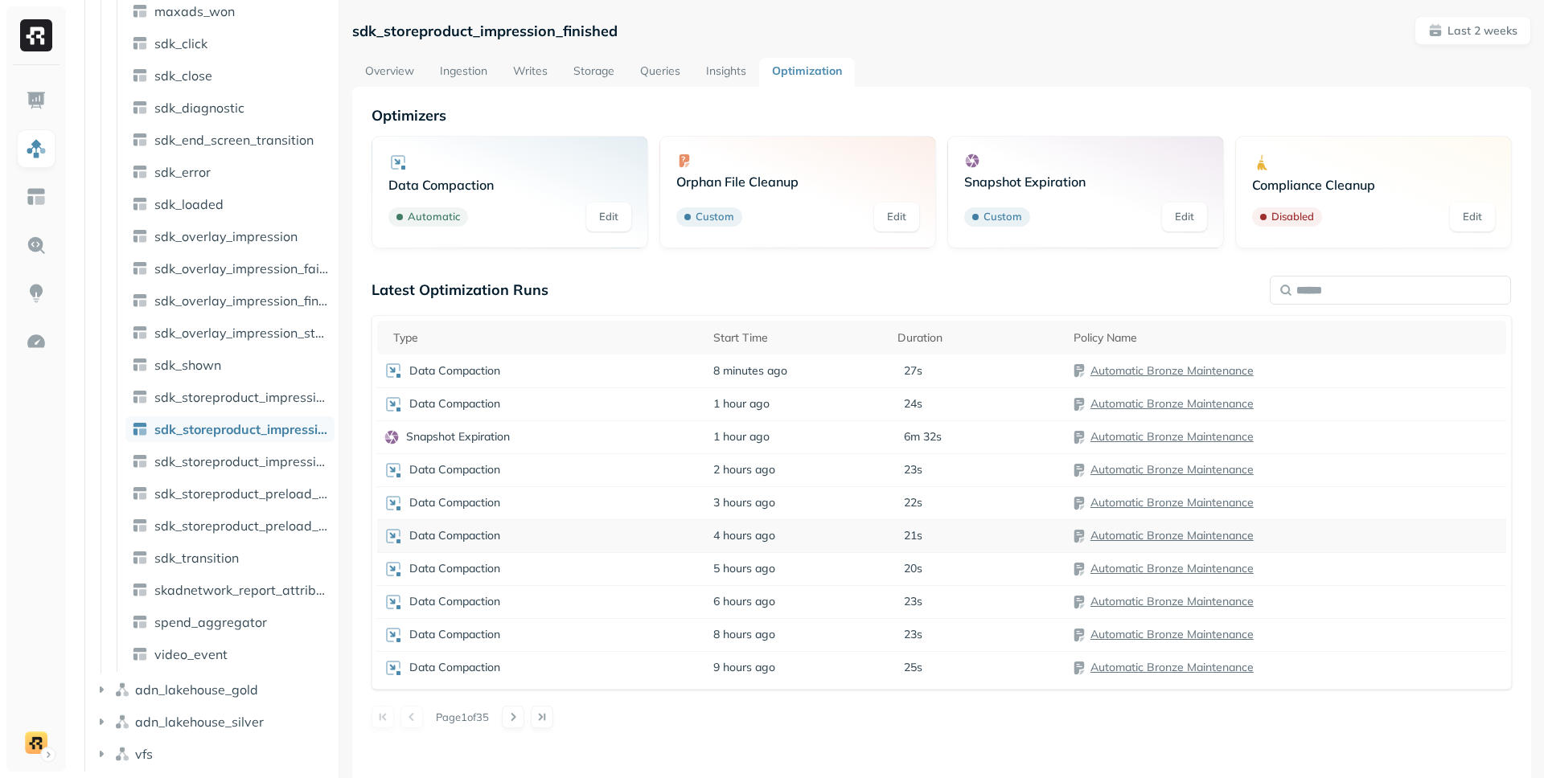
click at [651, 532] on div "Data Compaction" at bounding box center [542, 536] width 317 height 19
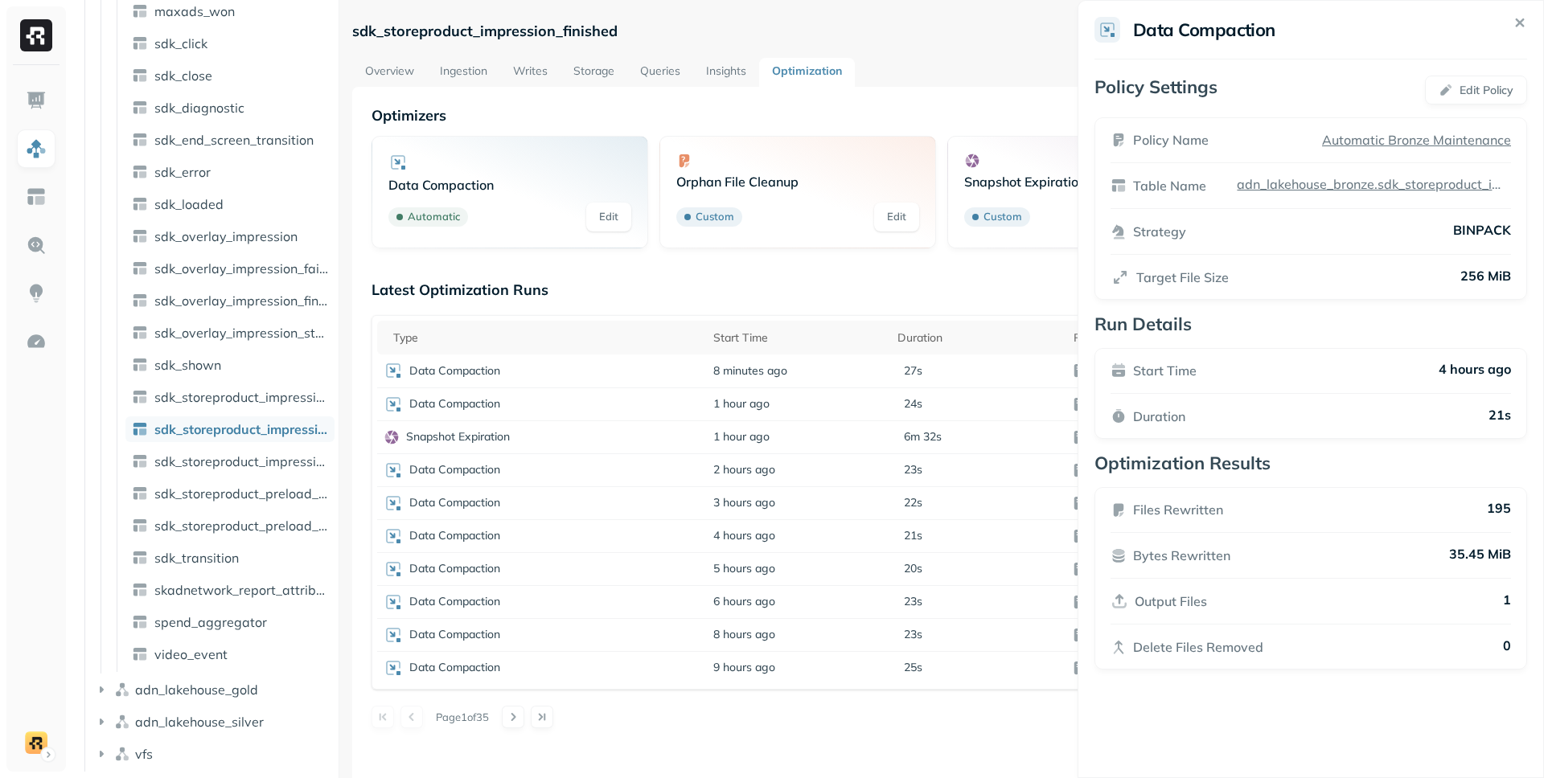
click at [810, 297] on html "Assets AWS Glue adn_lakehouse_bronze Tables ( 52 ) ad_revenue adjust_install ad…" at bounding box center [772, 389] width 1544 height 778
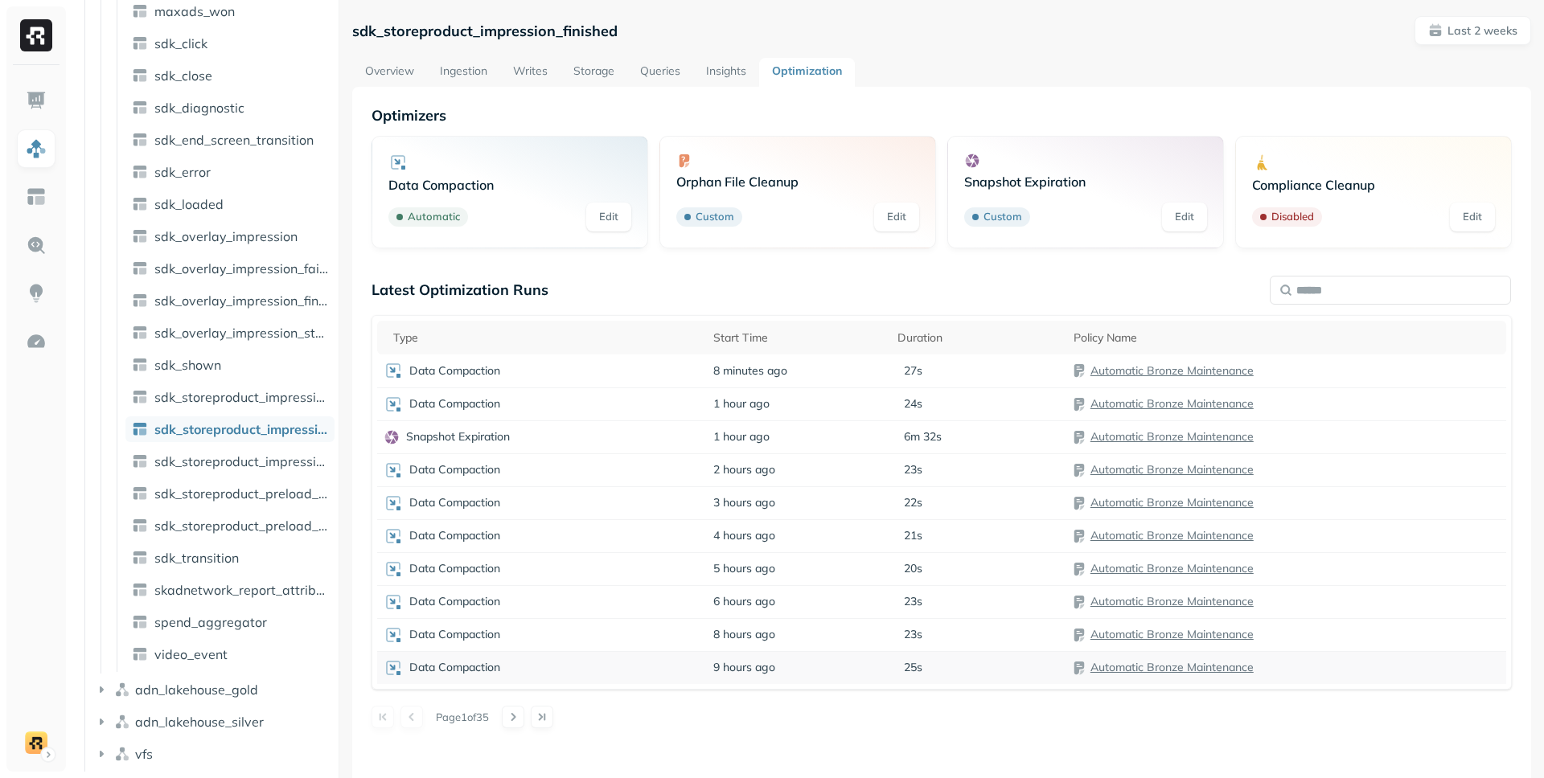
click at [589, 664] on div "Data Compaction" at bounding box center [542, 668] width 317 height 19
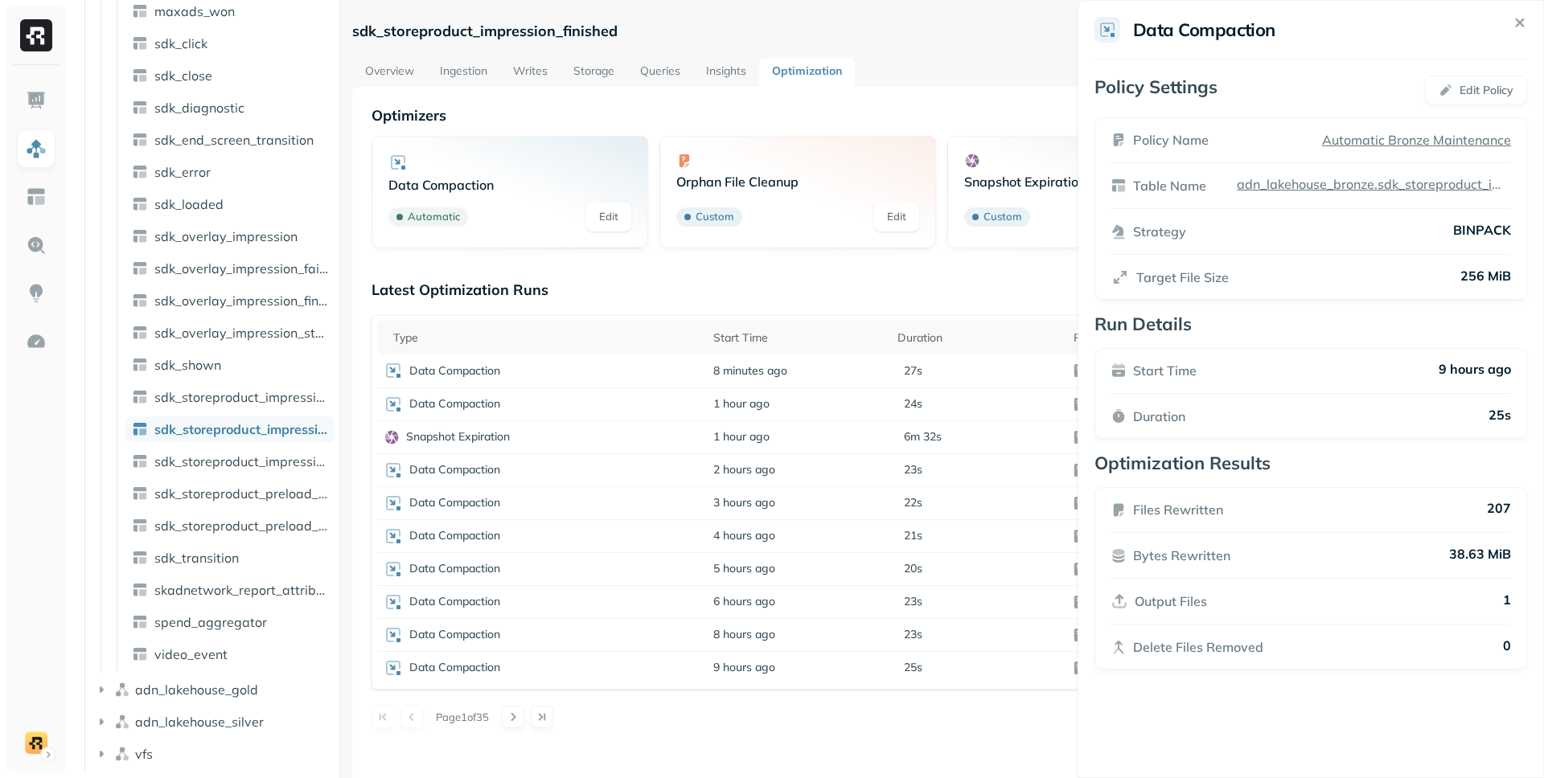
click at [828, 281] on html "Assets AWS Glue adn_lakehouse_bronze Tables ( 52 ) ad_revenue adjust_install ad…" at bounding box center [772, 389] width 1544 height 778
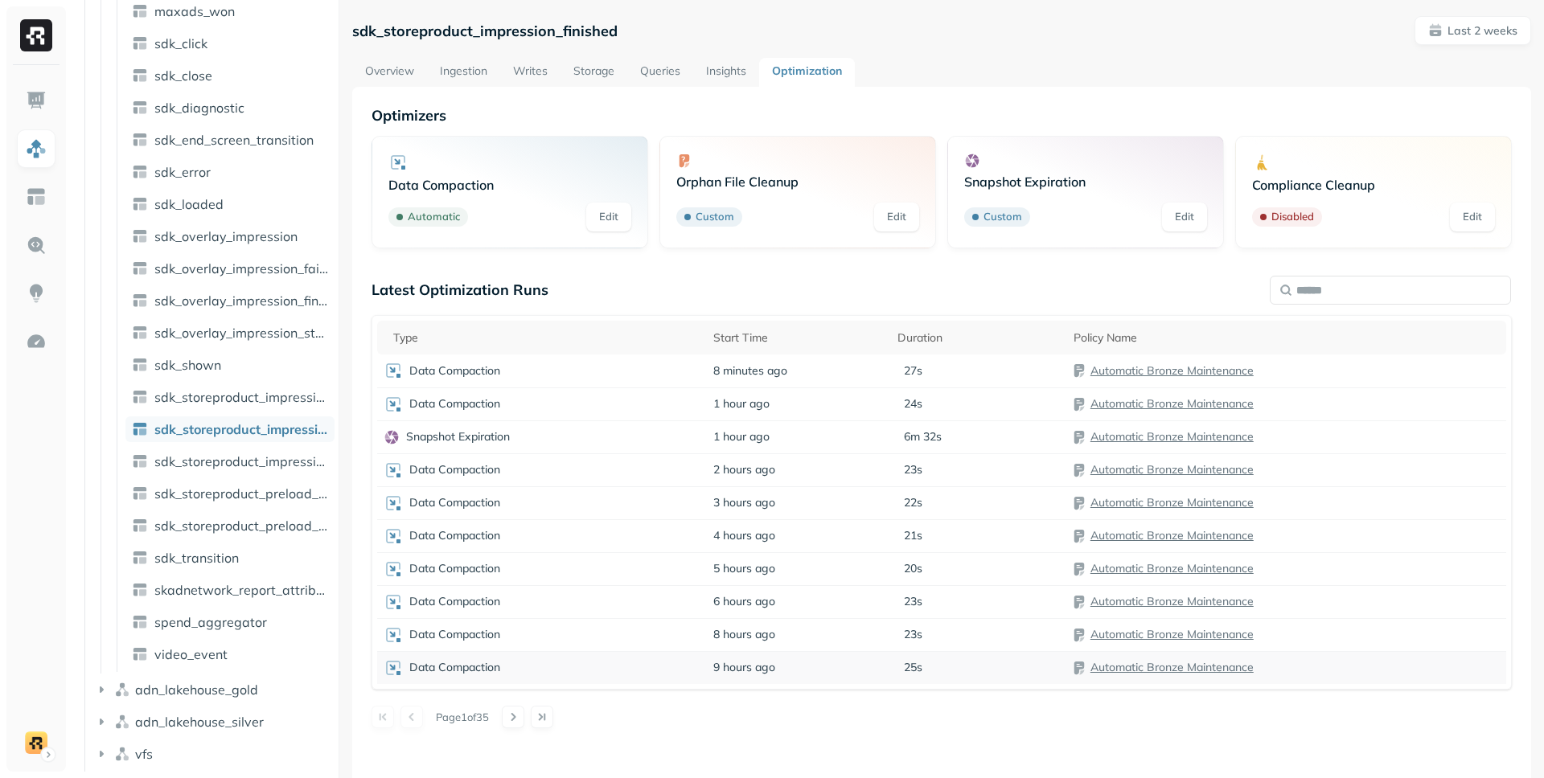
click at [614, 663] on div "Data Compaction" at bounding box center [542, 668] width 317 height 19
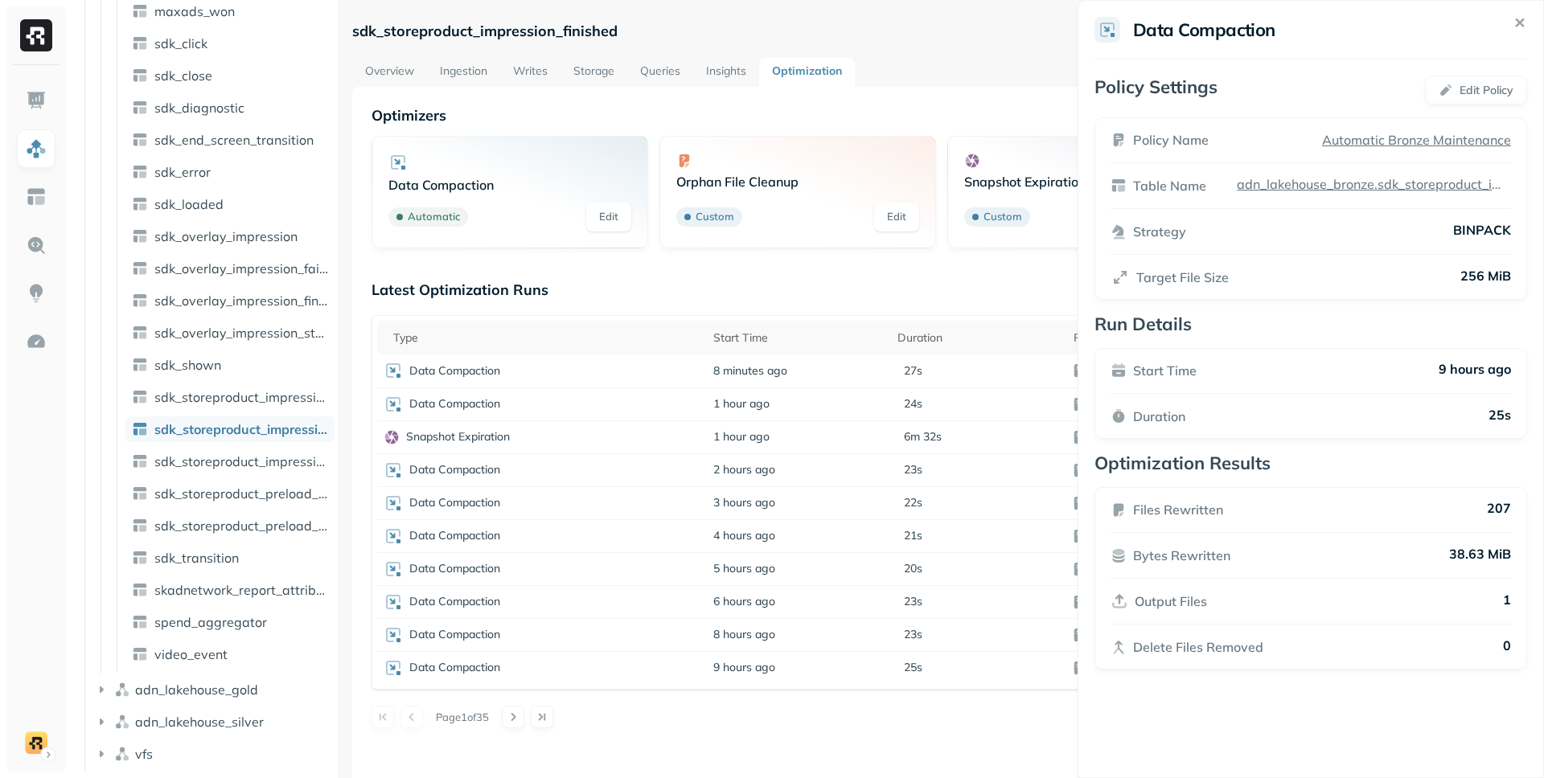
click at [614, 663] on html "Assets AWS Glue adn_lakehouse_bronze Tables ( 52 ) ad_revenue adjust_install ad…" at bounding box center [772, 389] width 1544 height 778
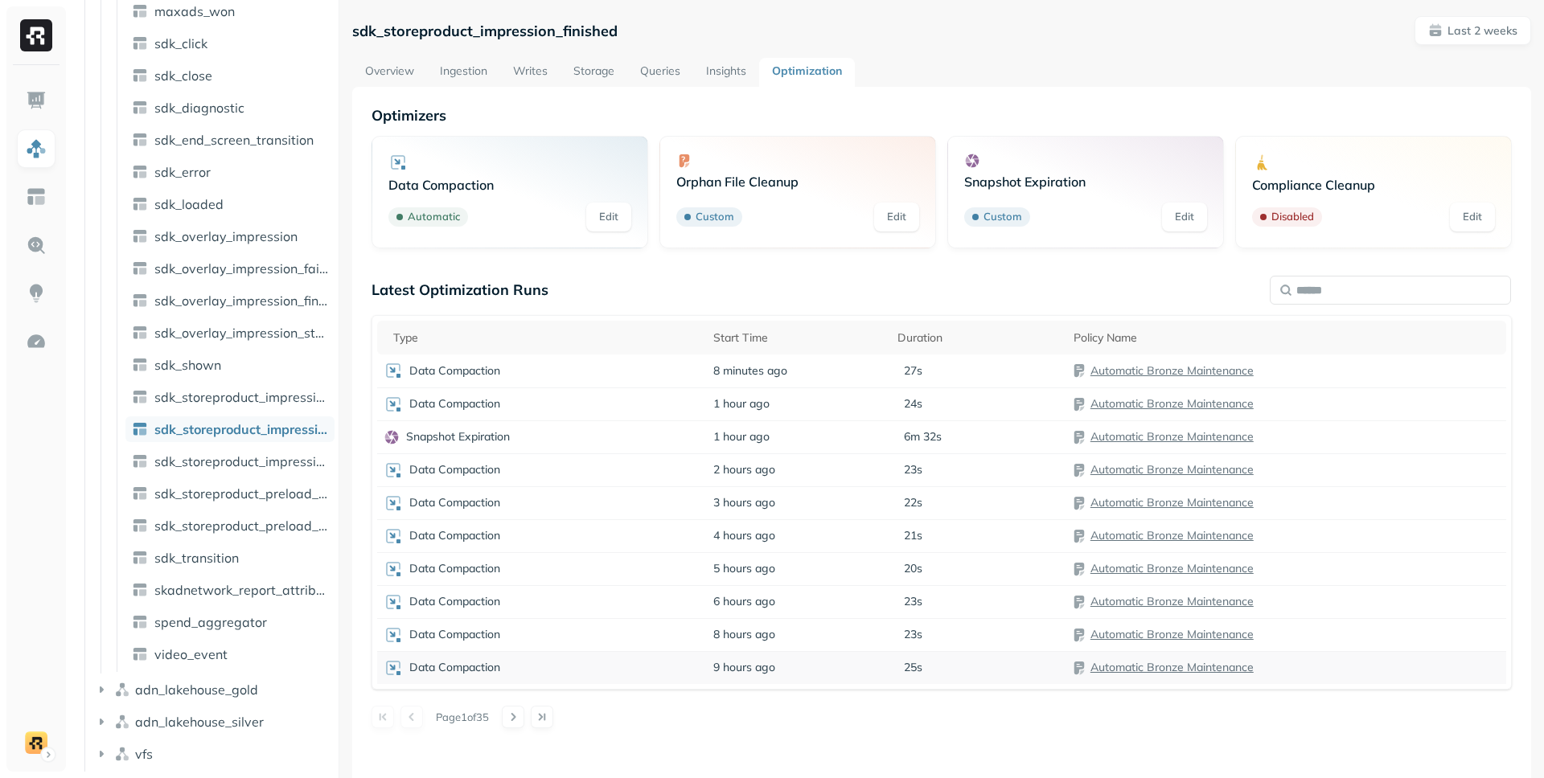
click at [643, 674] on div "Data Compaction" at bounding box center [542, 668] width 317 height 19
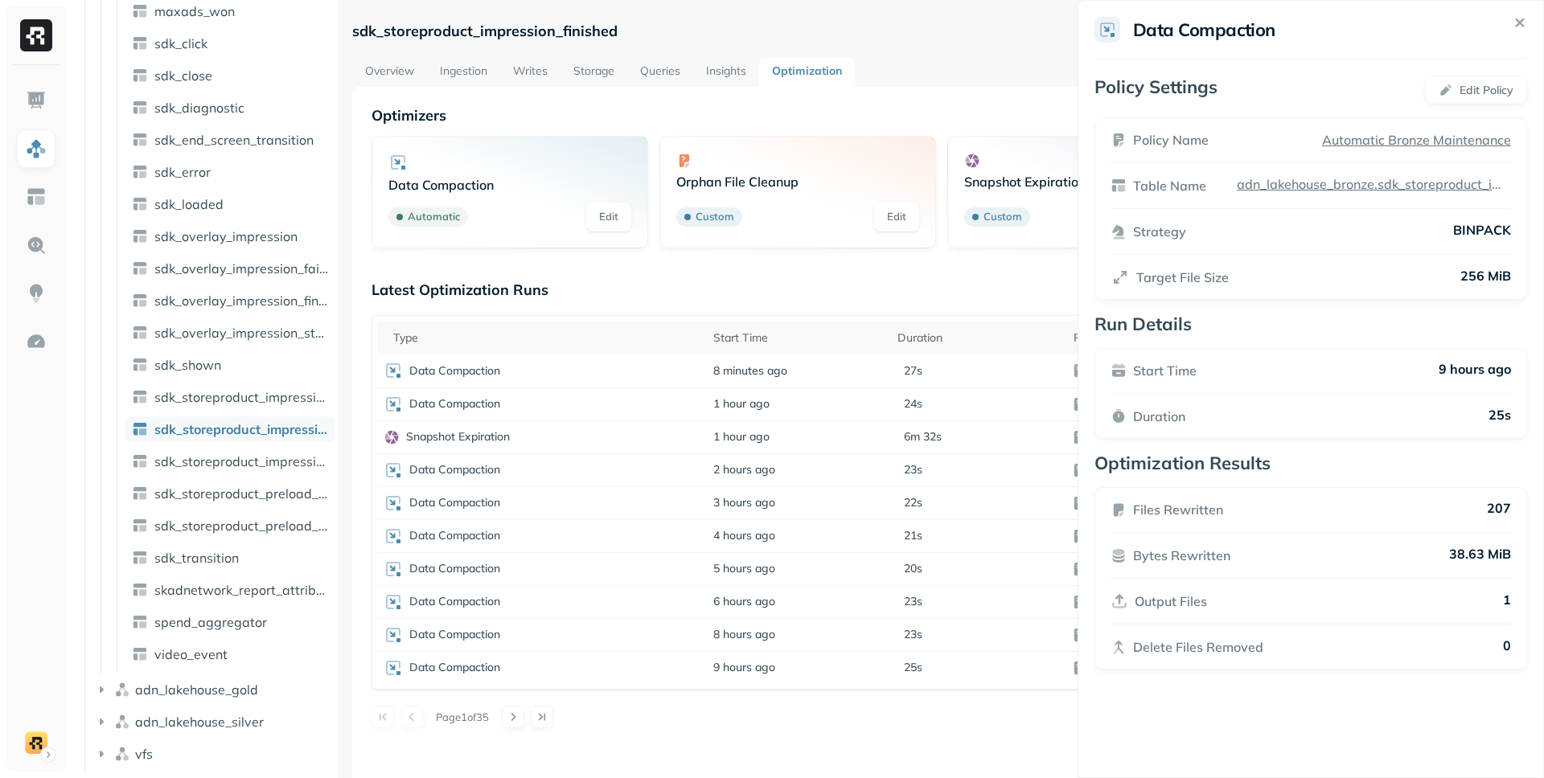
click at [740, 280] on html "Assets AWS Glue adn_lakehouse_bronze Tables ( 52 ) ad_revenue adjust_install ad…" at bounding box center [772, 389] width 1544 height 778
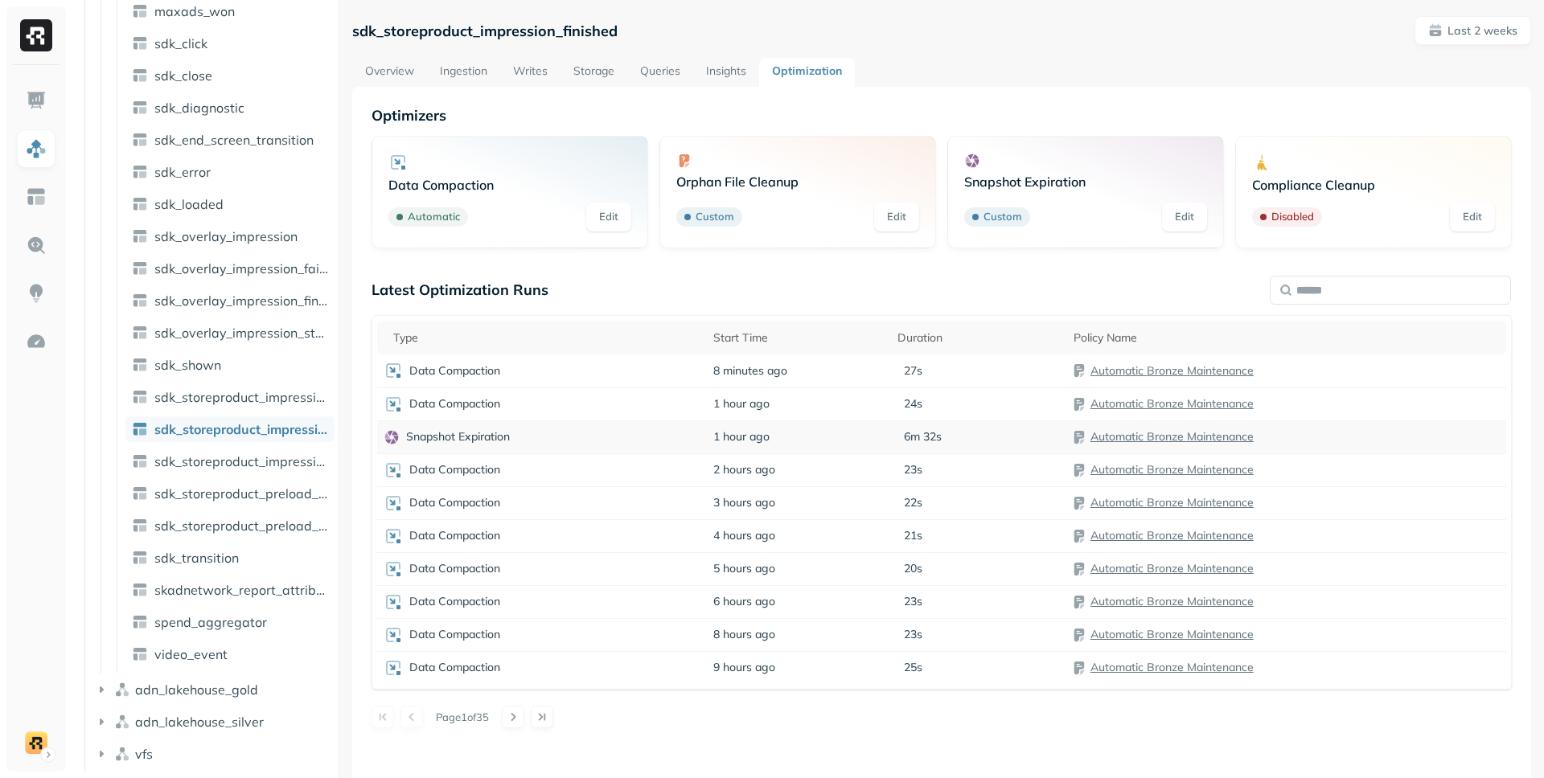
click at [574, 437] on div "Snapshot Expiration" at bounding box center [542, 437] width 317 height 16
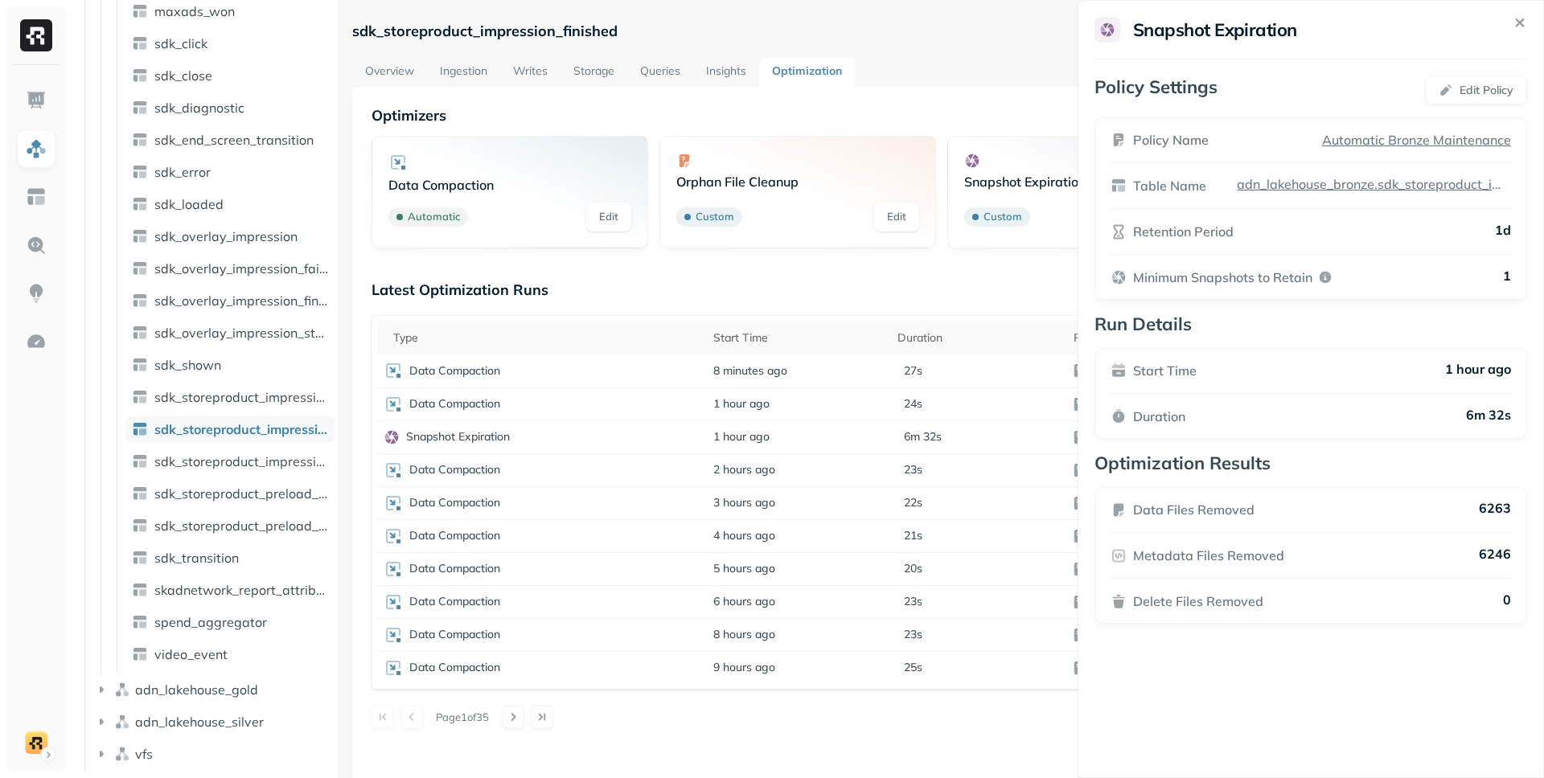
click at [791, 274] on html "Assets AWS Glue adn_lakehouse_bronze Tables ( 52 ) ad_revenue adjust_install ad…" at bounding box center [772, 389] width 1544 height 778
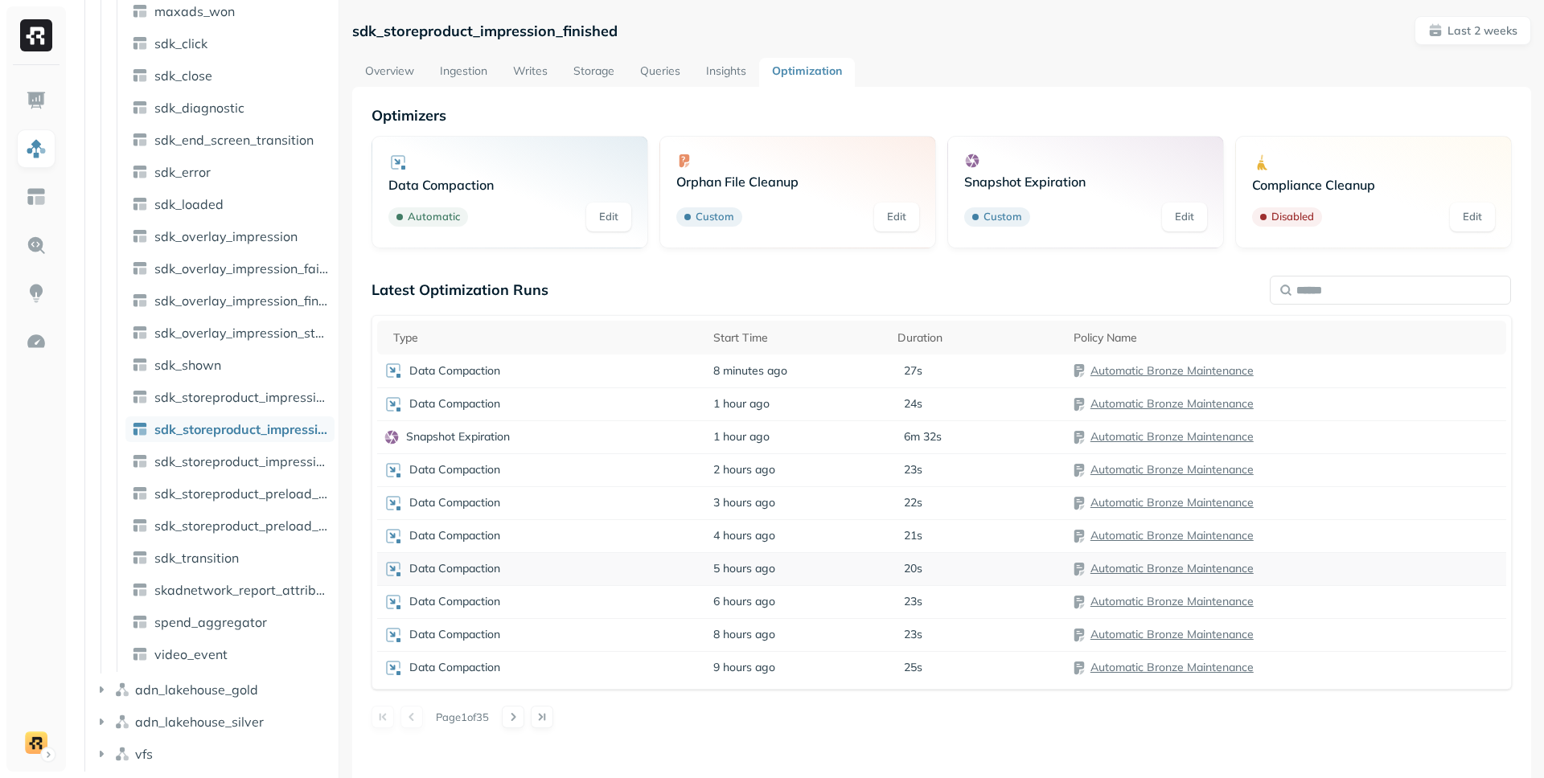
click at [577, 560] on div "Data Compaction" at bounding box center [542, 569] width 317 height 19
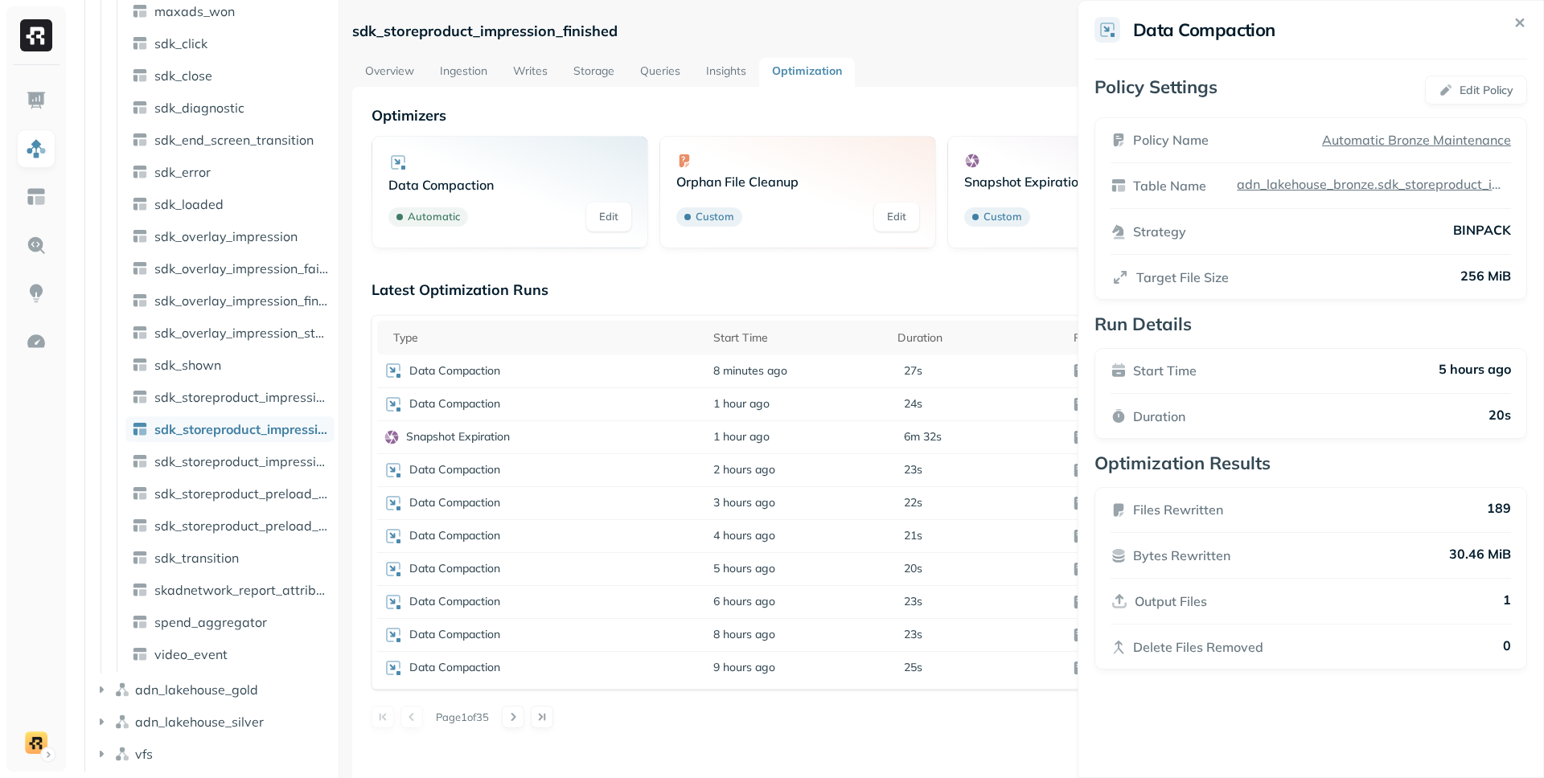
click at [768, 284] on html "Assets AWS Glue adn_lakehouse_bronze Tables ( 52 ) ad_revenue adjust_install ad…" at bounding box center [772, 389] width 1544 height 778
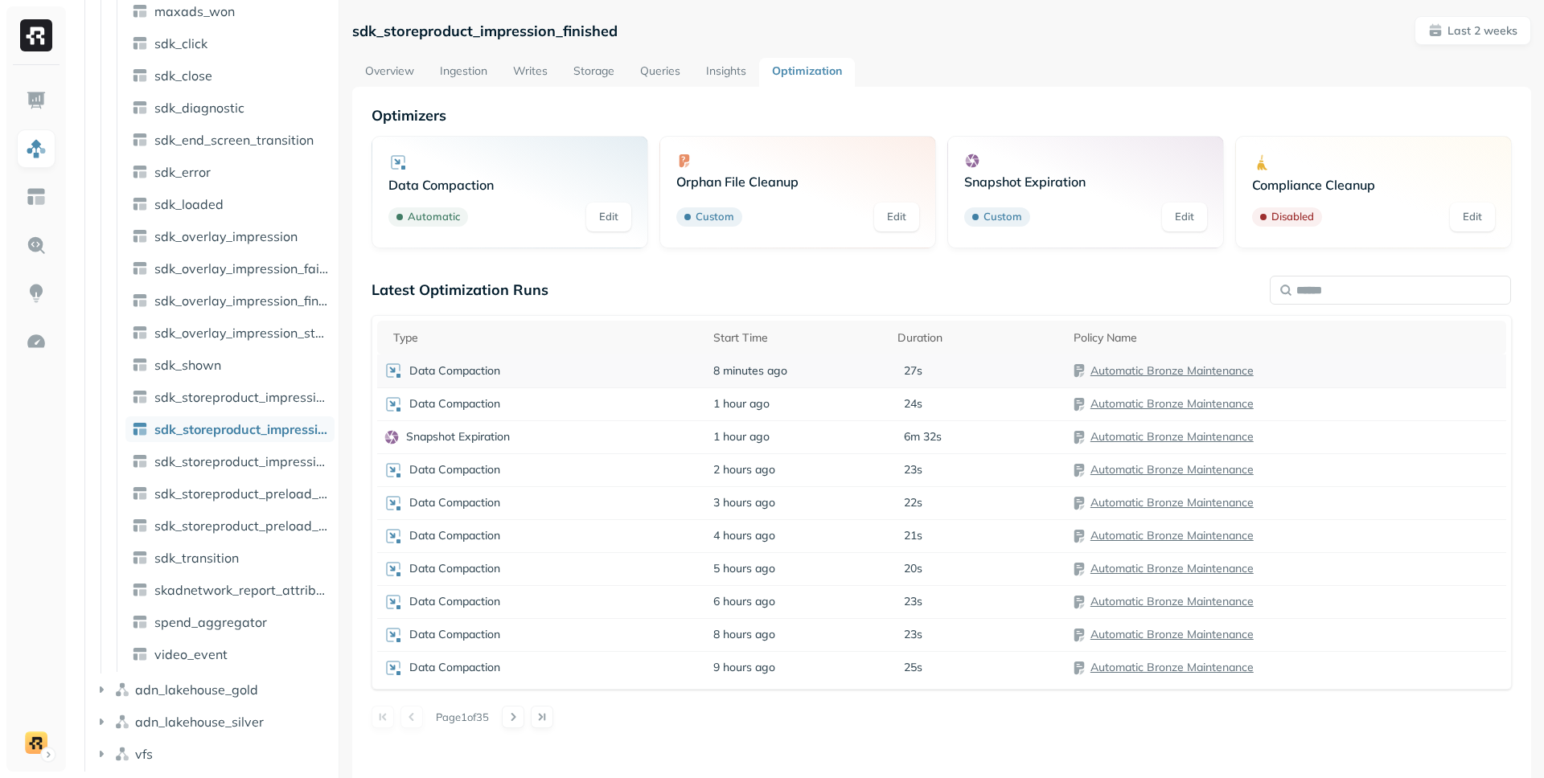
click at [627, 359] on td "Data Compaction" at bounding box center [542, 371] width 330 height 33
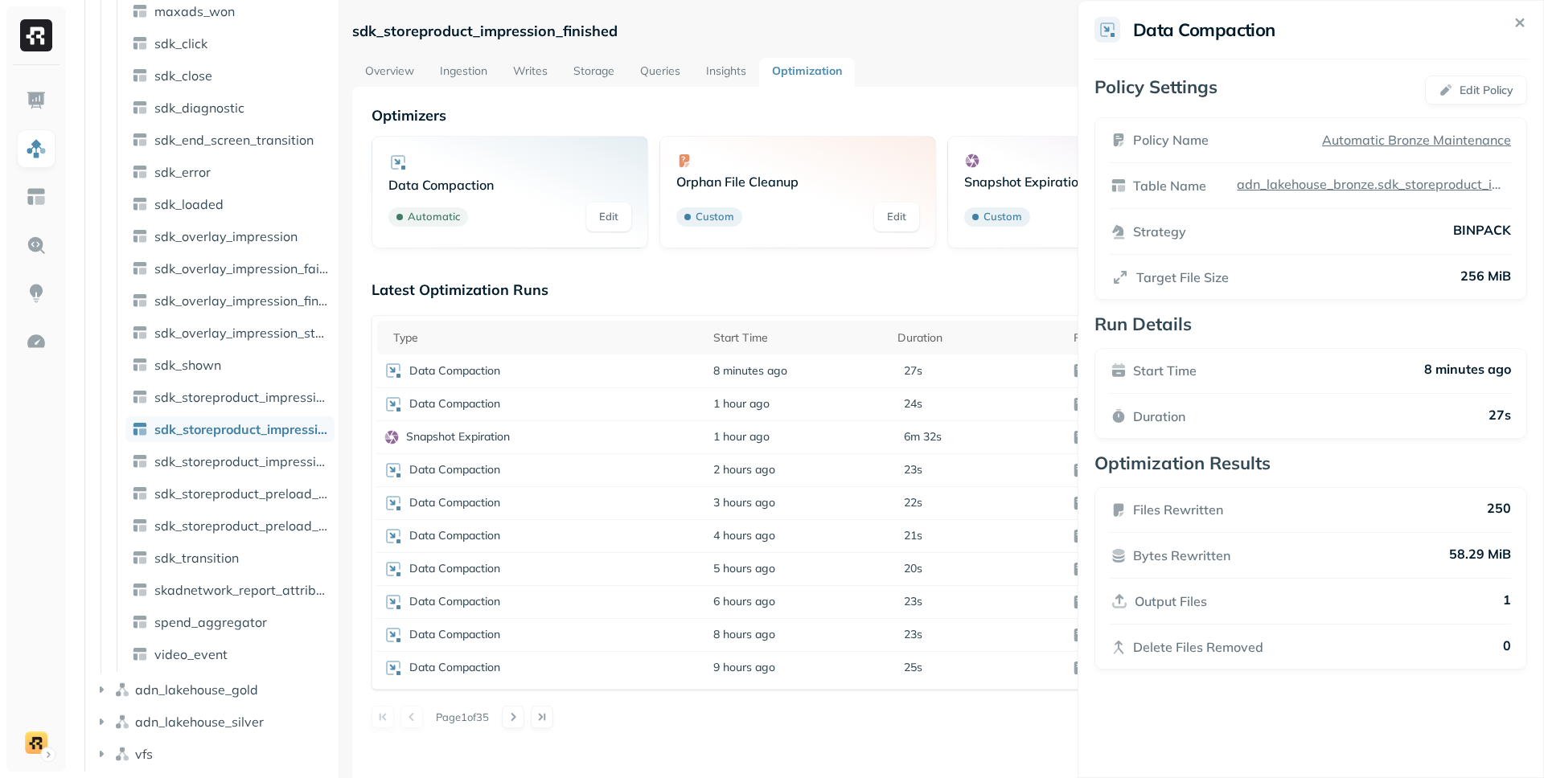
click at [716, 273] on html "Assets AWS Glue adn_lakehouse_bronze Tables ( 52 ) ad_revenue adjust_install ad…" at bounding box center [772, 389] width 1544 height 778
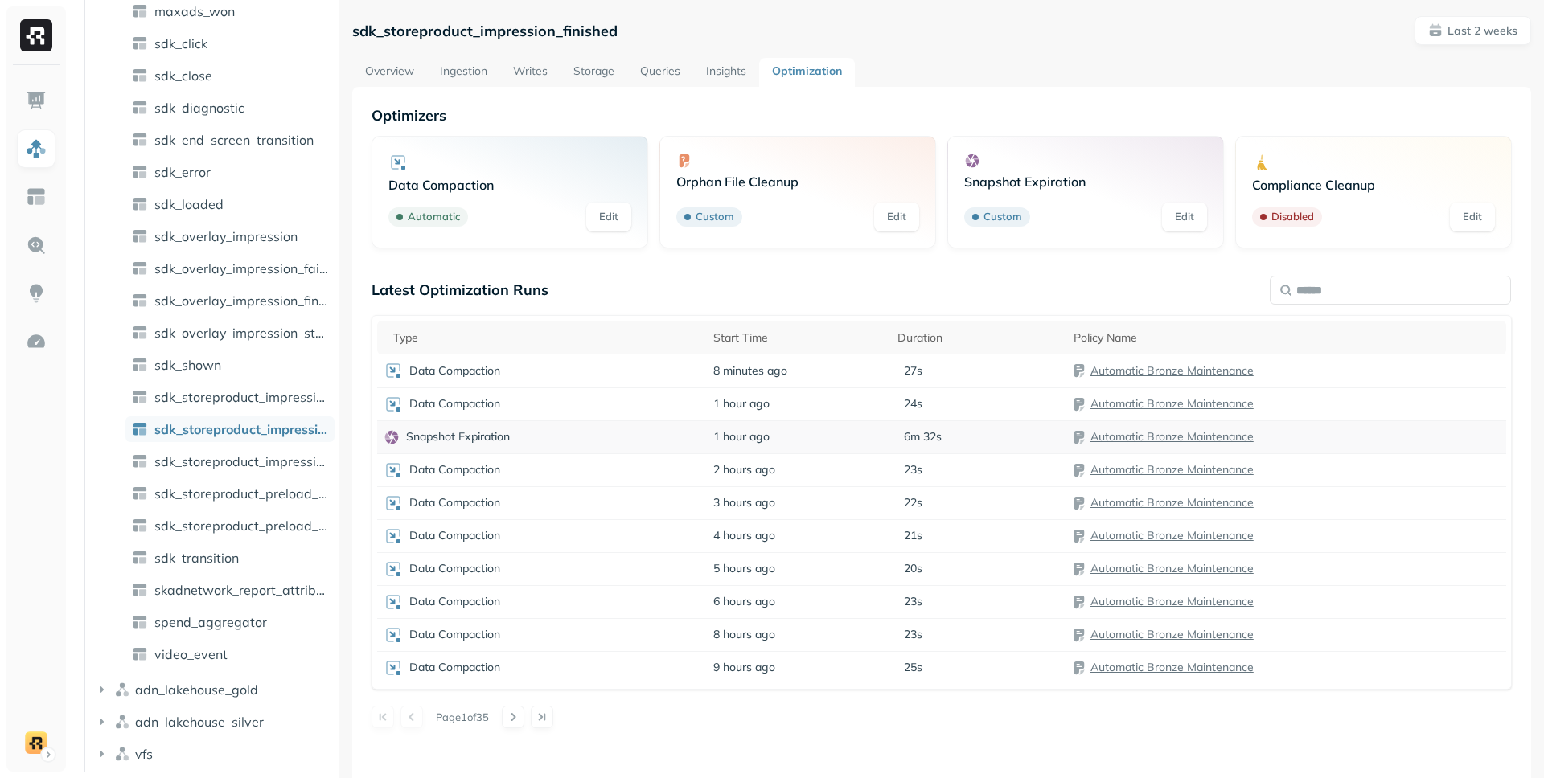
click at [555, 422] on td "Snapshot Expiration" at bounding box center [542, 437] width 330 height 33
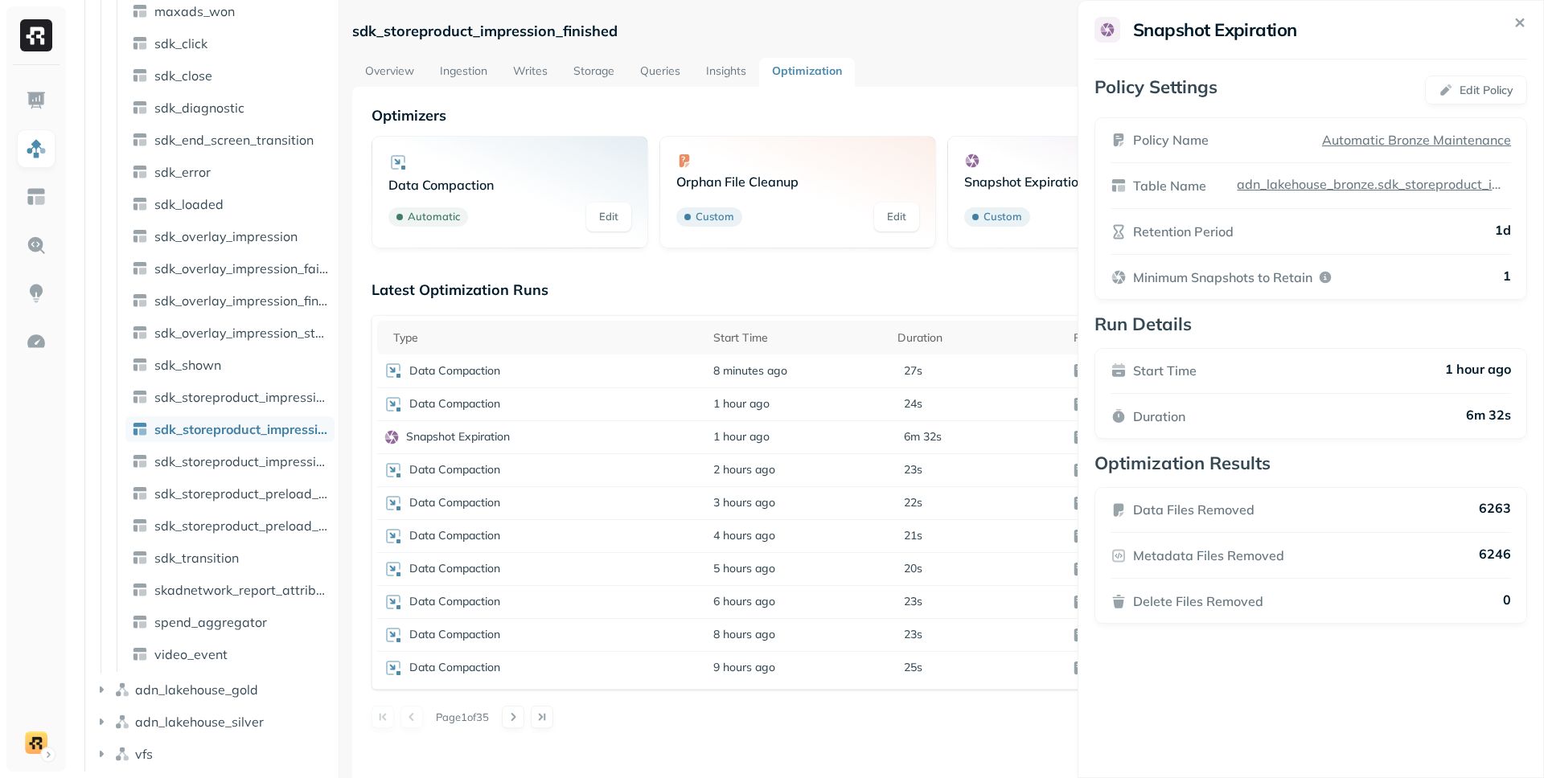
click at [718, 305] on html "Assets AWS Glue adn_lakehouse_bronze Tables ( 52 ) ad_revenue adjust_install ad…" at bounding box center [772, 389] width 1544 height 778
